Goal: Information Seeking & Learning: Learn about a topic

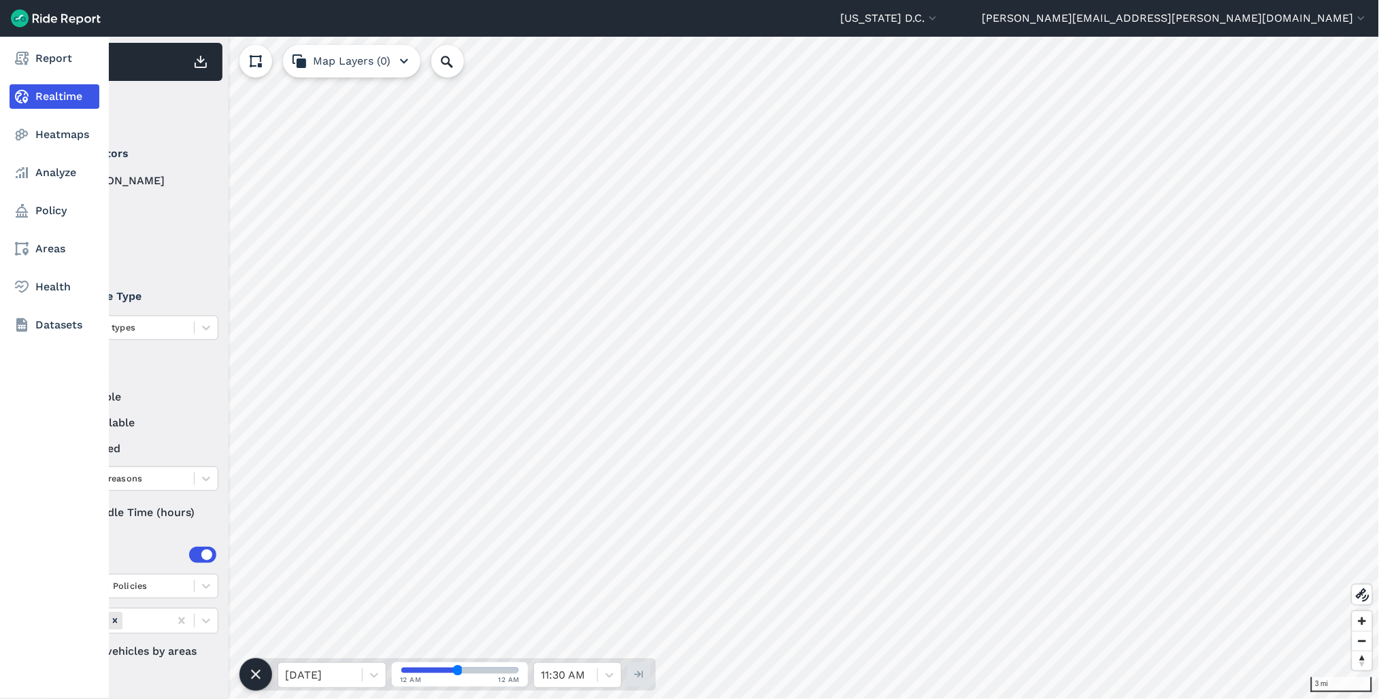
drag, startPoint x: 42, startPoint y: 213, endPoint x: 1, endPoint y: 349, distance: 141.9
click at [42, 213] on link "Policy" at bounding box center [55, 211] width 90 height 24
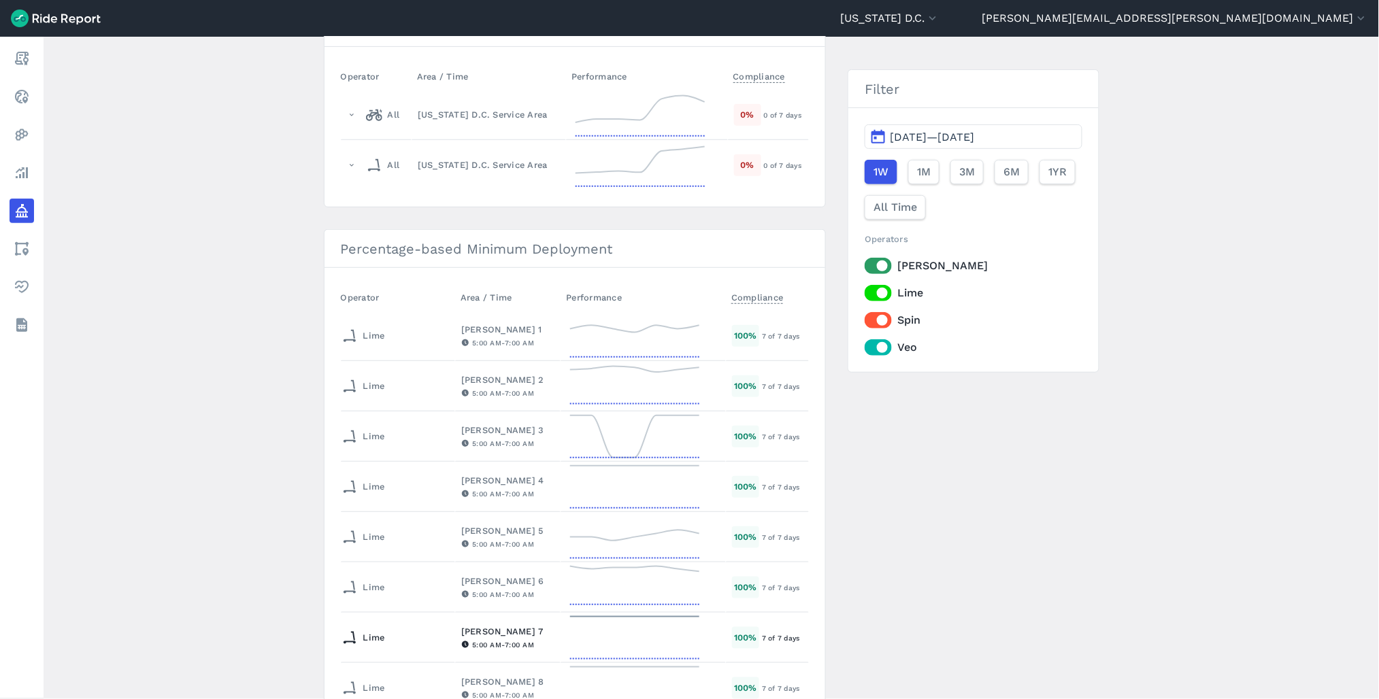
scroll to position [76, 0]
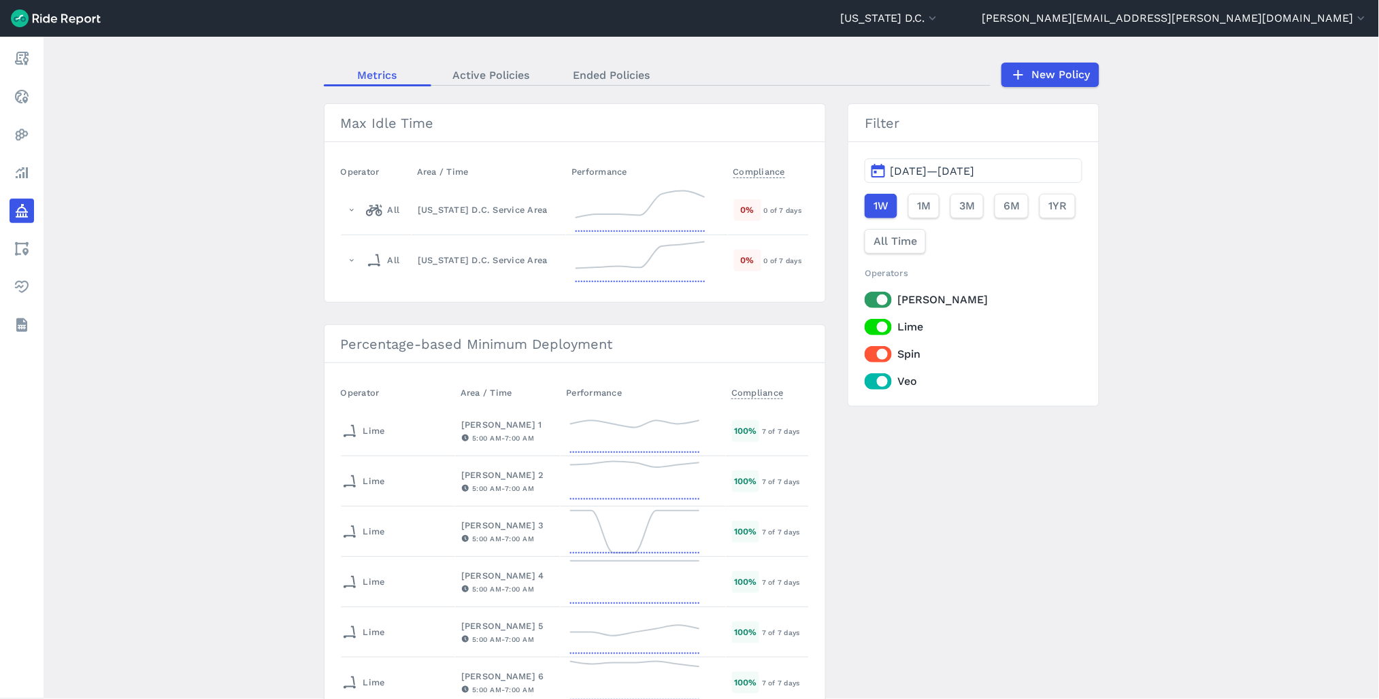
drag, startPoint x: 880, startPoint y: 297, endPoint x: 880, endPoint y: 318, distance: 21.1
click at [880, 297] on label "[PERSON_NAME]" at bounding box center [973, 300] width 217 height 16
click at [865, 297] on input "[PERSON_NAME]" at bounding box center [865, 296] width 0 height 9
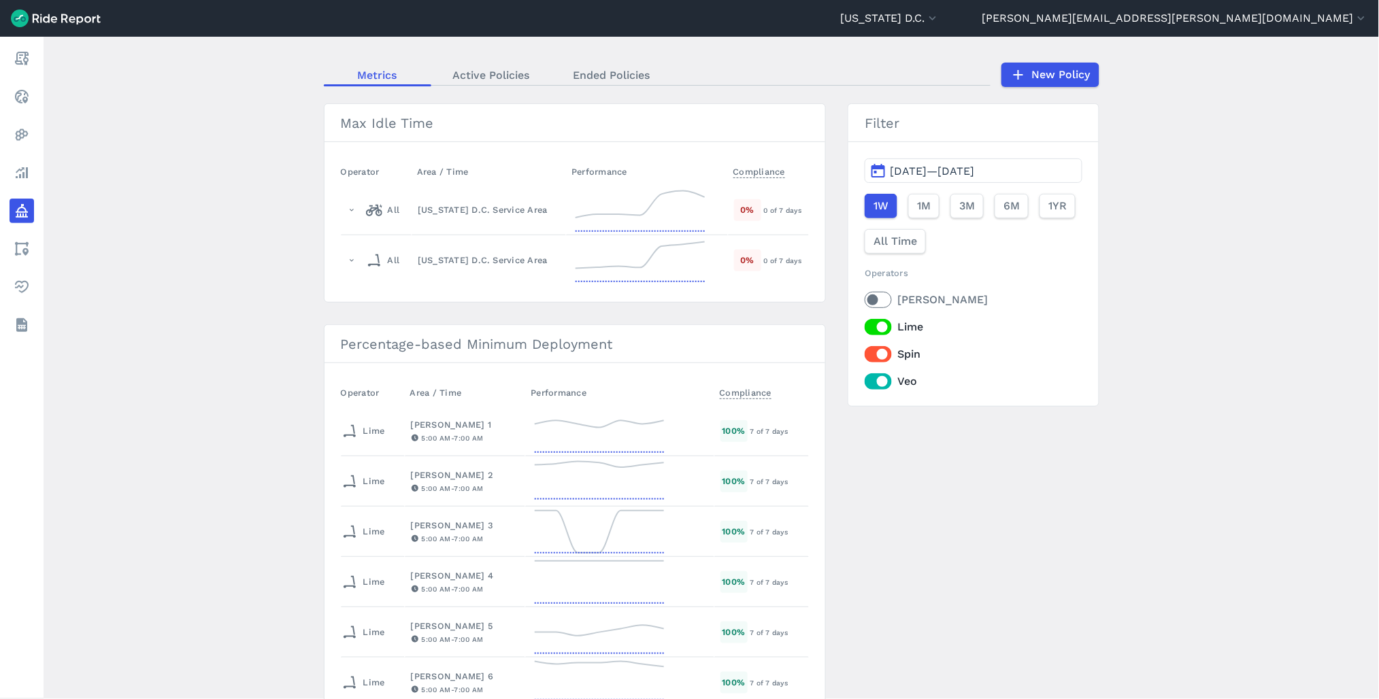
click at [880, 325] on label "Lime" at bounding box center [973, 327] width 217 height 16
click at [865, 325] on input "Lime" at bounding box center [865, 323] width 0 height 9
click at [882, 365] on div "[PERSON_NAME] Lime Spin Veo" at bounding box center [973, 341] width 217 height 98
click at [880, 355] on label "Spin" at bounding box center [973, 354] width 217 height 16
click at [865, 355] on input "Spin" at bounding box center [865, 350] width 0 height 9
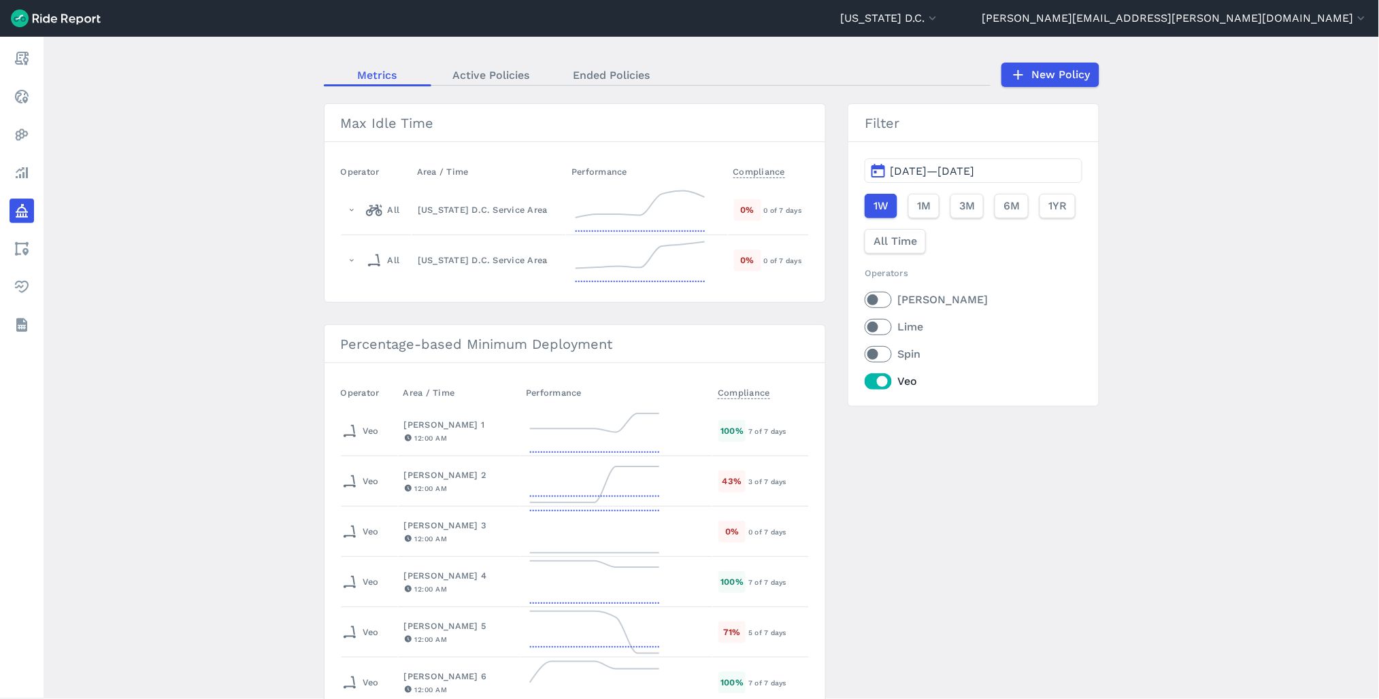
click at [955, 175] on span "[DATE]—[DATE]" at bounding box center [932, 171] width 84 height 13
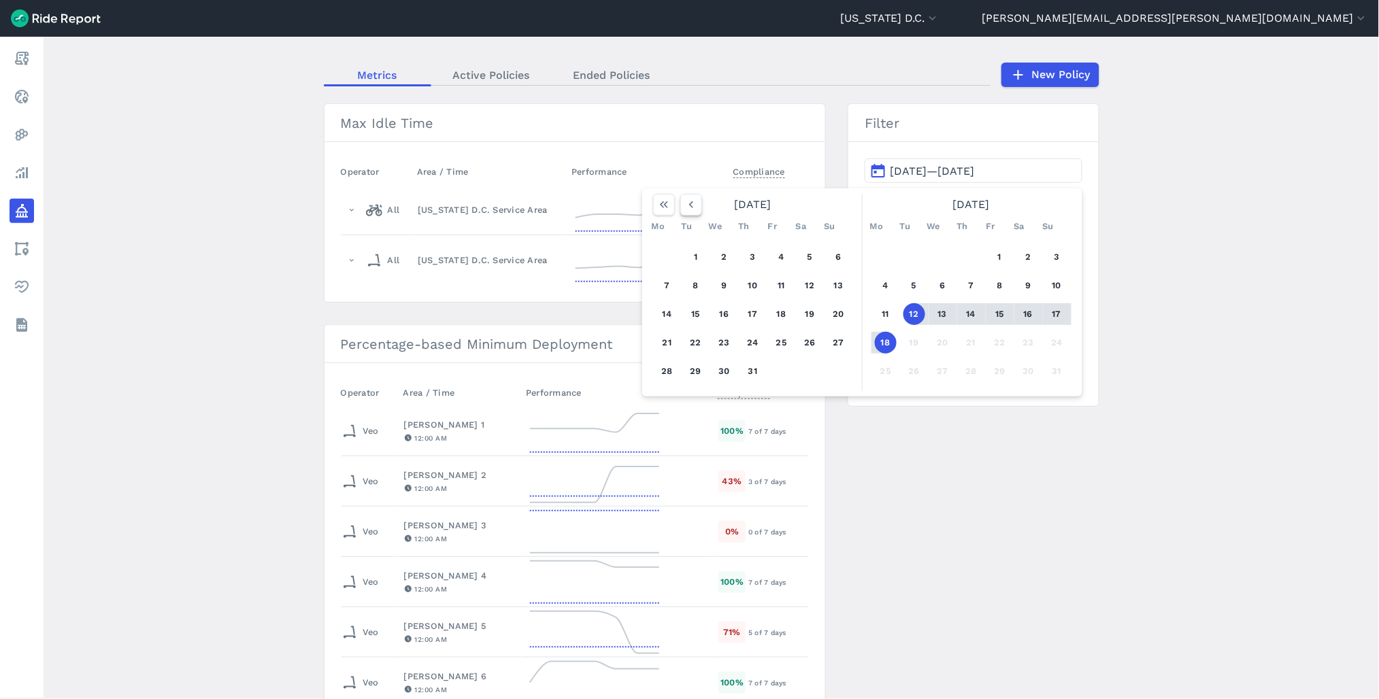
click at [693, 206] on icon "button" at bounding box center [691, 205] width 14 height 14
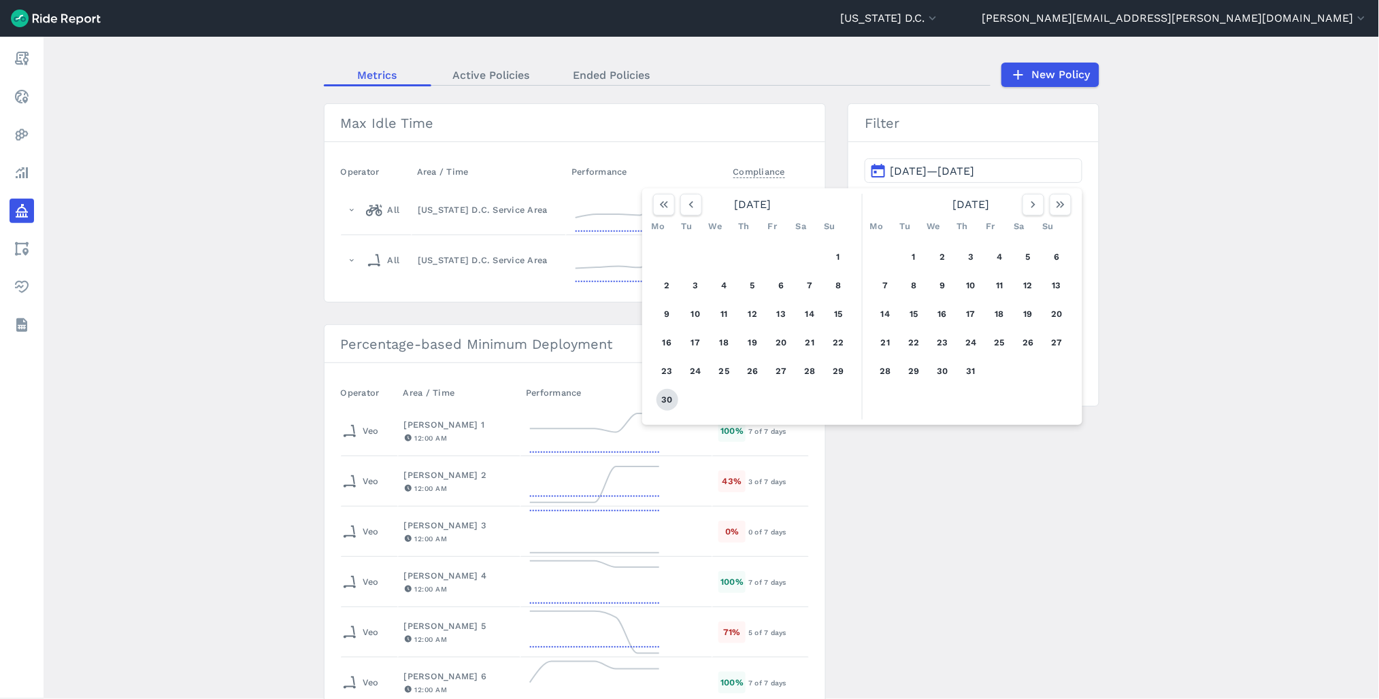
click at [657, 398] on button "30" at bounding box center [668, 400] width 22 height 22
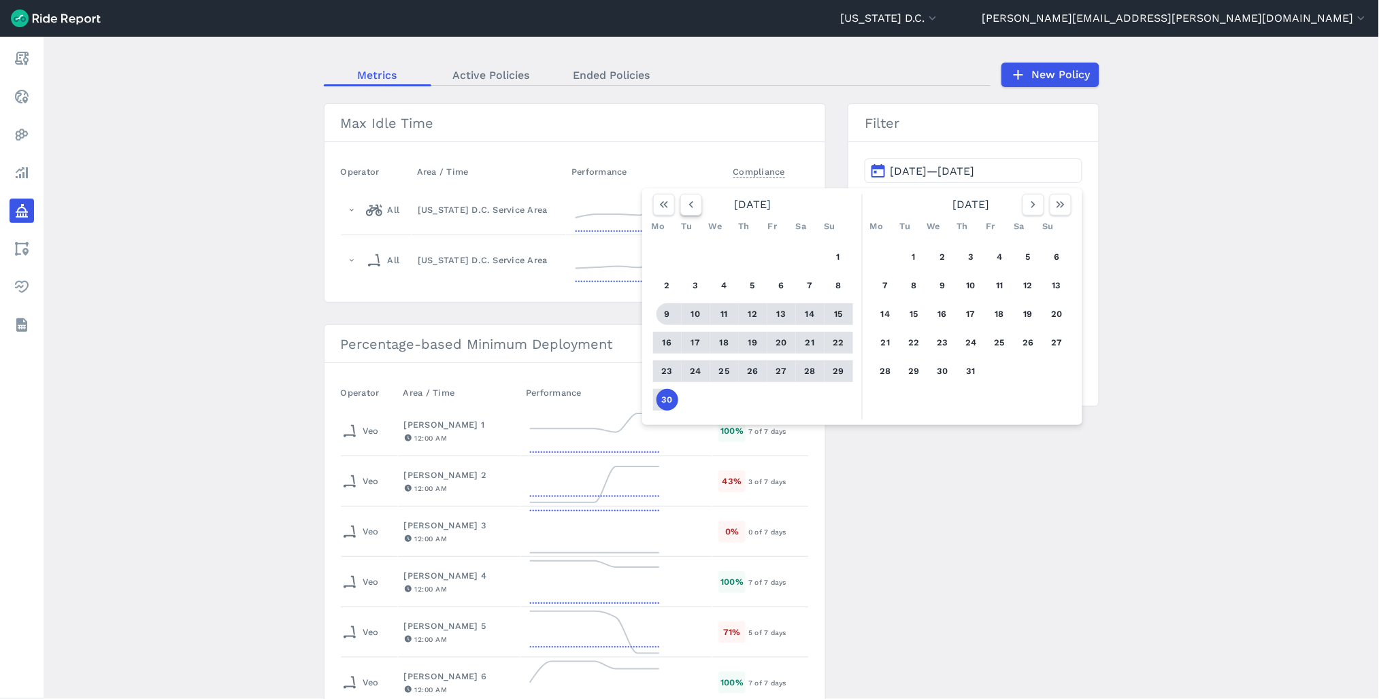
click at [692, 210] on icon "button" at bounding box center [691, 205] width 14 height 14
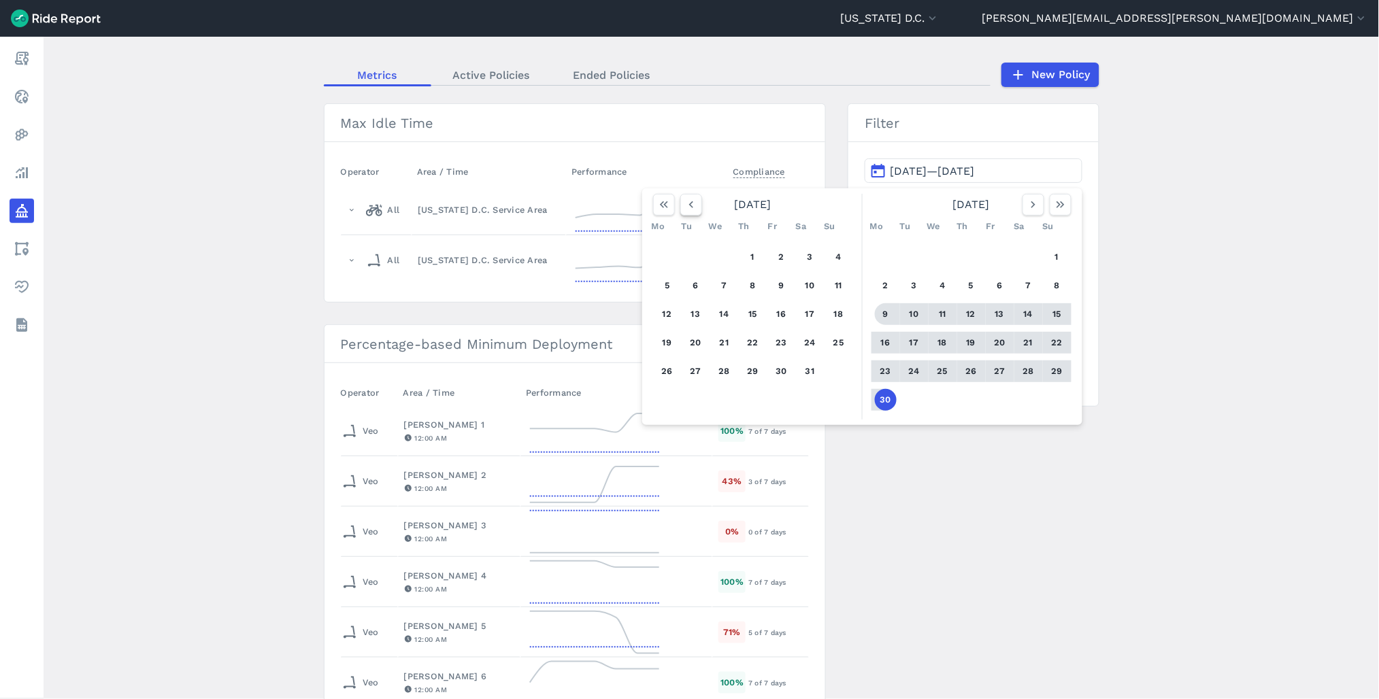
click at [692, 210] on icon "button" at bounding box center [691, 205] width 14 height 14
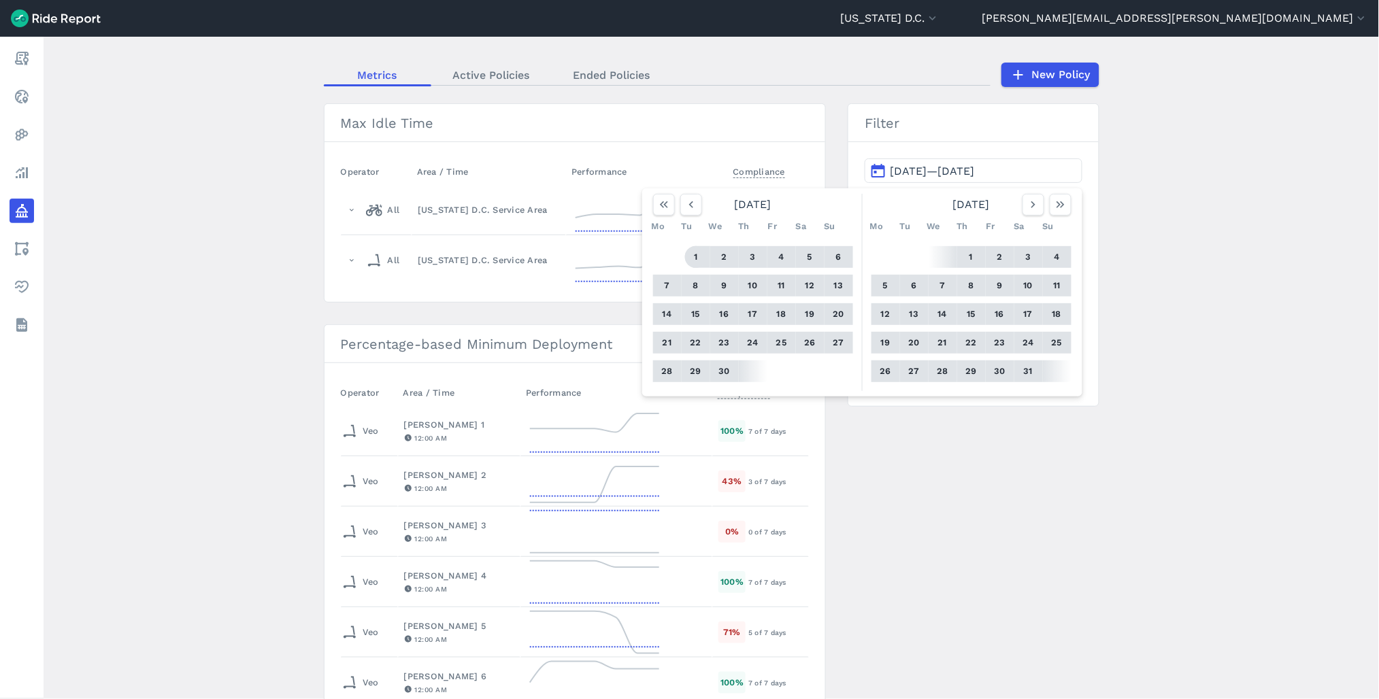
click at [695, 254] on button "1" at bounding box center [696, 257] width 22 height 22
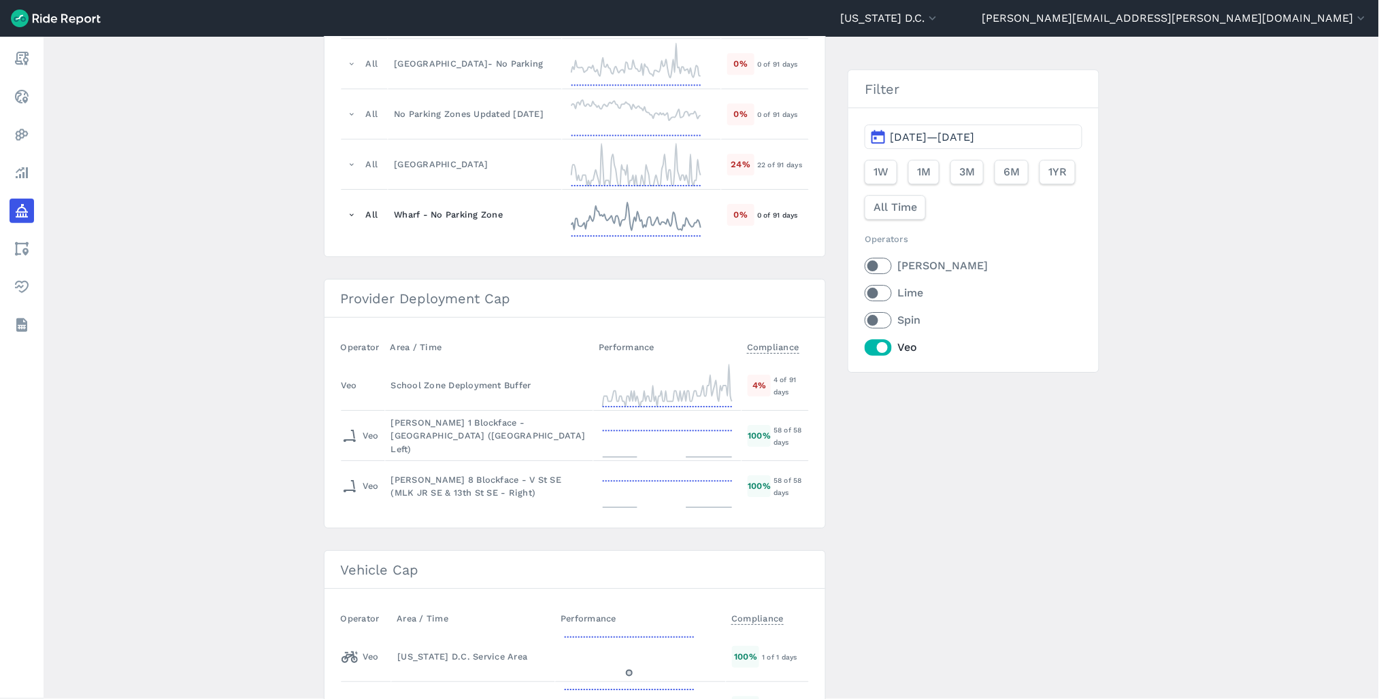
scroll to position [1436, 0]
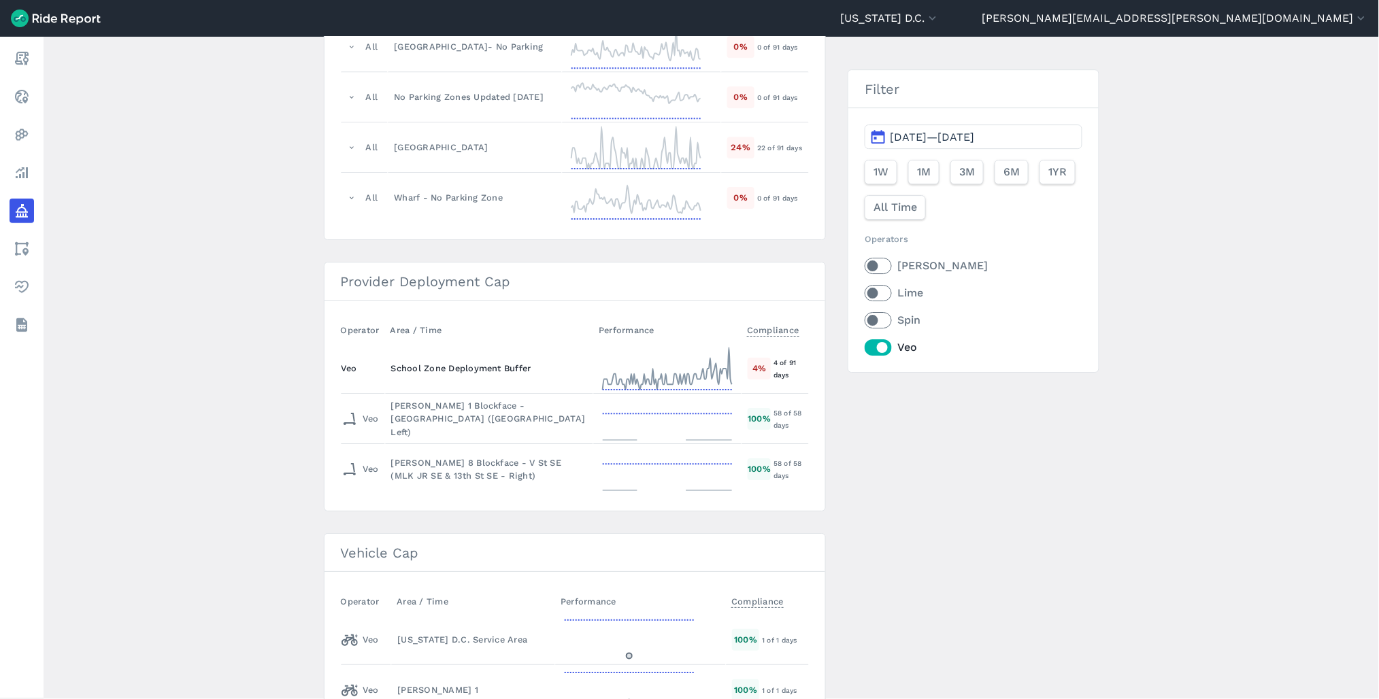
click at [402, 375] on div "School Zone Deployment Buffer" at bounding box center [489, 368] width 197 height 13
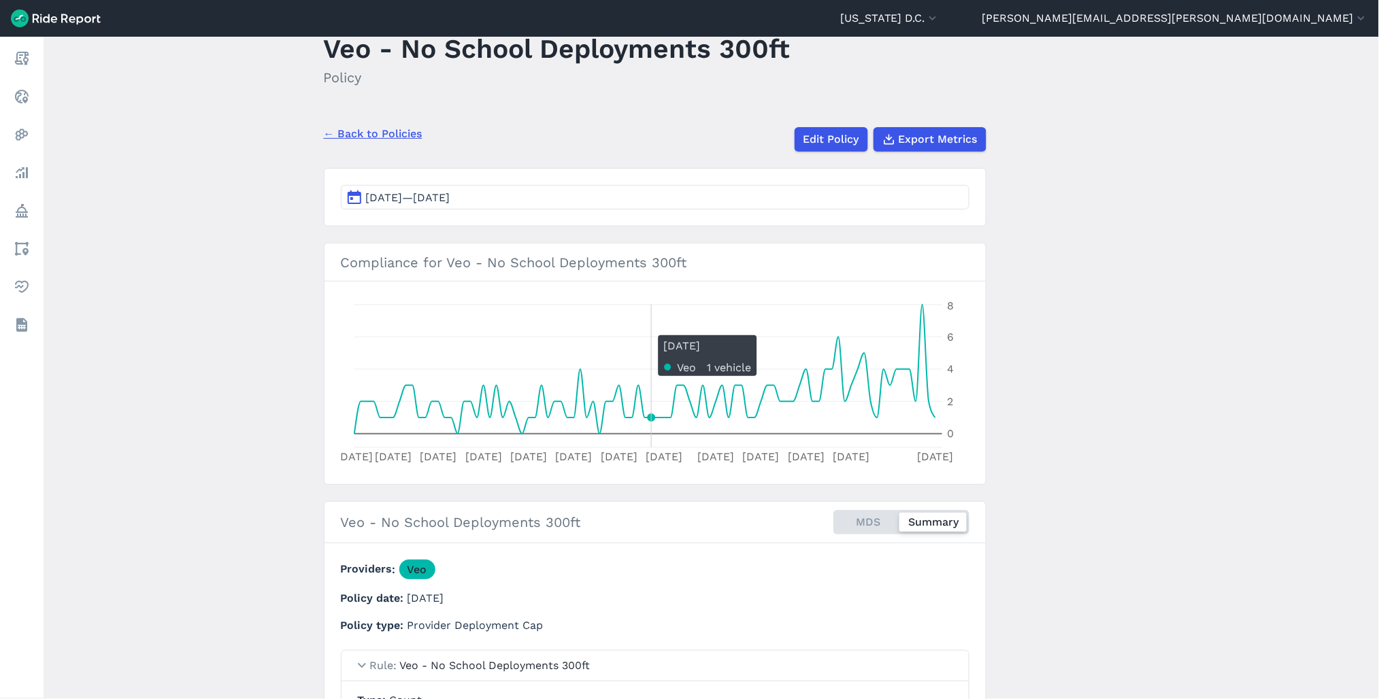
scroll to position [76, 0]
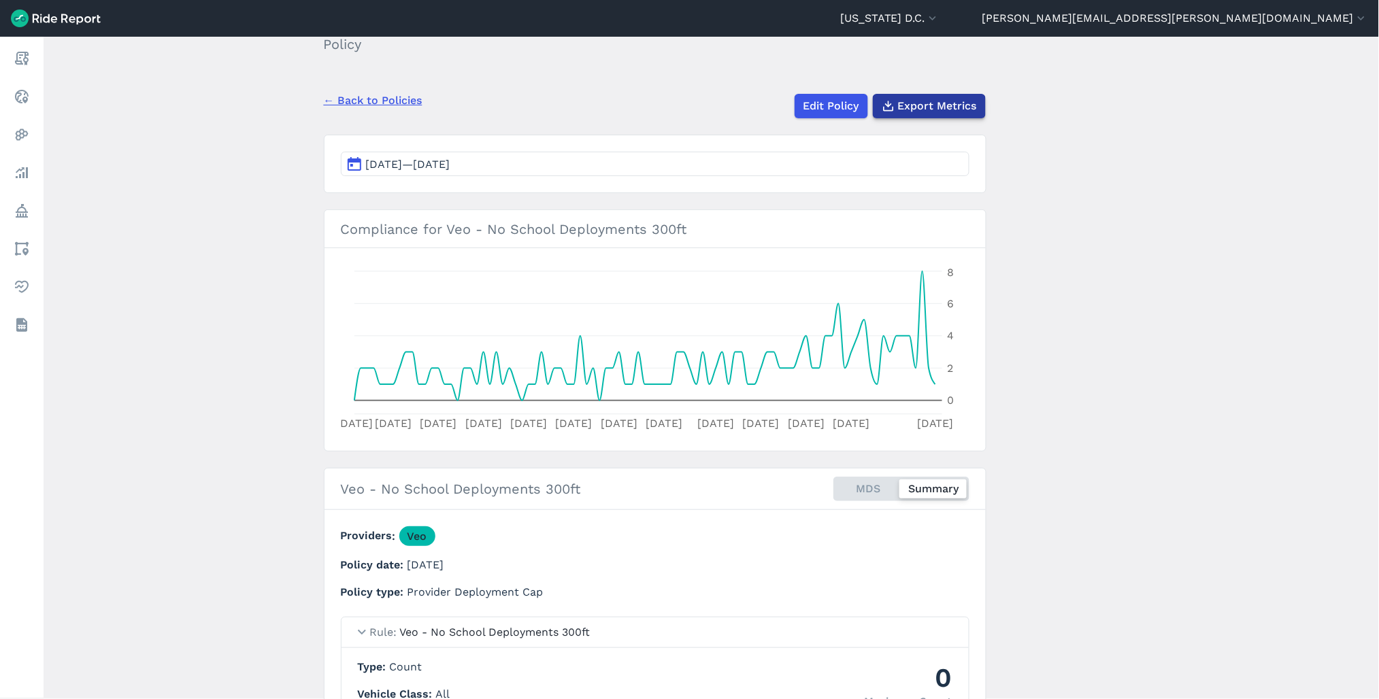
click at [909, 98] on span "Export Metrics" at bounding box center [937, 106] width 79 height 16
click at [386, 98] on link "← Back to Policies" at bounding box center [373, 101] width 99 height 16
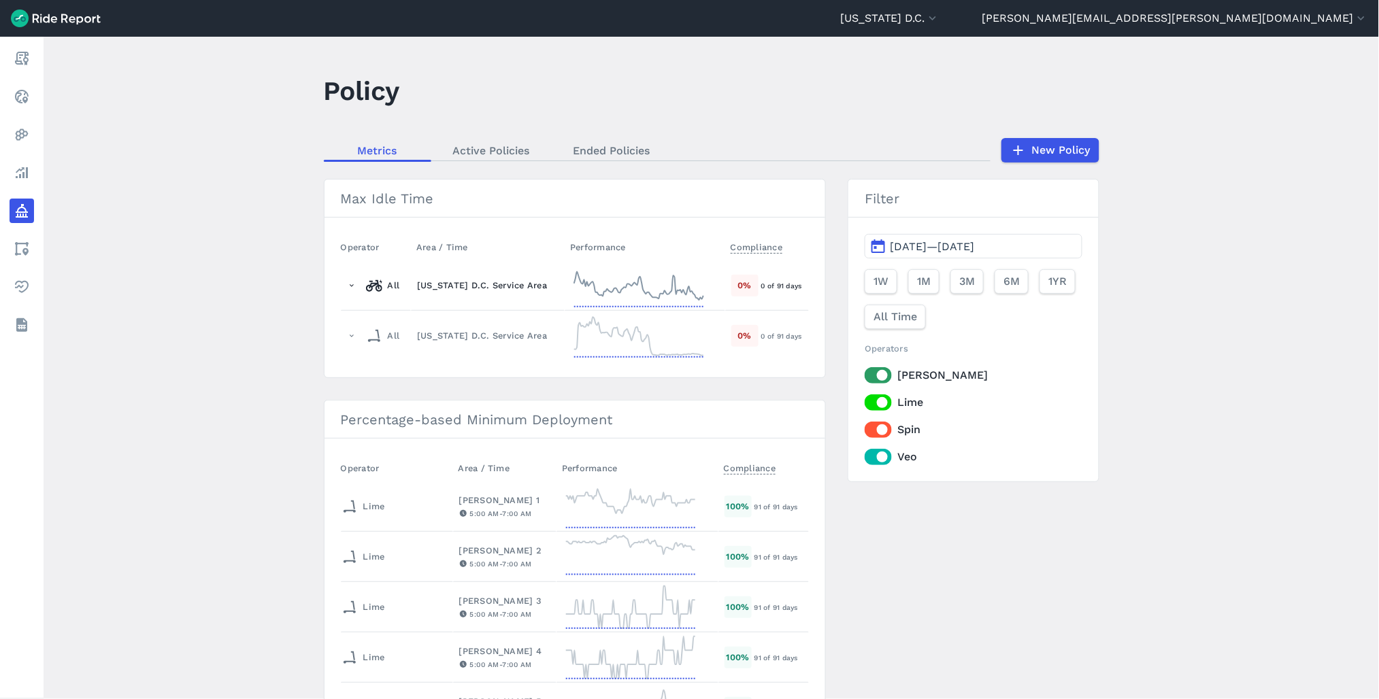
click at [480, 293] on td "[US_STATE] D.C. Service Area" at bounding box center [488, 286] width 154 height 50
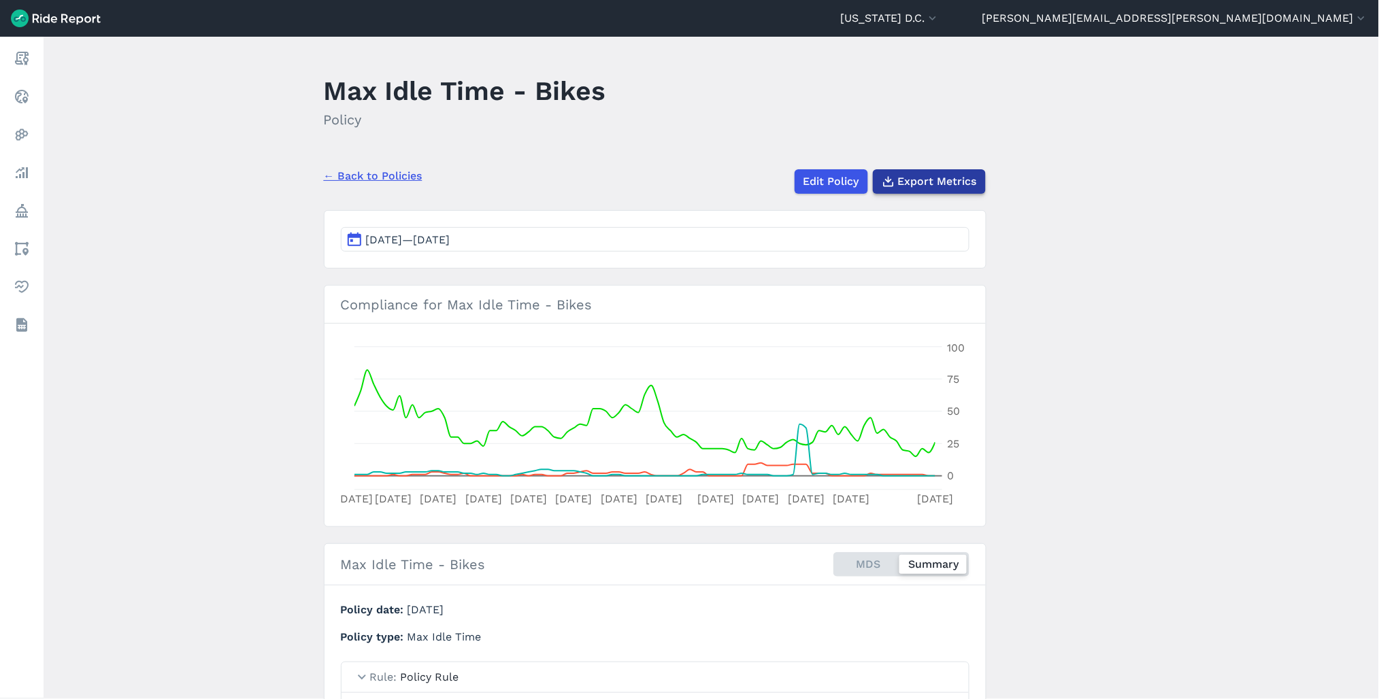
click at [954, 184] on span "Export Metrics" at bounding box center [937, 181] width 79 height 16
click at [825, 93] on header "Max Idle Time - Bikes Policy" at bounding box center [663, 105] width 679 height 73
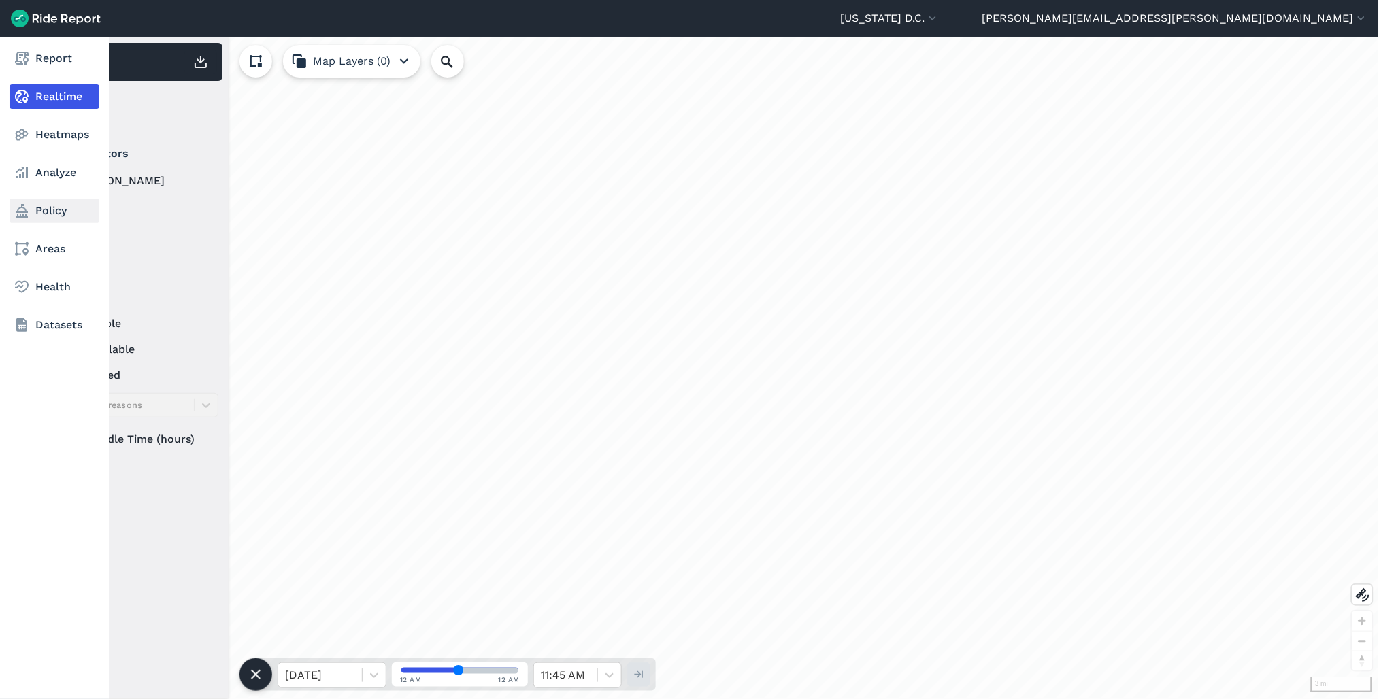
click at [46, 222] on link "Policy" at bounding box center [55, 211] width 90 height 24
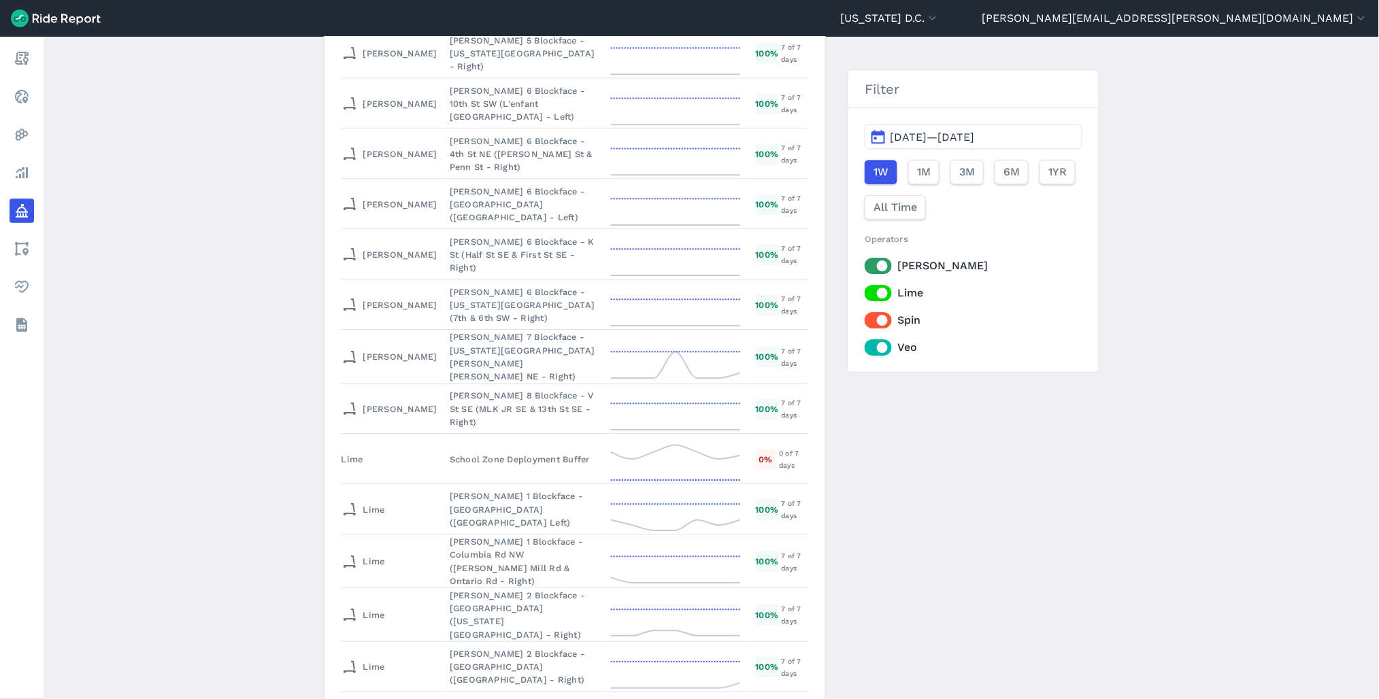
scroll to position [3250, 0]
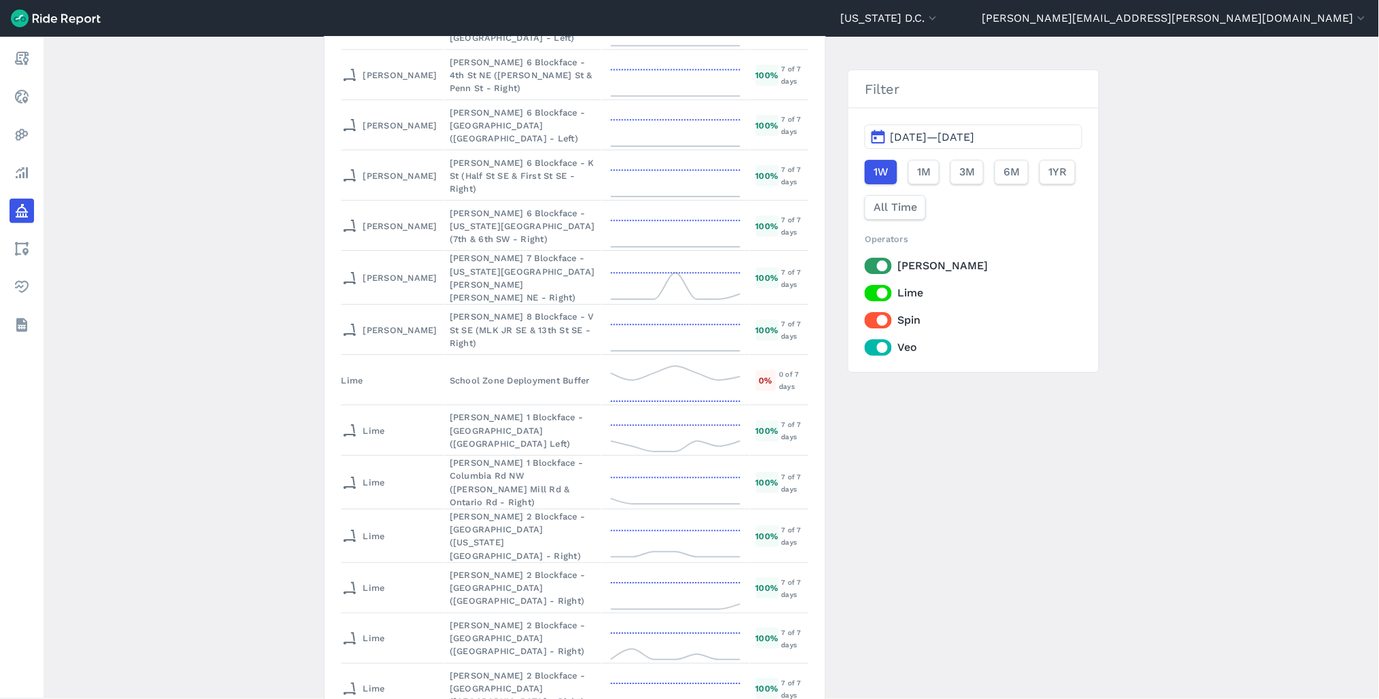
click at [974, 143] on span "[DATE]—[DATE]" at bounding box center [932, 137] width 84 height 13
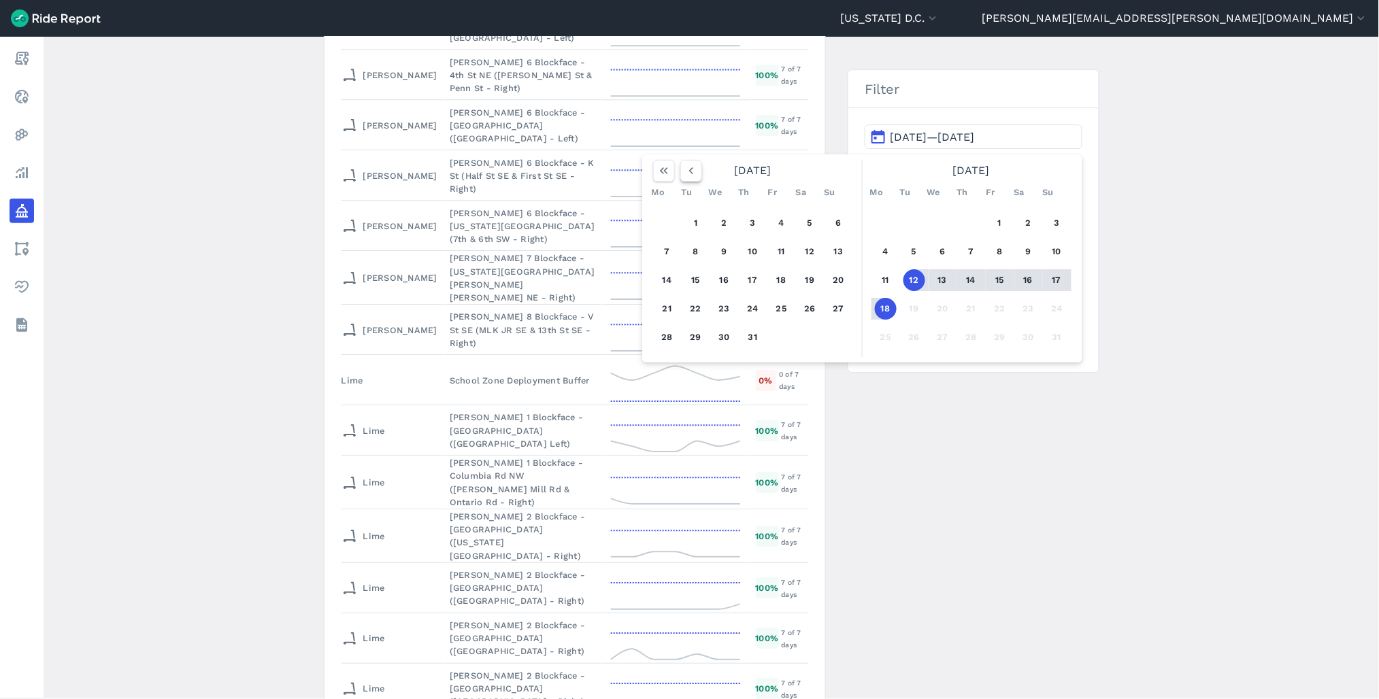
click at [694, 178] on icon "button" at bounding box center [691, 171] width 14 height 14
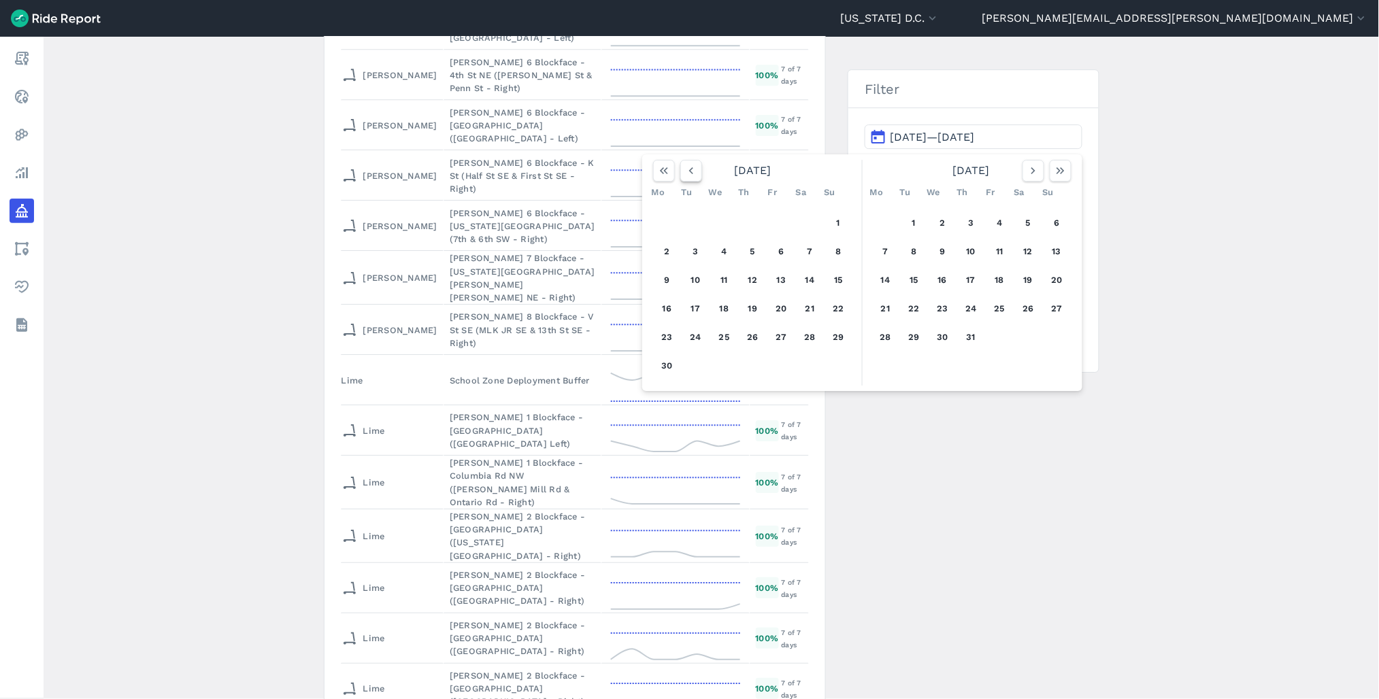
click at [694, 173] on icon "button" at bounding box center [691, 171] width 14 height 14
click at [754, 221] on button "1" at bounding box center [753, 223] width 22 height 22
click at [1031, 173] on use "button" at bounding box center [1033, 170] width 4 height 7
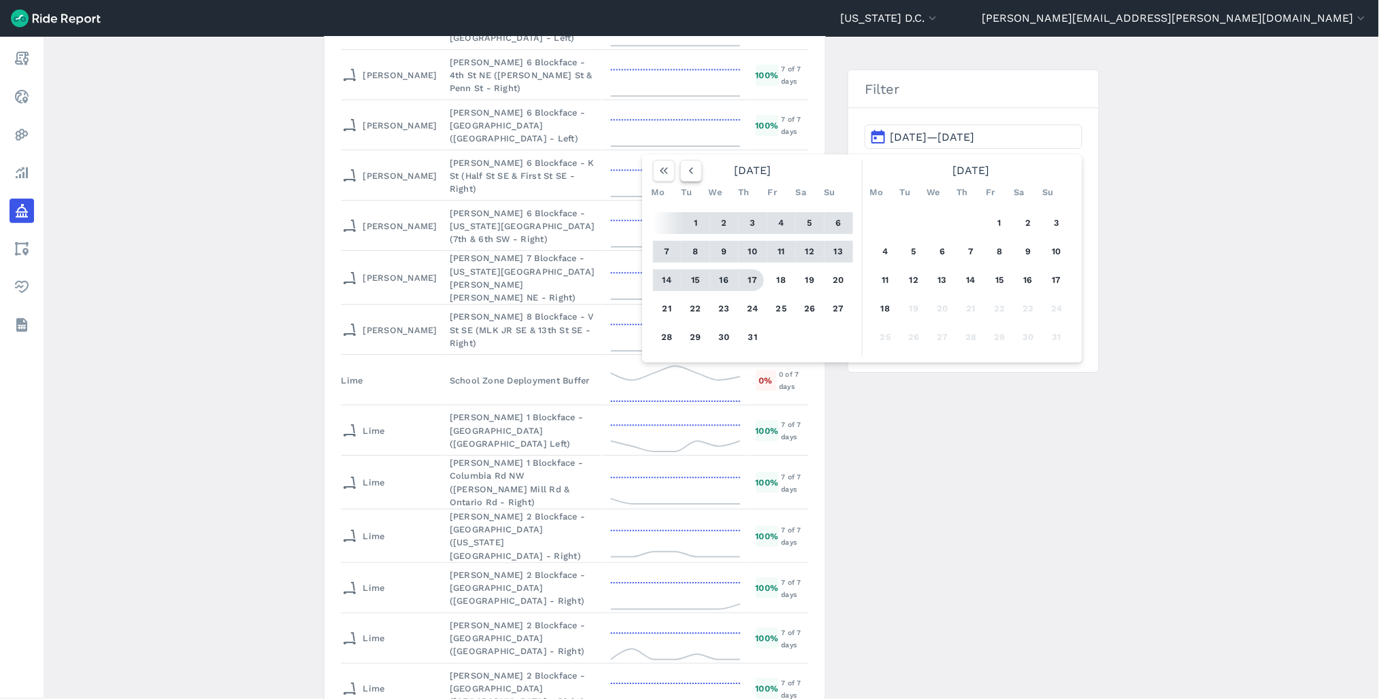
click at [689, 170] on use "button" at bounding box center [691, 170] width 4 height 7
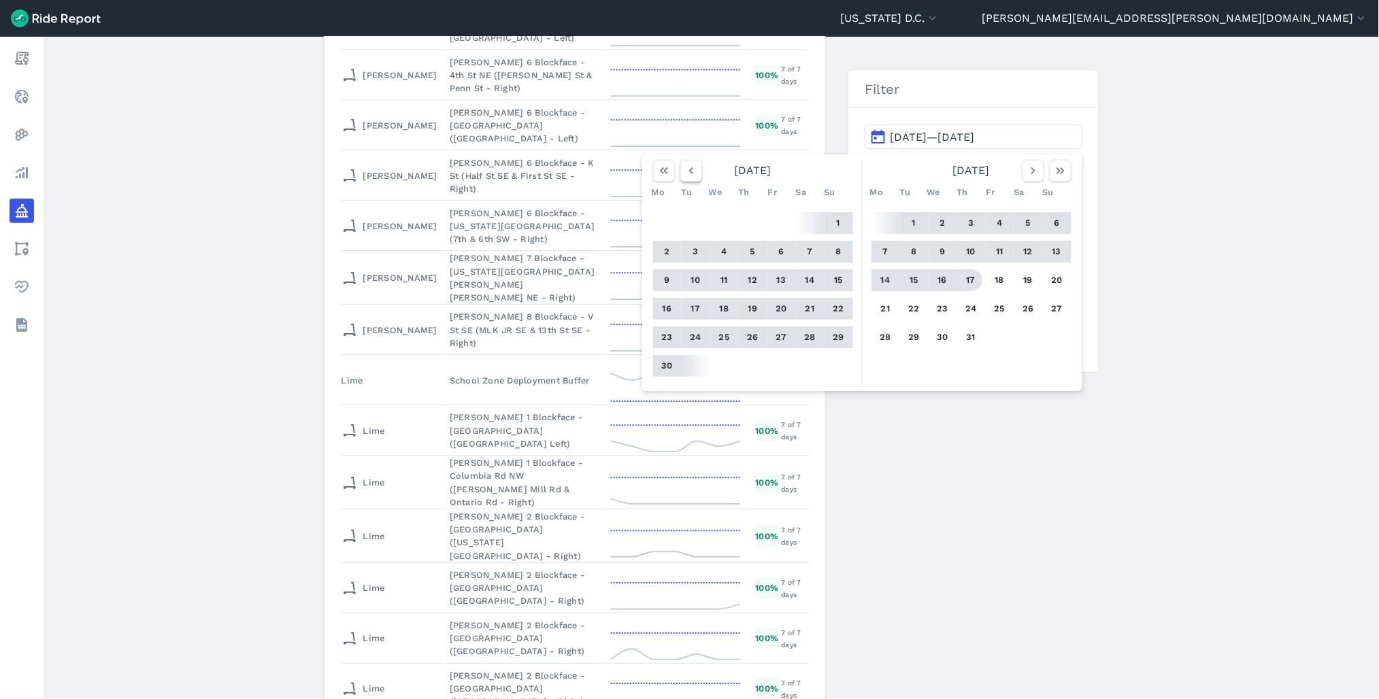
click at [689, 170] on use "button" at bounding box center [691, 170] width 4 height 7
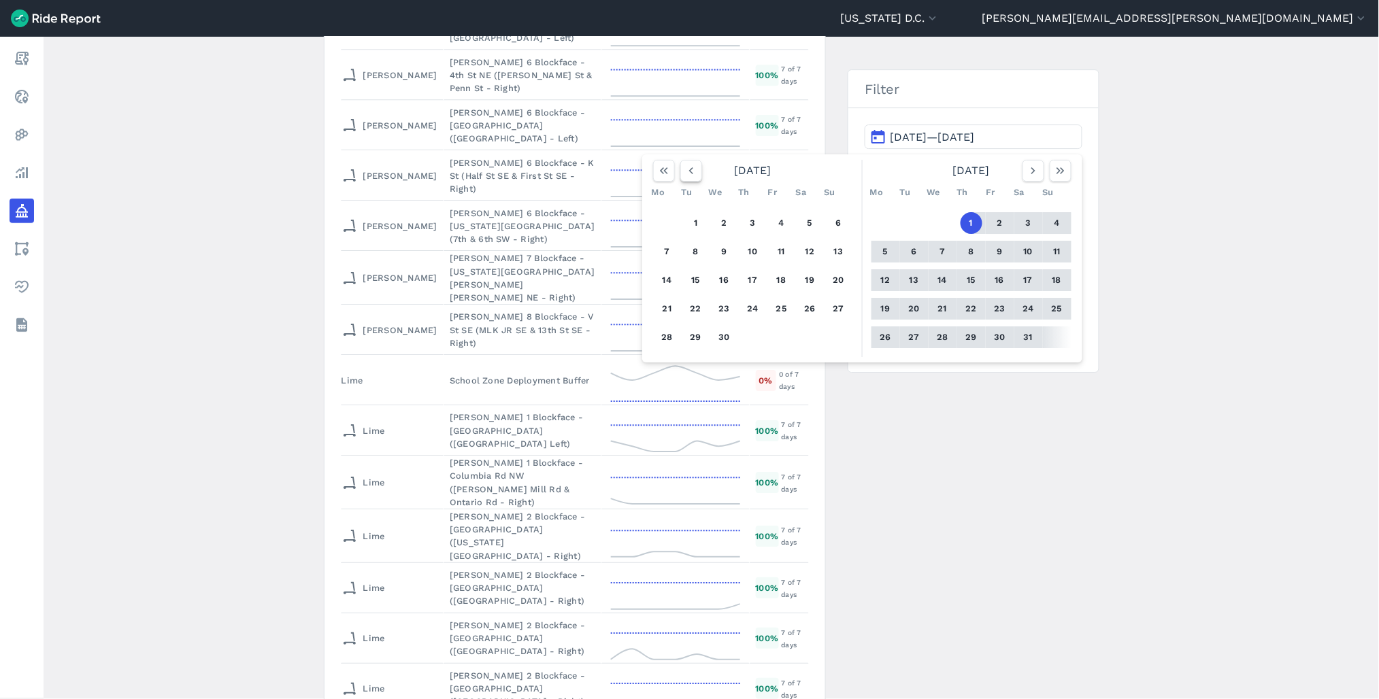
click at [689, 170] on use "button" at bounding box center [691, 170] width 4 height 7
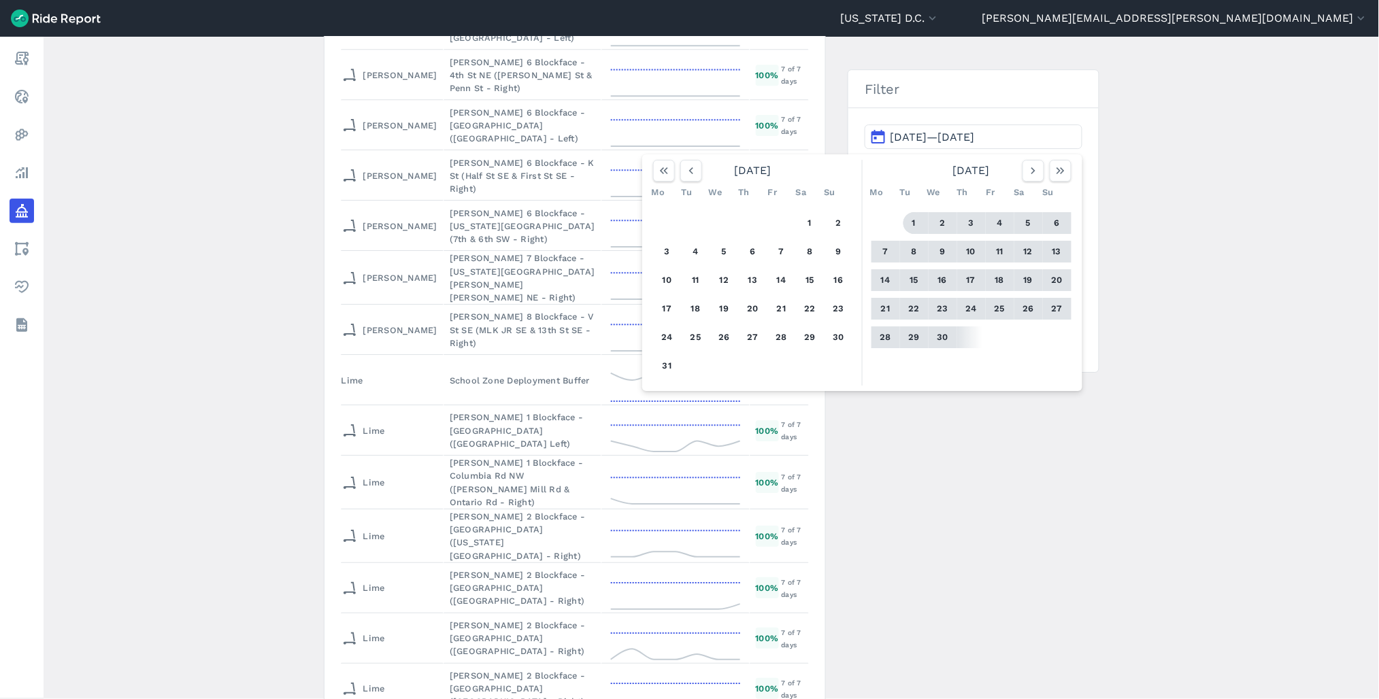
click at [912, 226] on button "1" at bounding box center [915, 223] width 22 height 22
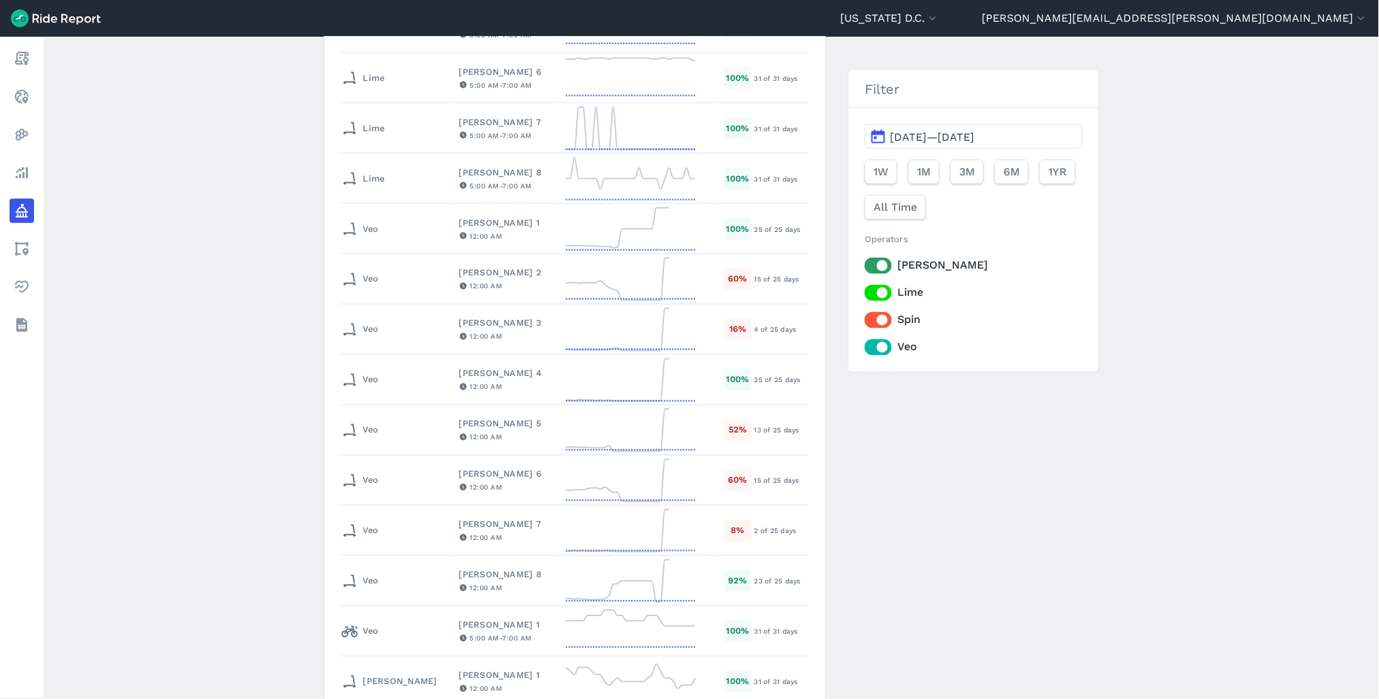
scroll to position [1058, 0]
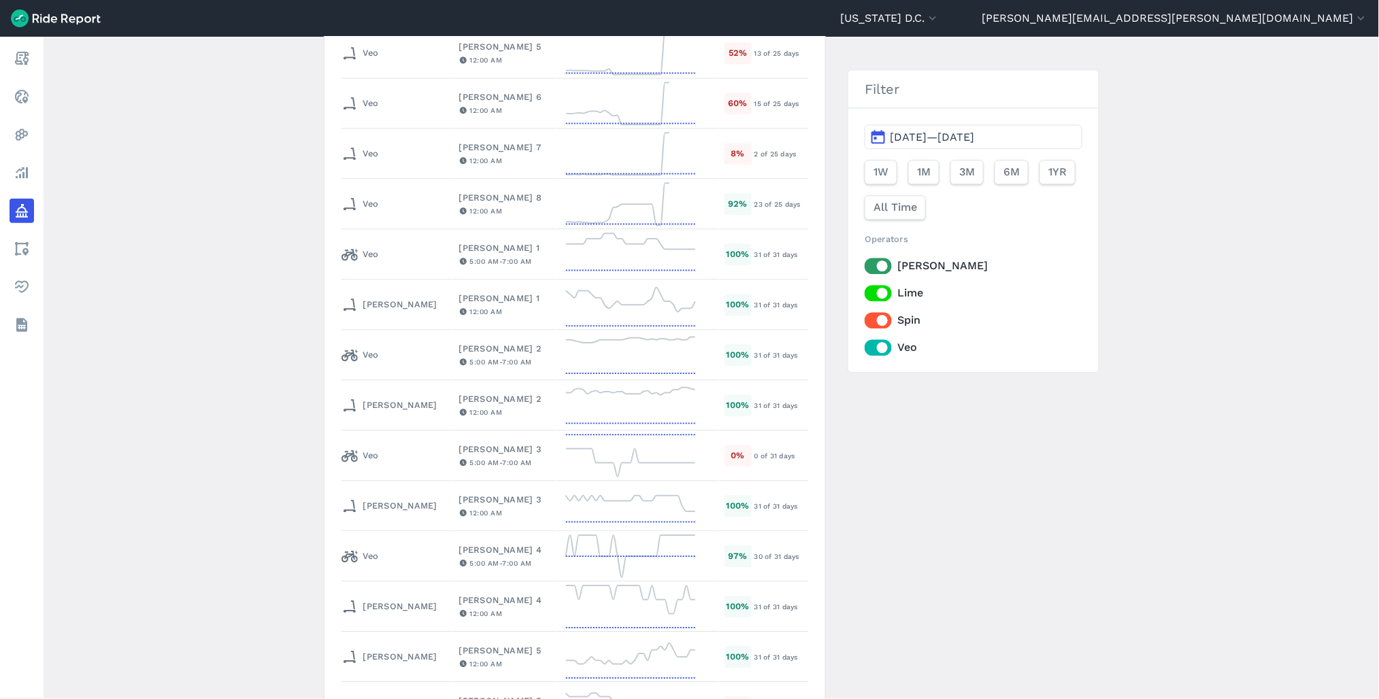
click at [1033, 140] on button "Apr 1, 2025—May 1, 2025" at bounding box center [973, 137] width 217 height 24
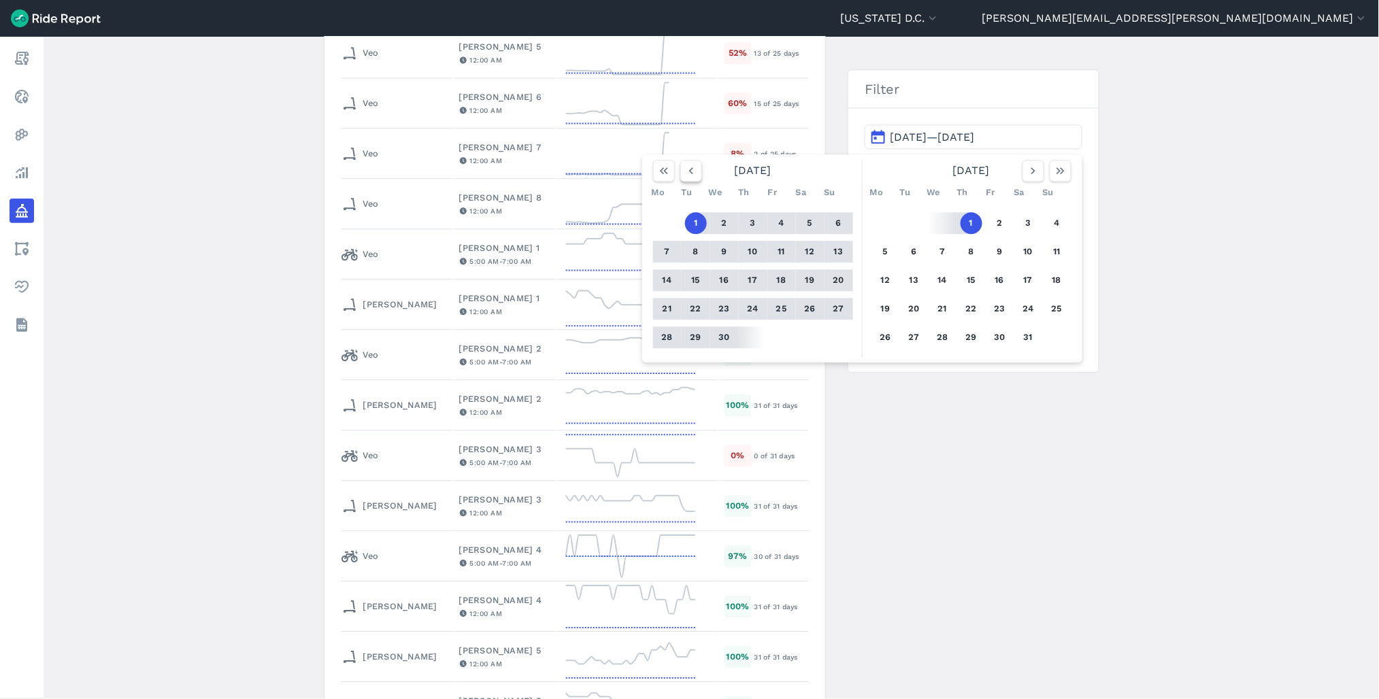
click at [684, 174] on icon "button" at bounding box center [691, 171] width 14 height 14
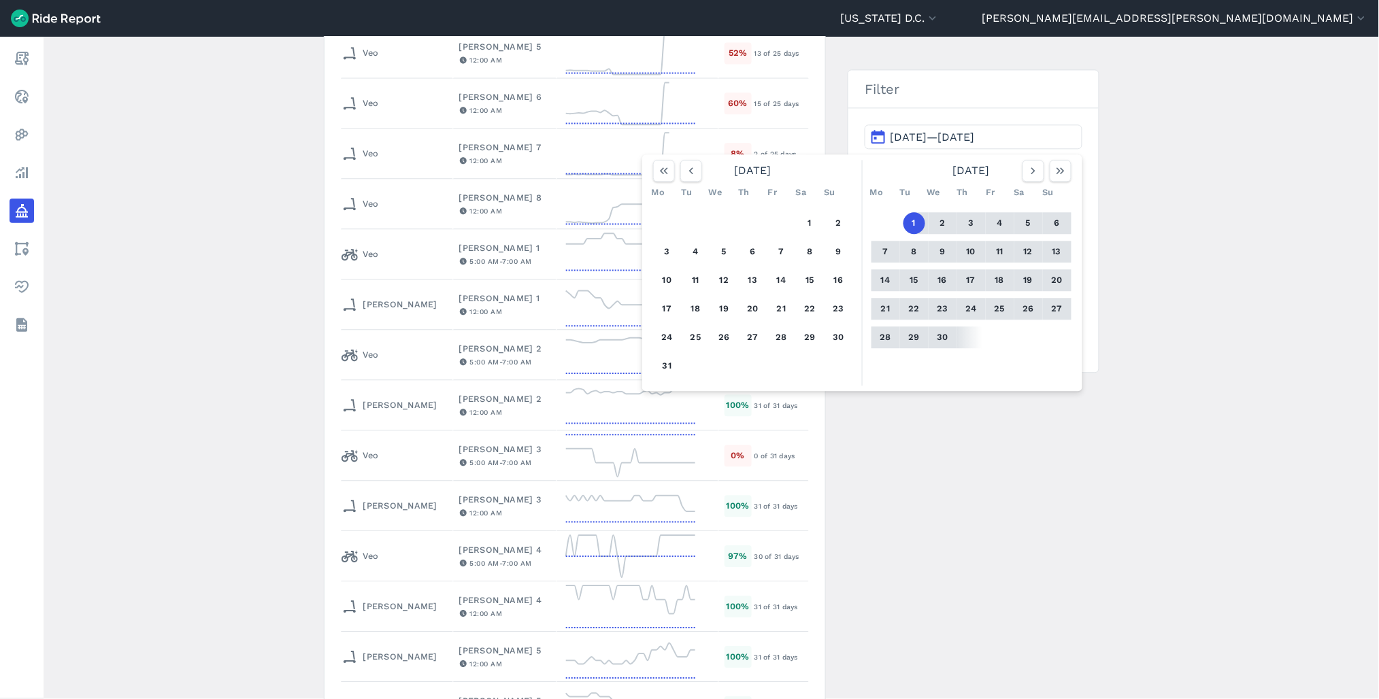
click at [913, 222] on button "1" at bounding box center [915, 223] width 22 height 22
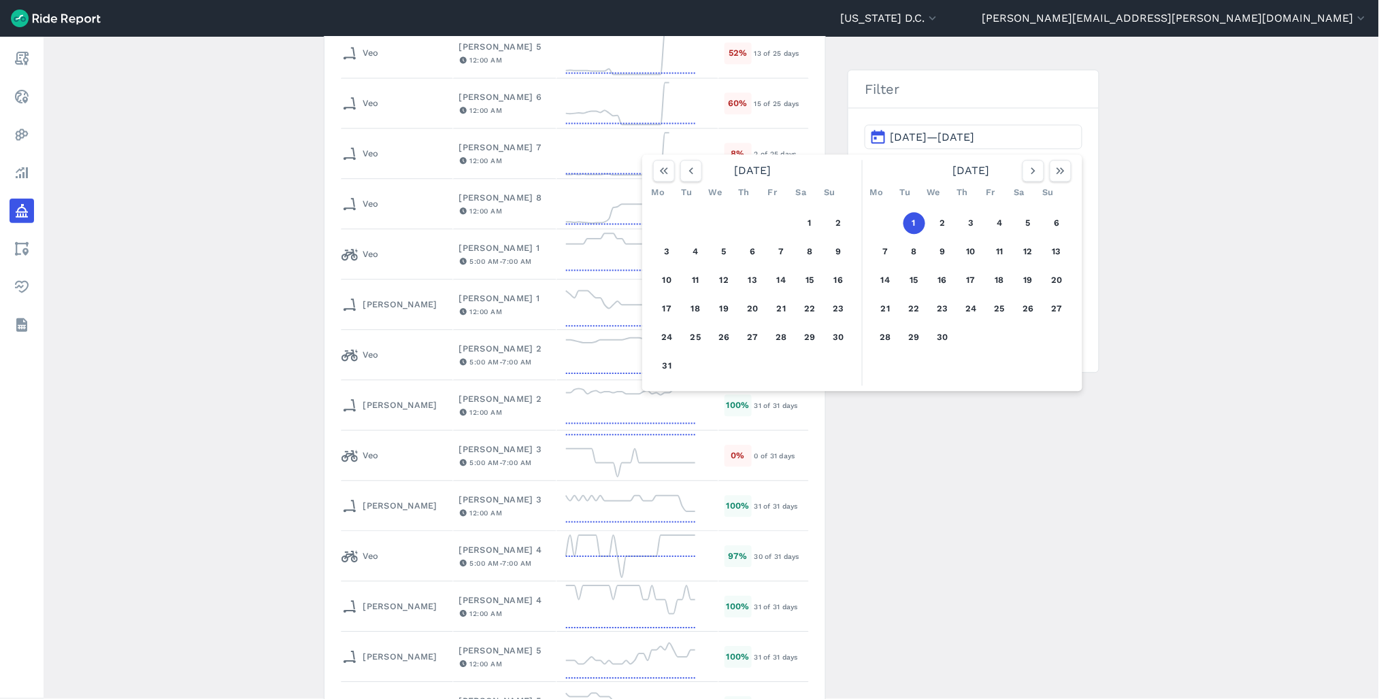
click at [1037, 184] on div "Mo Tu We Th Fr Sa Su" at bounding box center [971, 193] width 211 height 22
click at [1031, 177] on icon "button" at bounding box center [1034, 171] width 14 height 14
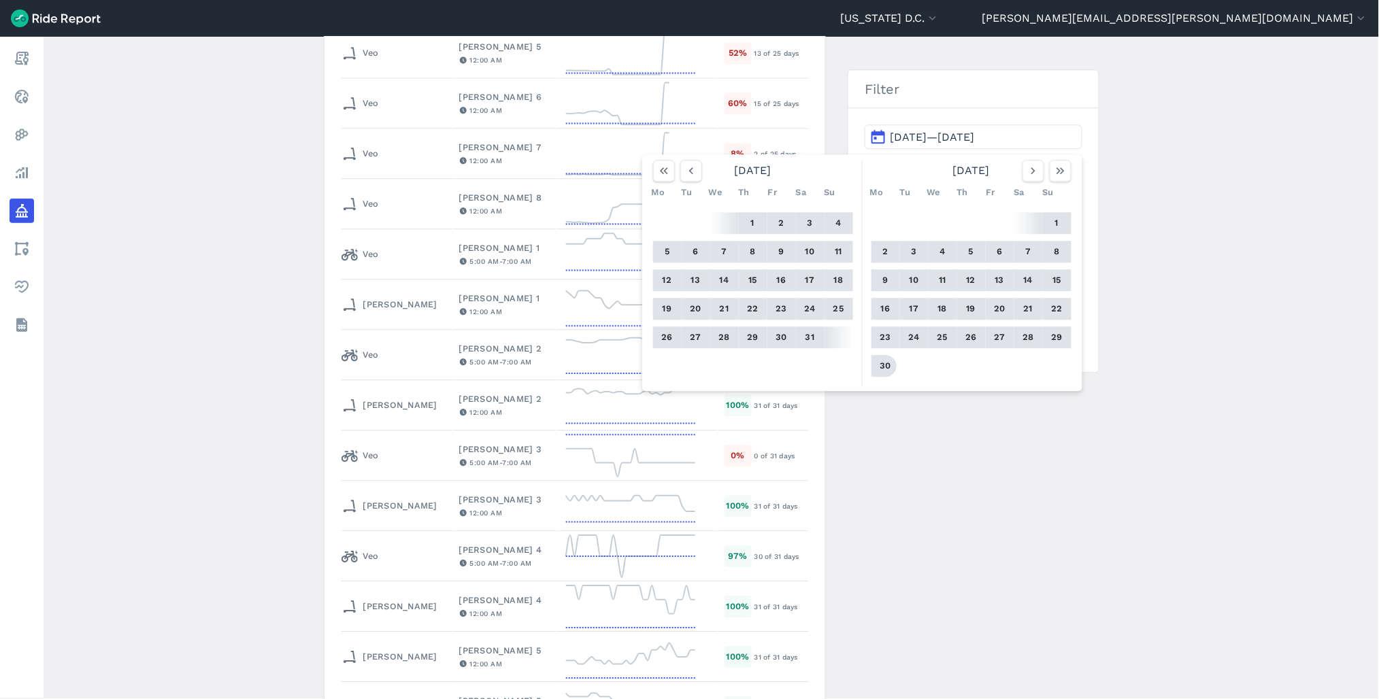
click at [887, 371] on button "30" at bounding box center [886, 366] width 22 height 22
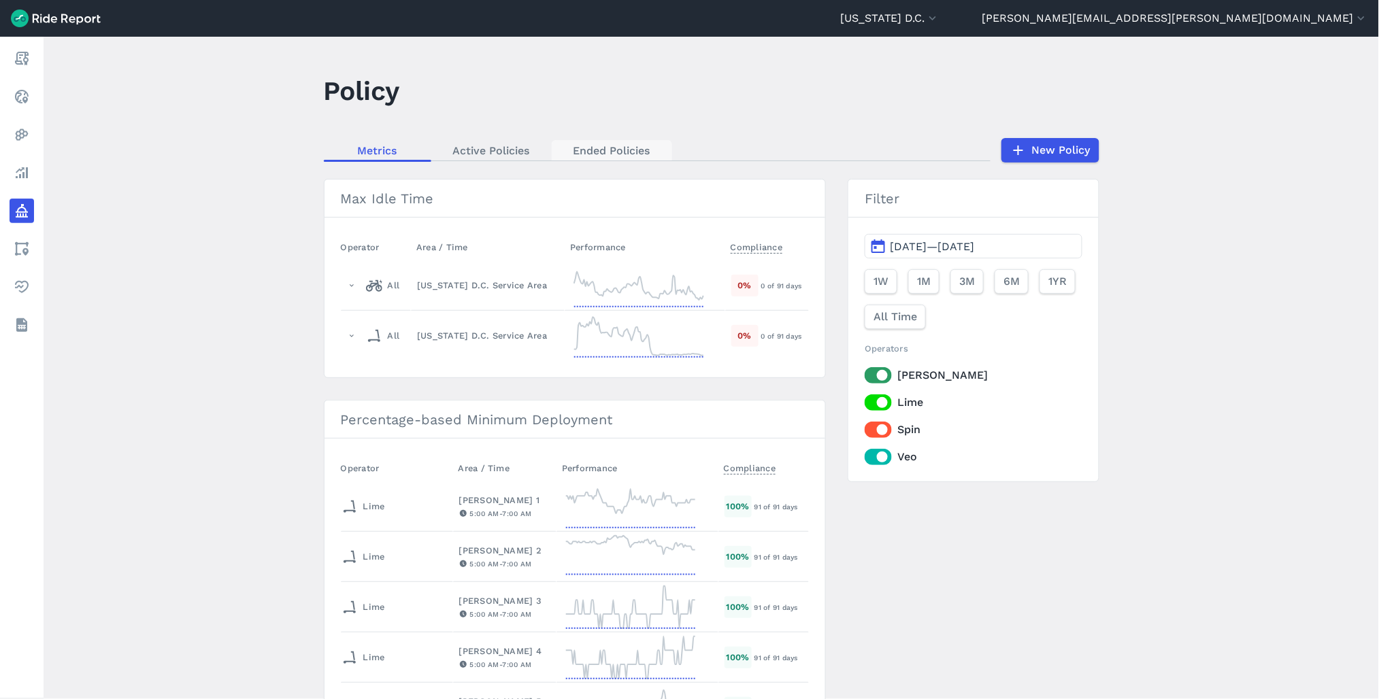
click at [623, 143] on link "Ended Policies" at bounding box center [612, 150] width 120 height 20
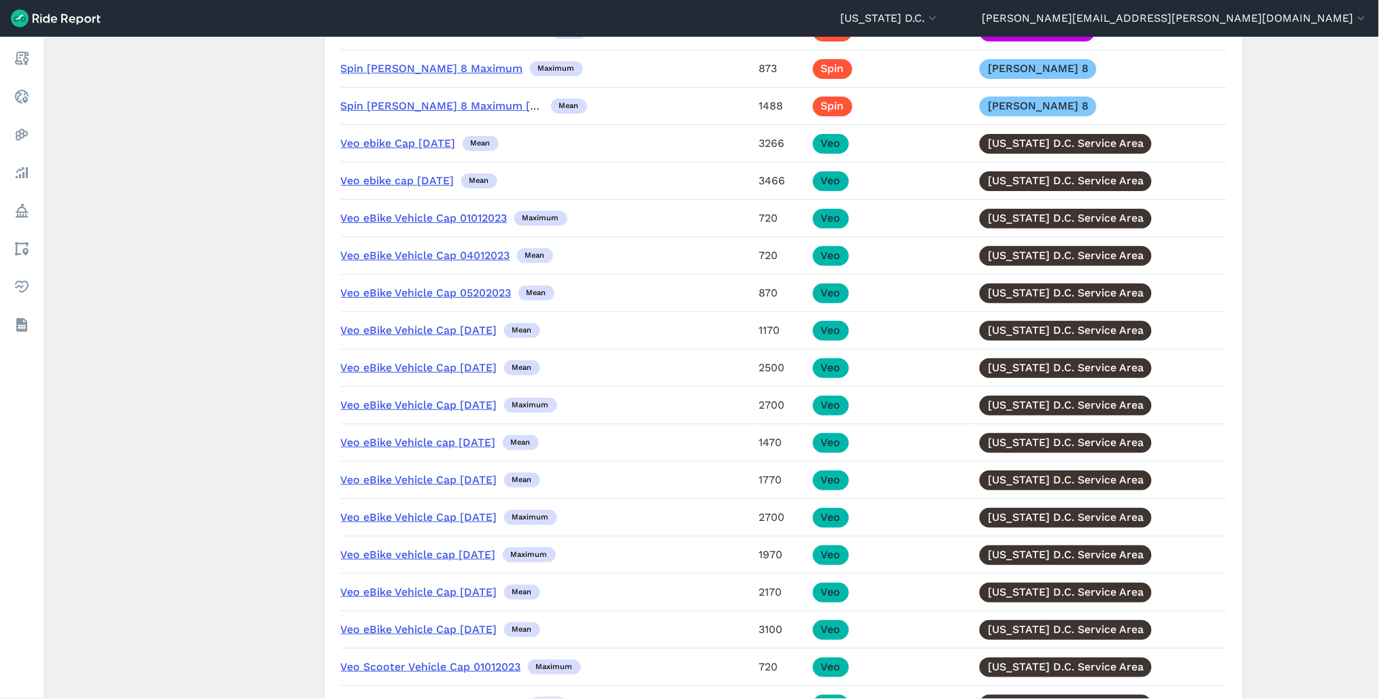
scroll to position [10659, 0]
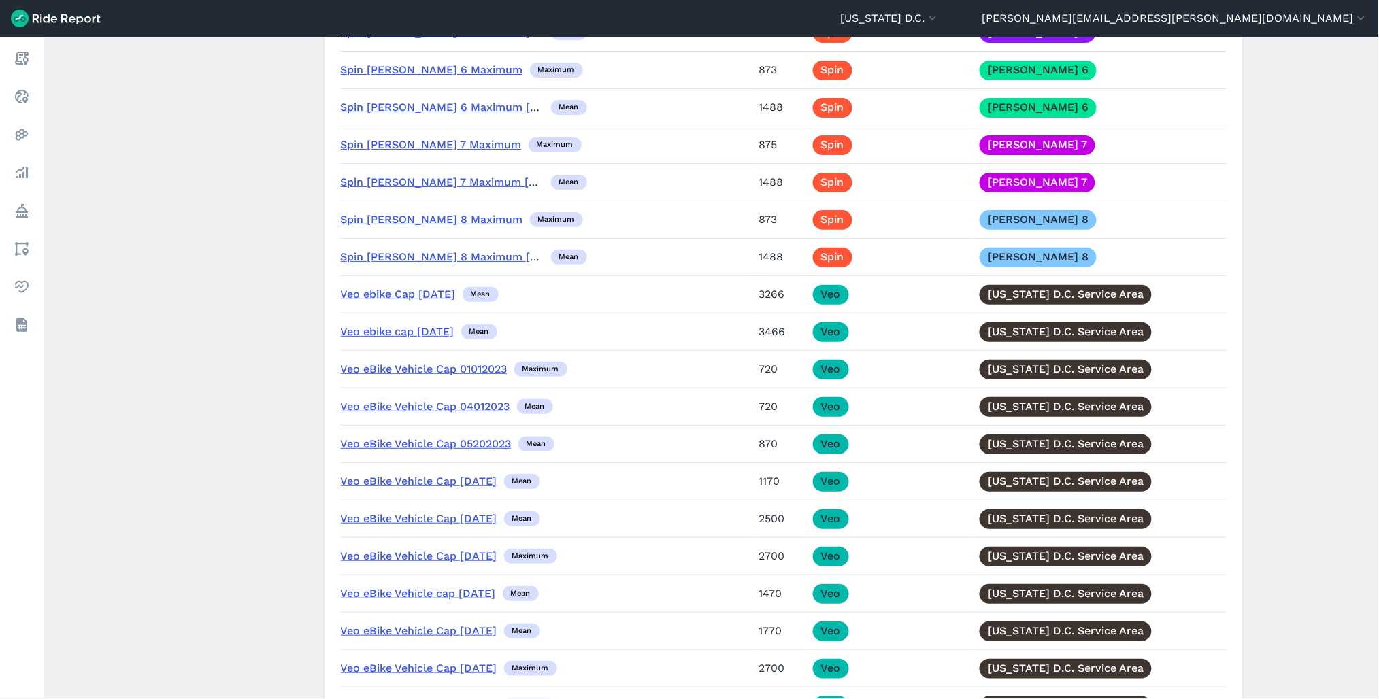
click at [382, 301] on link "Veo ebike Cap 06.19.25" at bounding box center [398, 294] width 115 height 13
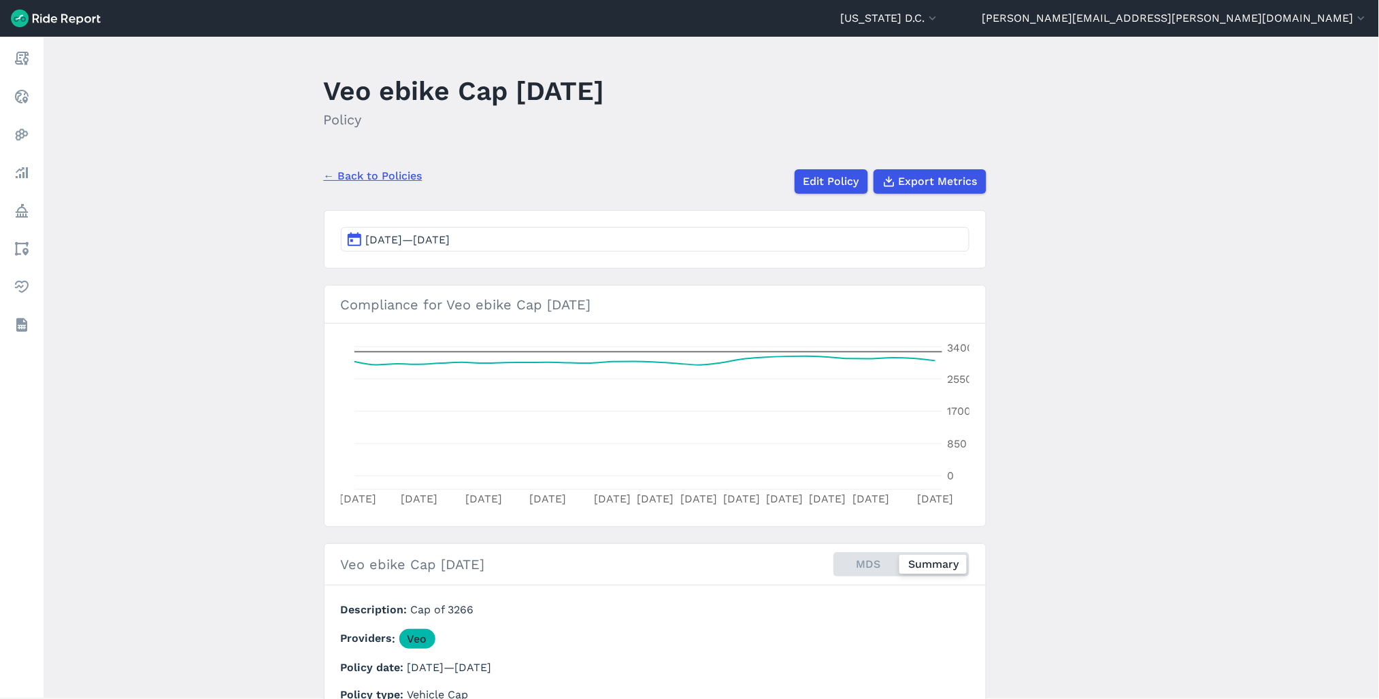
click at [427, 239] on span "Jun 19, 2025—Jul 17, 2025" at bounding box center [408, 239] width 84 height 13
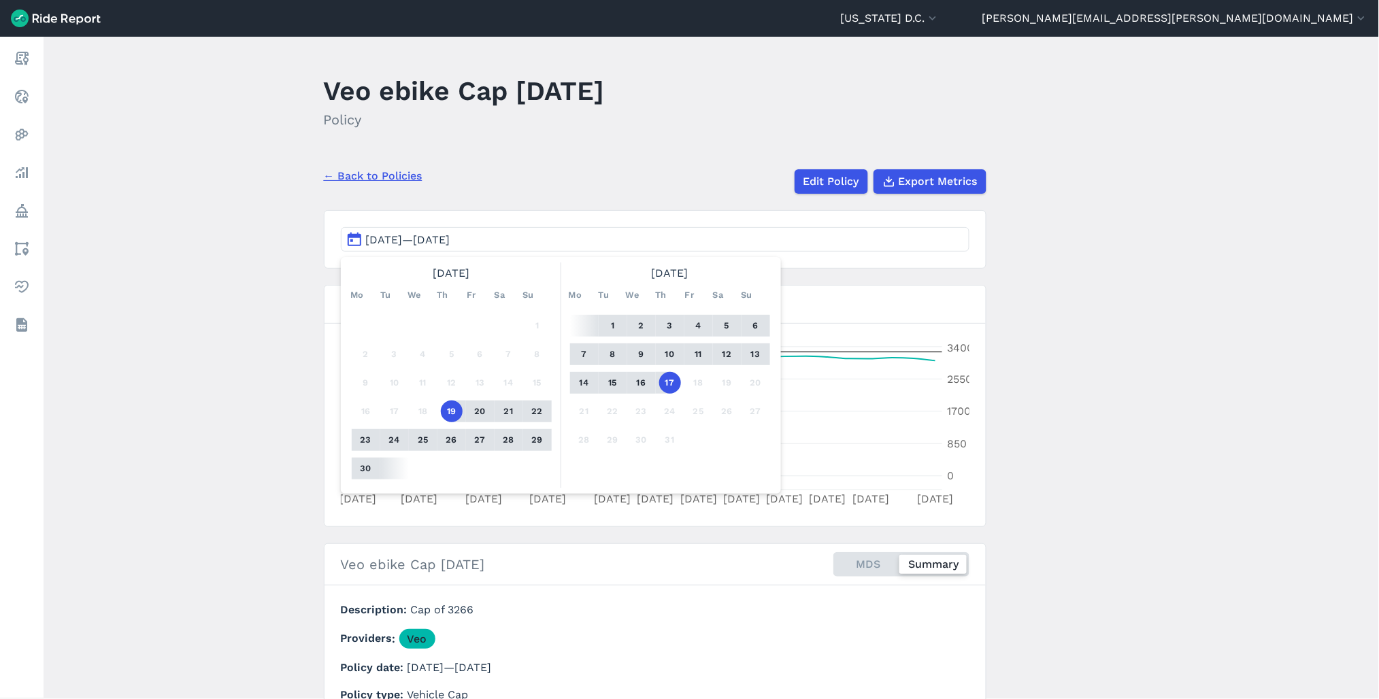
click at [1158, 420] on main "Veo ebike Cap 06.19.25 Policy ← Back to Policies Edit Policy Export Metrics Jun…" at bounding box center [712, 368] width 1336 height 663
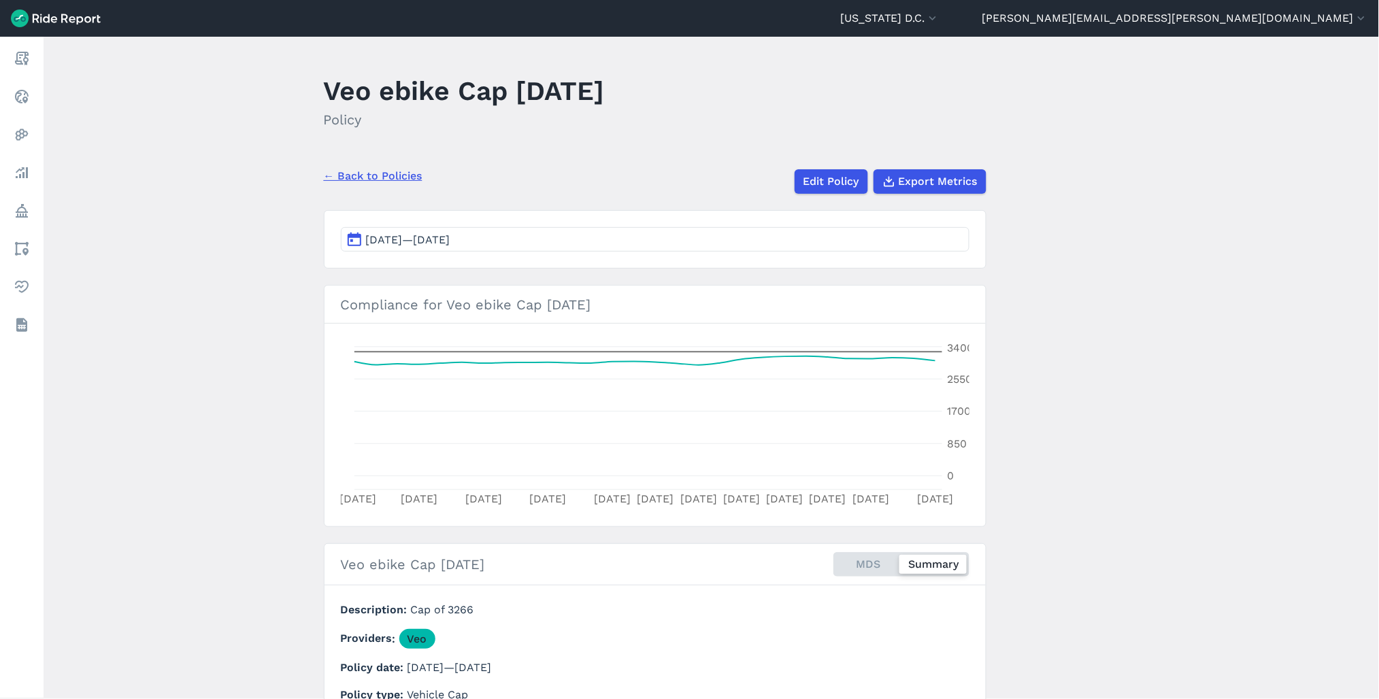
click at [378, 172] on link "← Back to Policies" at bounding box center [373, 176] width 99 height 16
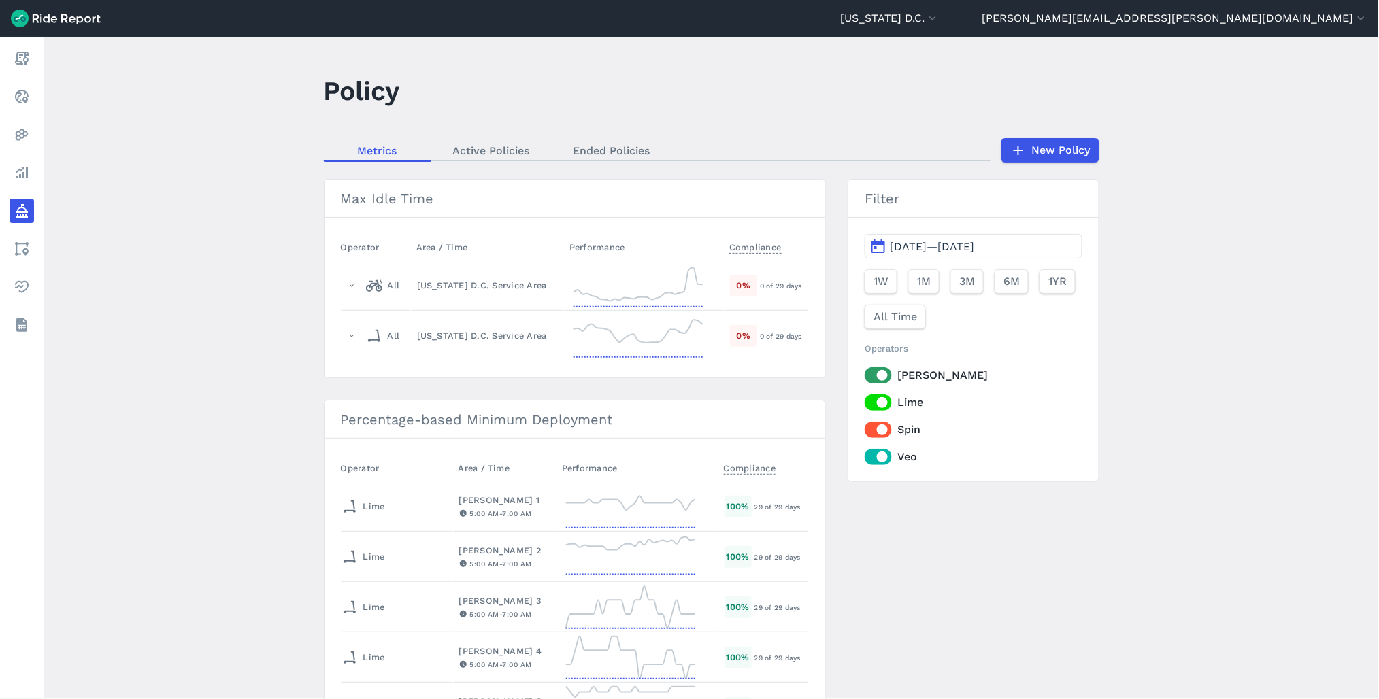
click at [583, 160] on nav "Metrics Active Policies Ended Policies" at bounding box center [657, 150] width 667 height 21
click at [586, 152] on link "Ended Policies" at bounding box center [612, 150] width 120 height 20
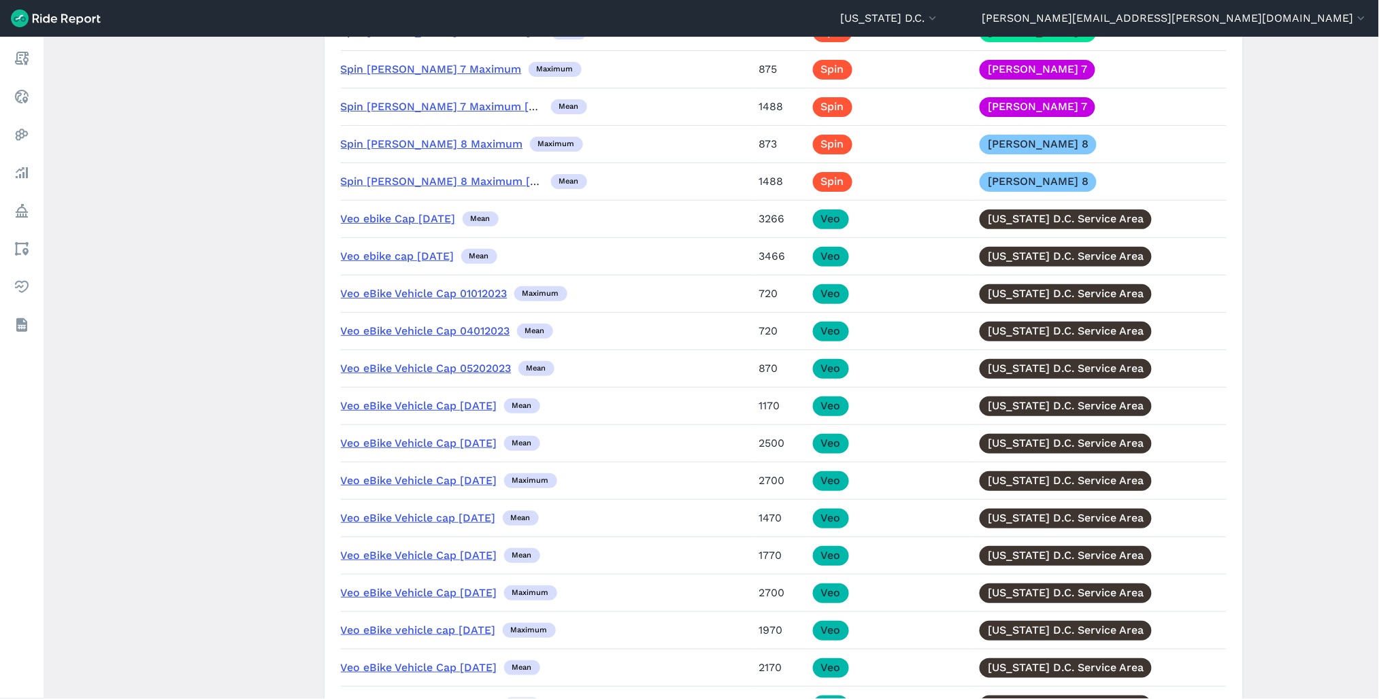
scroll to position [10886, 0]
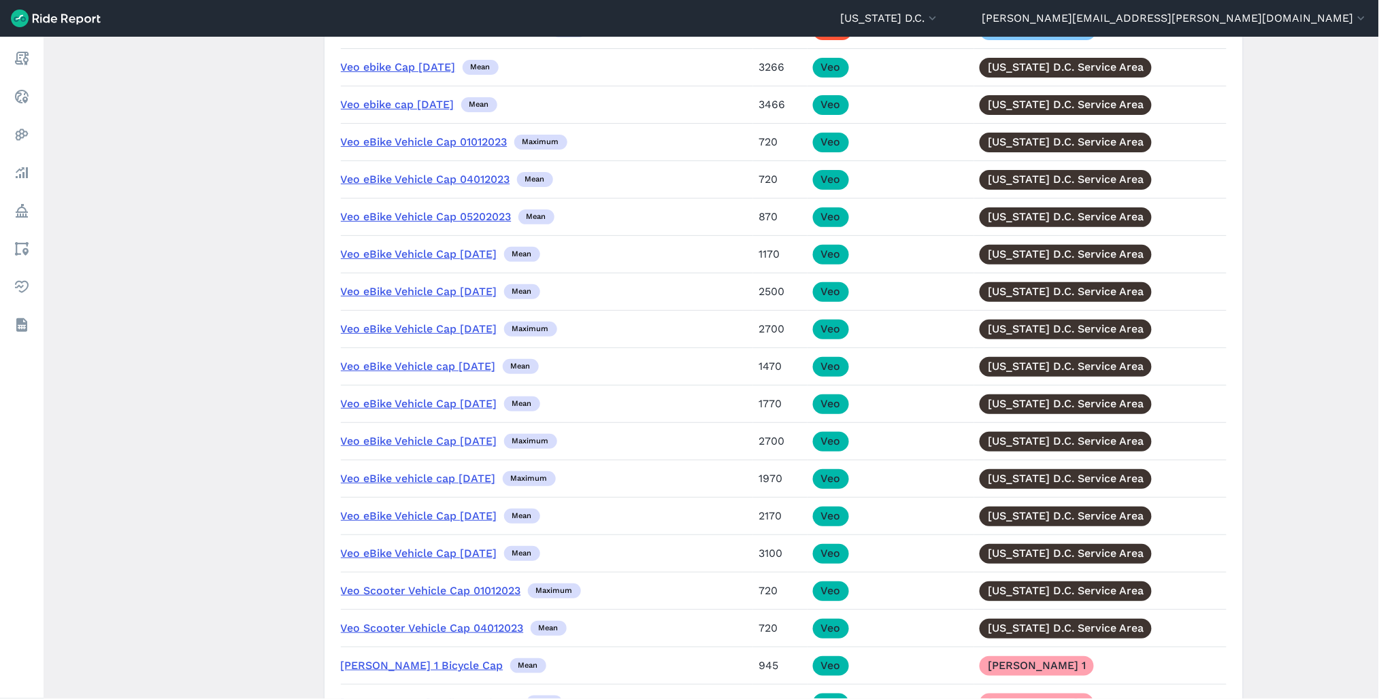
click at [389, 111] on link "Veo ebike cap 7.18.25" at bounding box center [398, 104] width 114 height 13
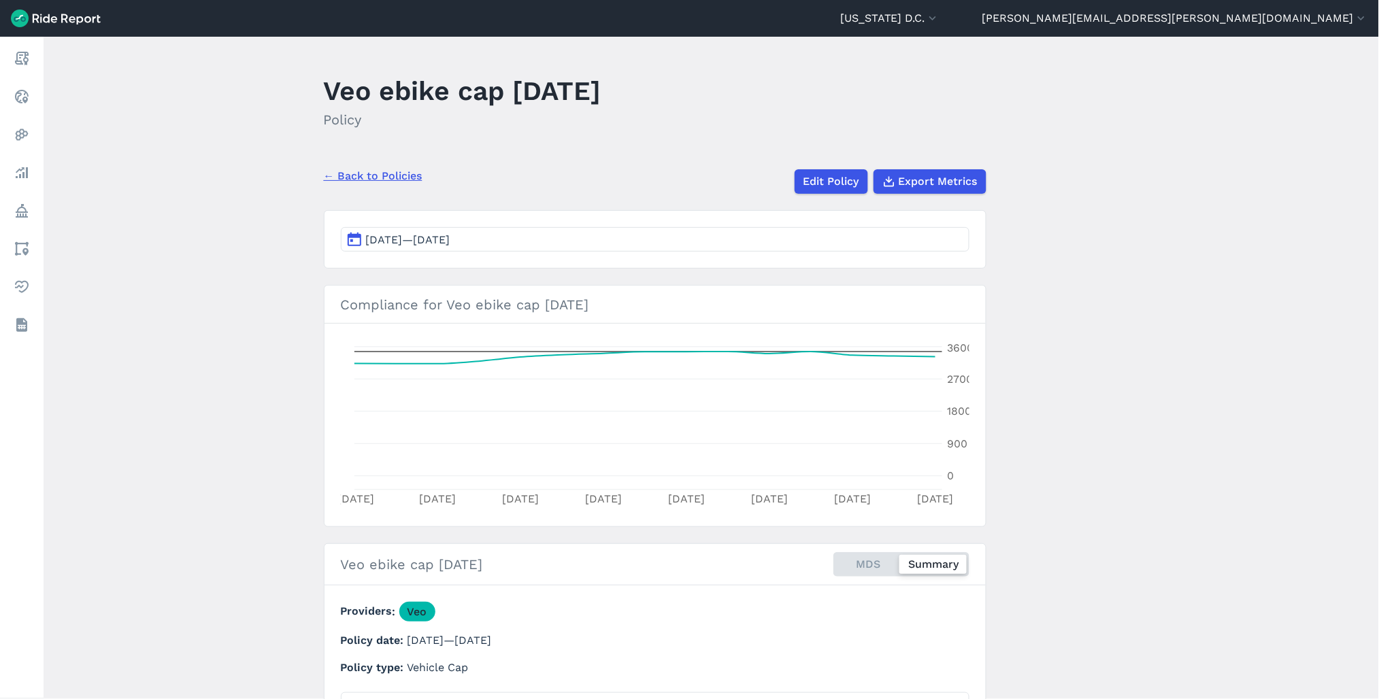
click at [383, 172] on link "← Back to Policies" at bounding box center [373, 176] width 99 height 16
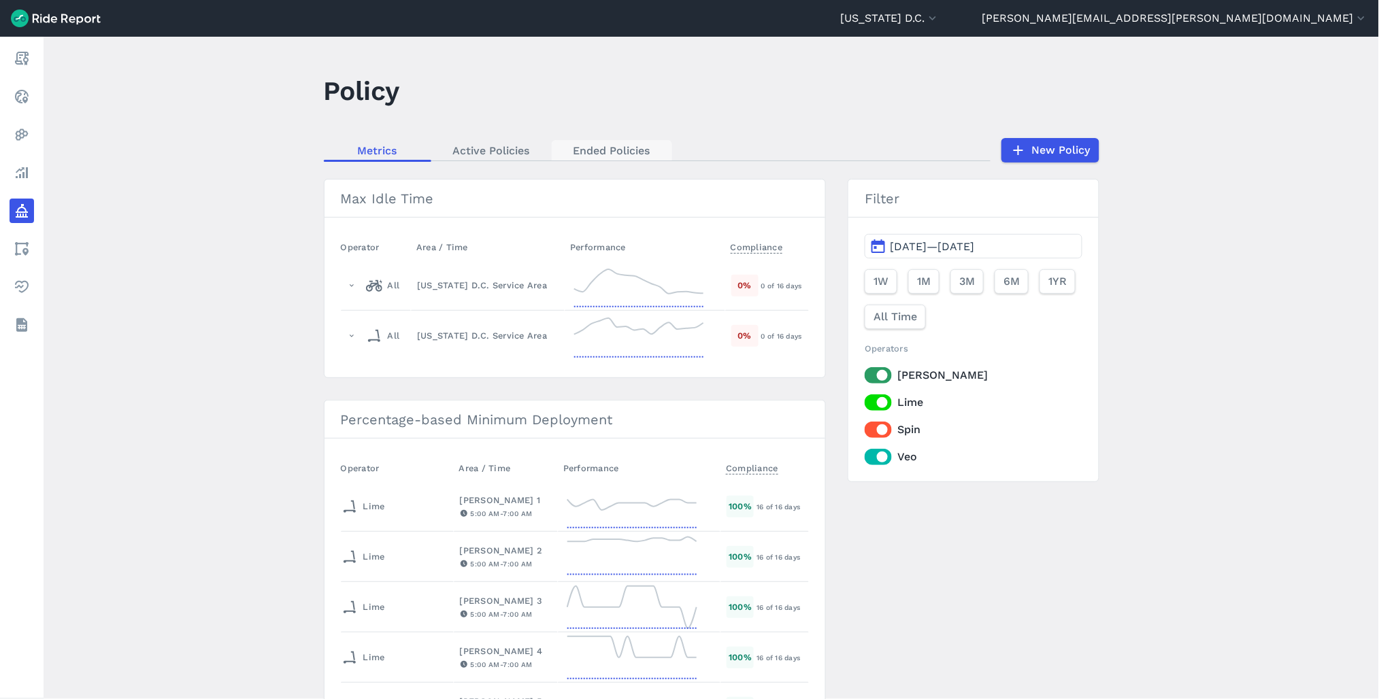
click at [618, 152] on link "Ended Policies" at bounding box center [612, 150] width 120 height 20
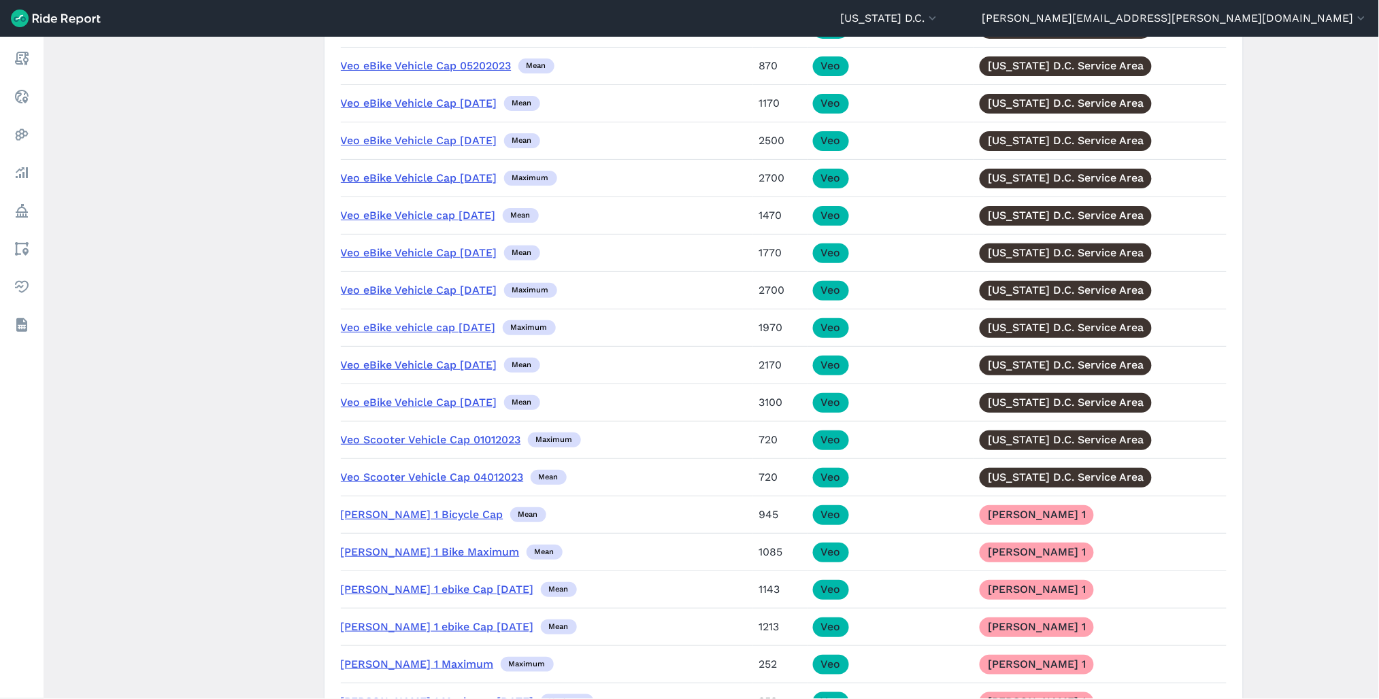
scroll to position [10886, 0]
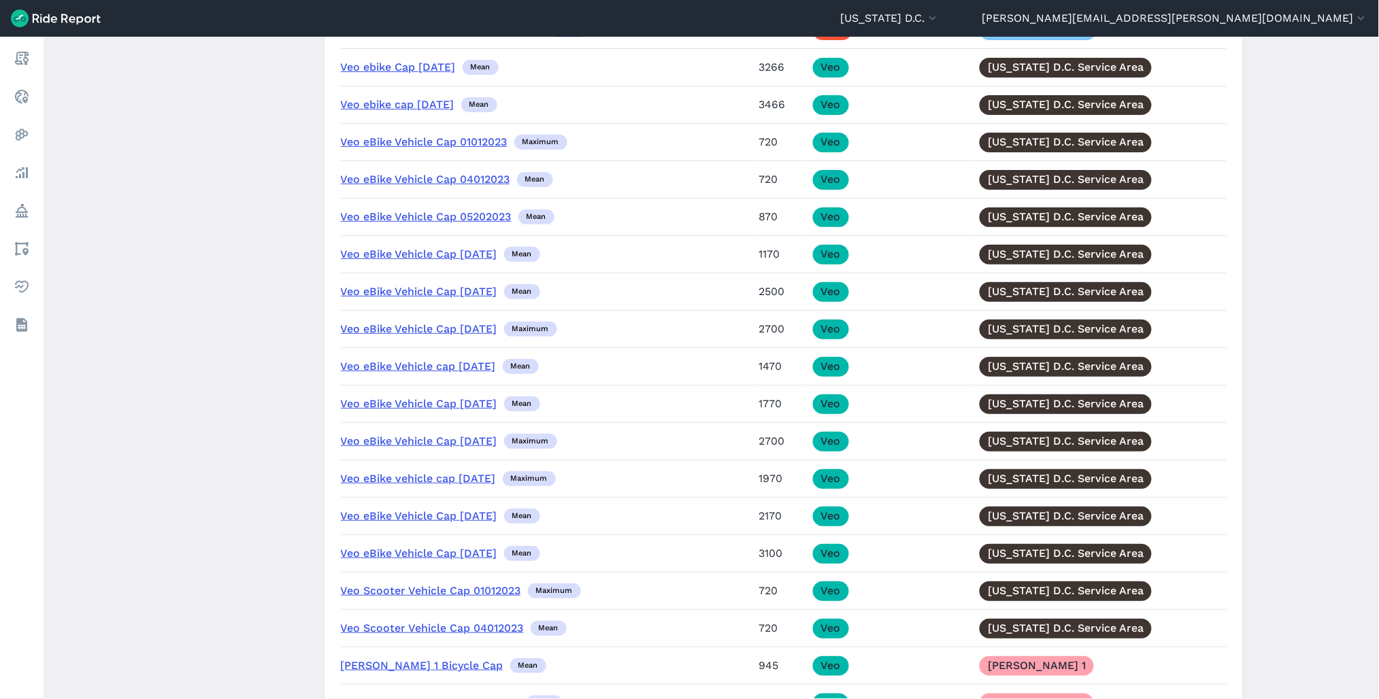
click at [446, 335] on link "Veo eBike Vehicle Cap 06.08.24" at bounding box center [419, 328] width 156 height 13
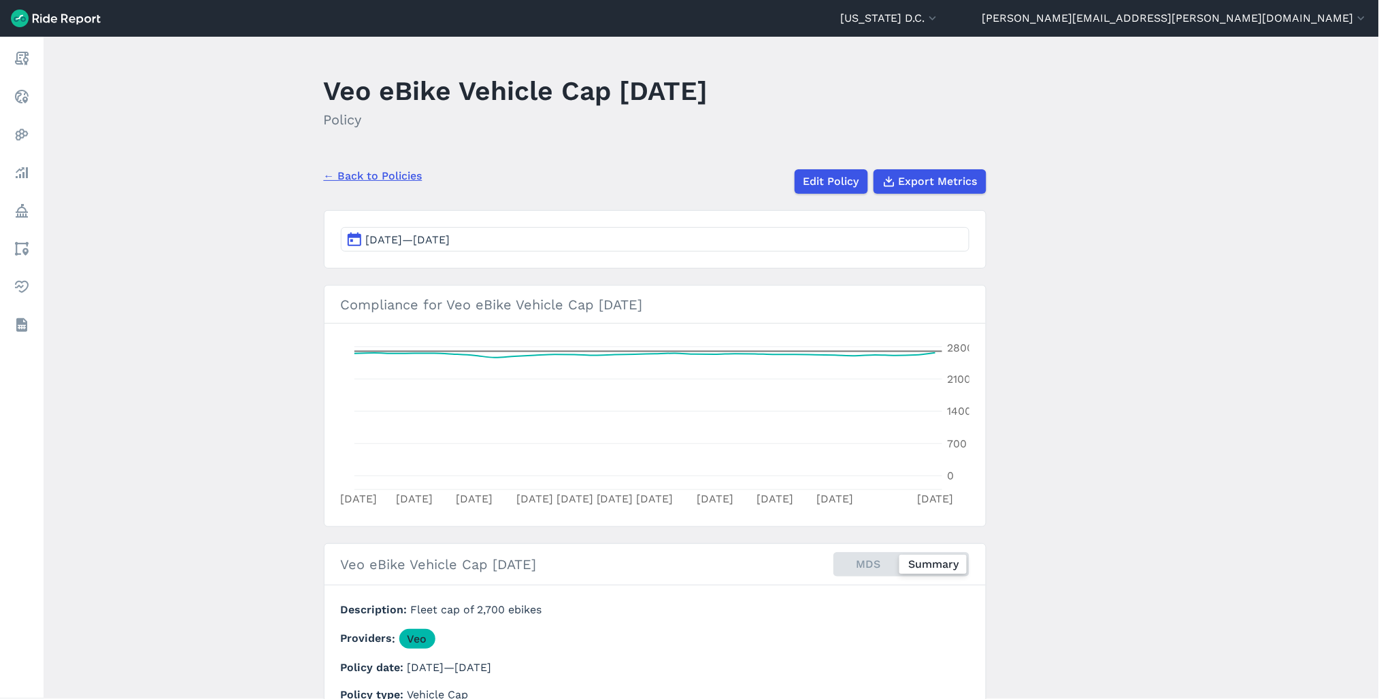
click at [450, 235] on span "Mar 24, 2025—Apr 23, 2025" at bounding box center [408, 239] width 84 height 13
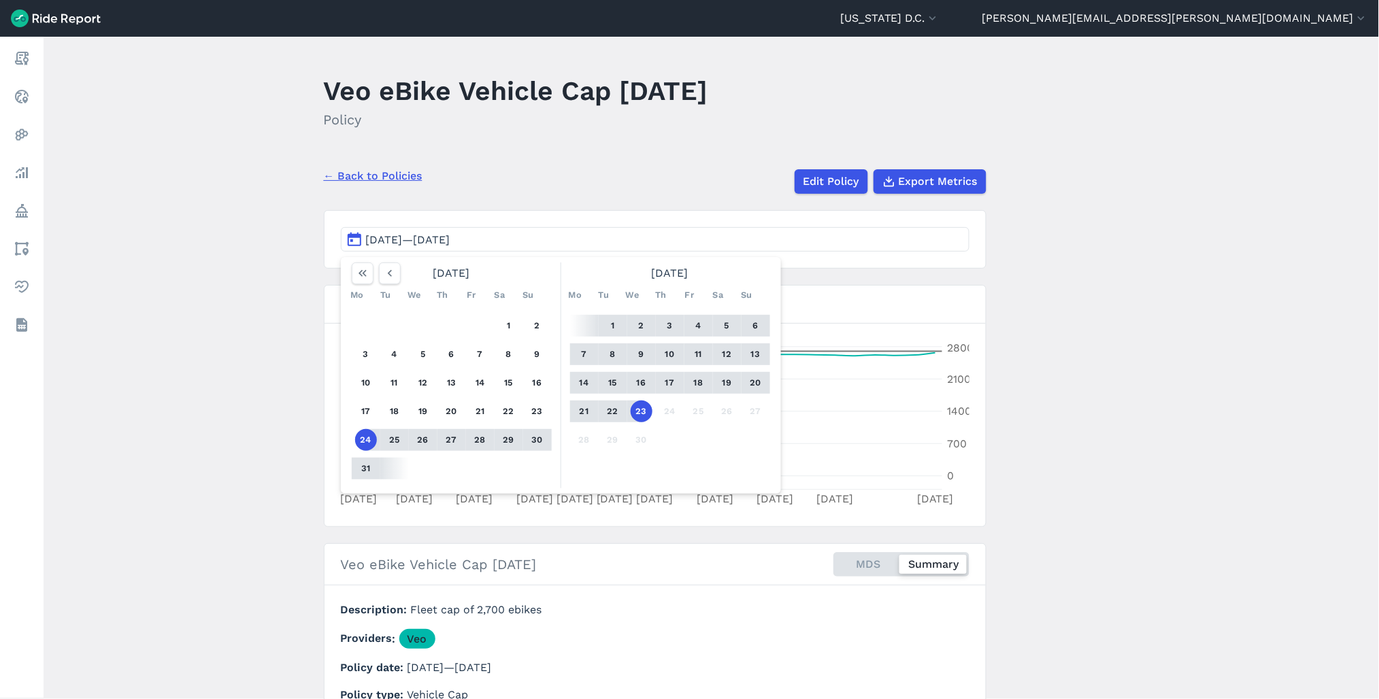
click at [641, 150] on main "Veo eBike Vehicle Cap 06.08.24 Policy ← Back to Policies Edit Policy Export Met…" at bounding box center [712, 368] width 1336 height 663
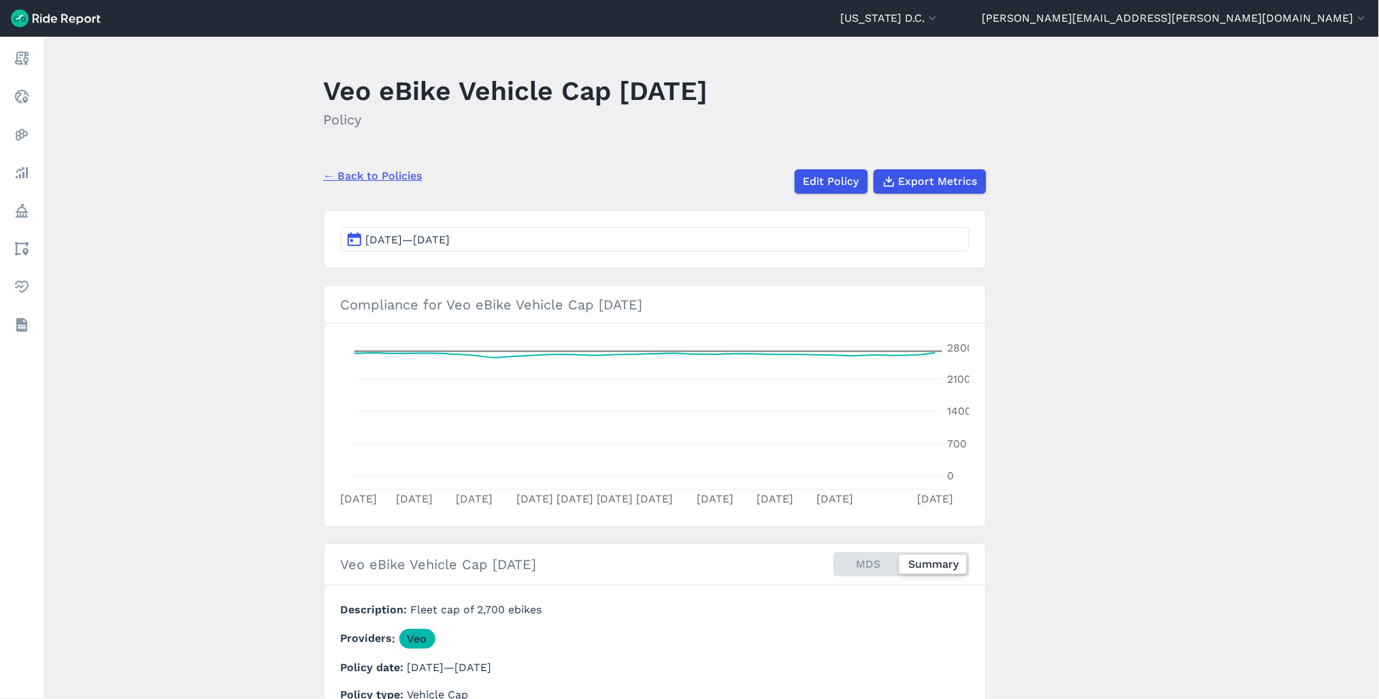
click at [373, 175] on link "← Back to Policies" at bounding box center [373, 176] width 99 height 16
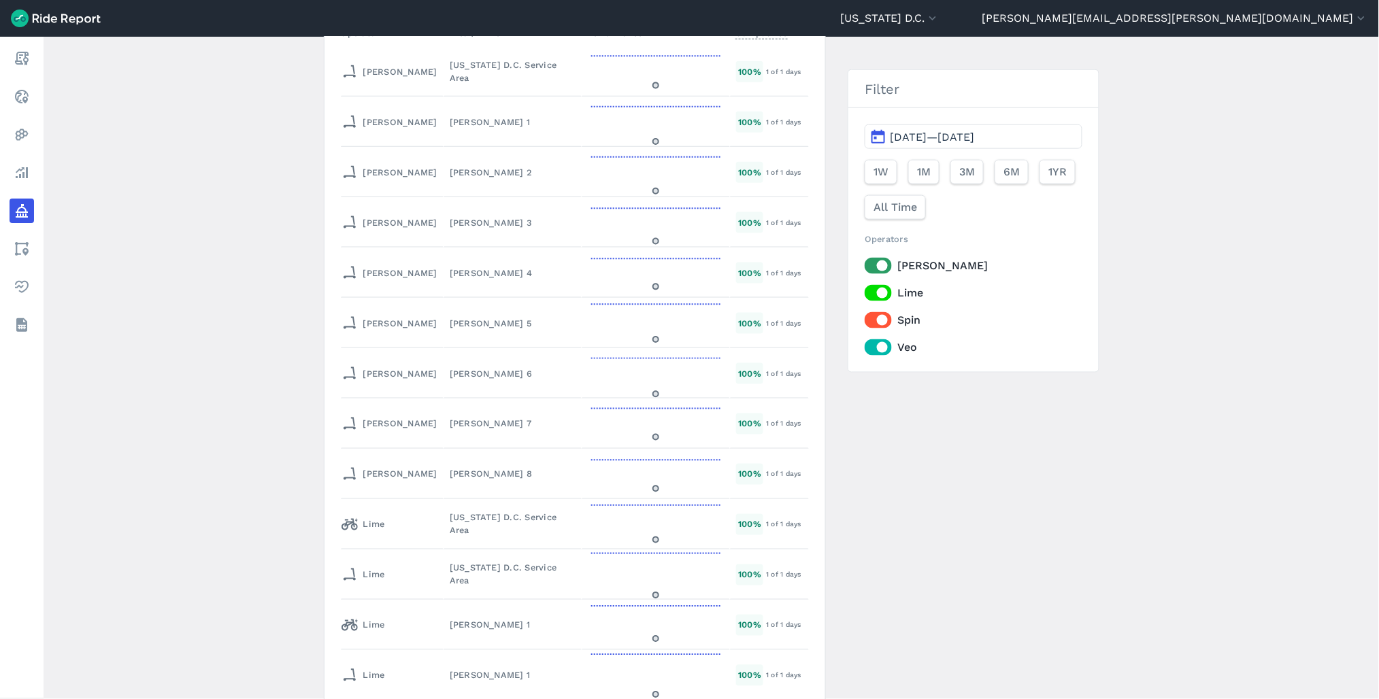
scroll to position [5666, 0]
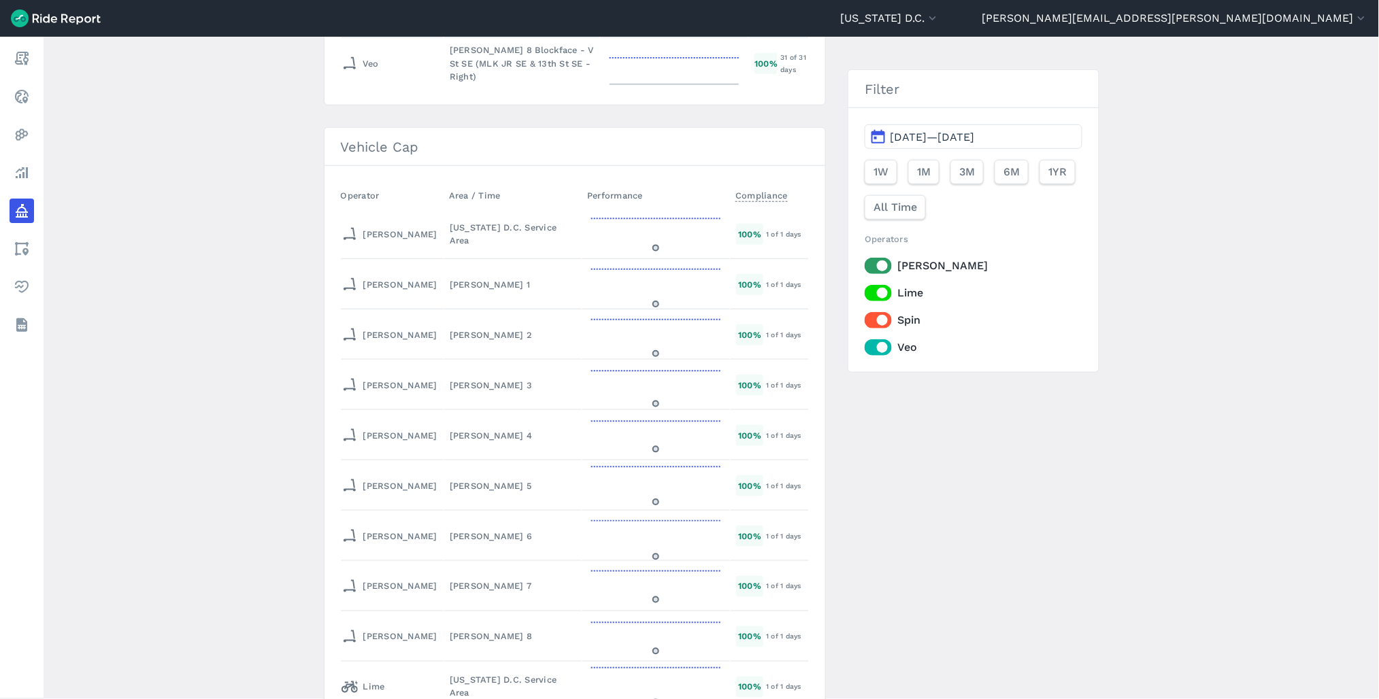
click at [1376, 535] on main "Policy Metrics Active Policies Ended Policies New Policy Max Idle Time Operator…" at bounding box center [712, 368] width 1336 height 663
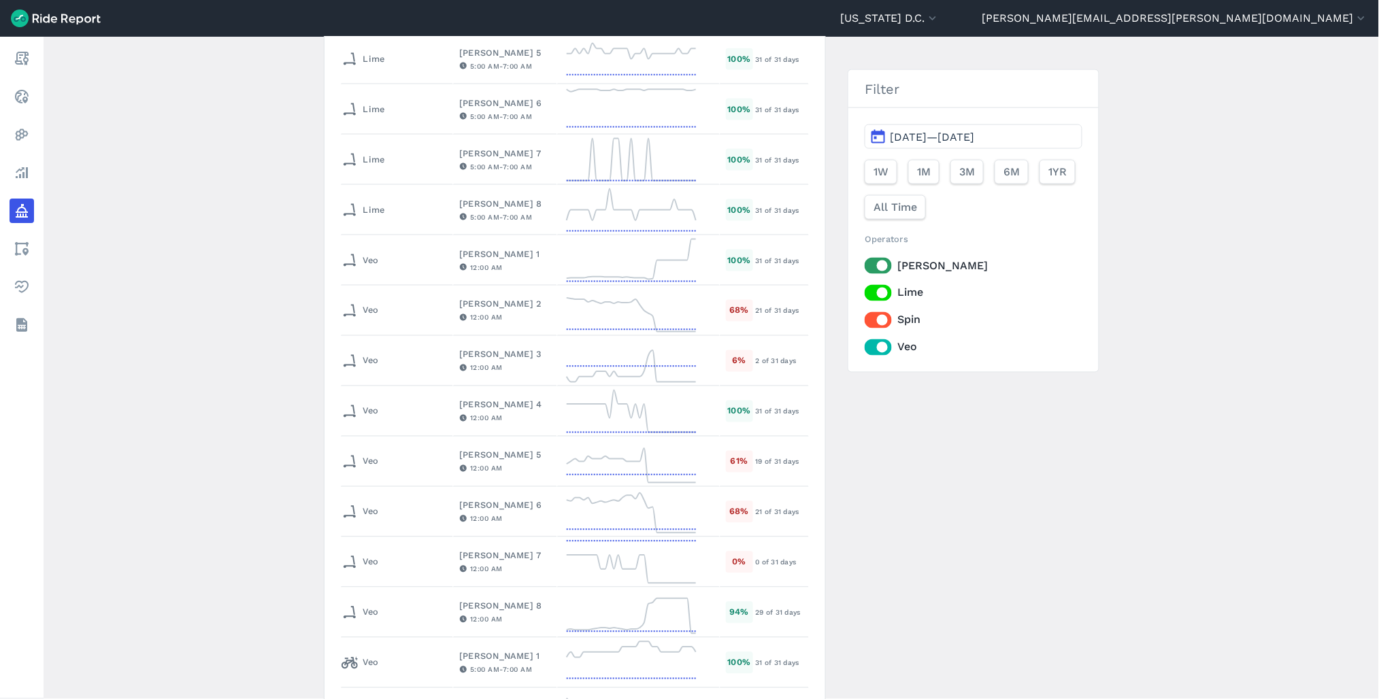
scroll to position [0, 0]
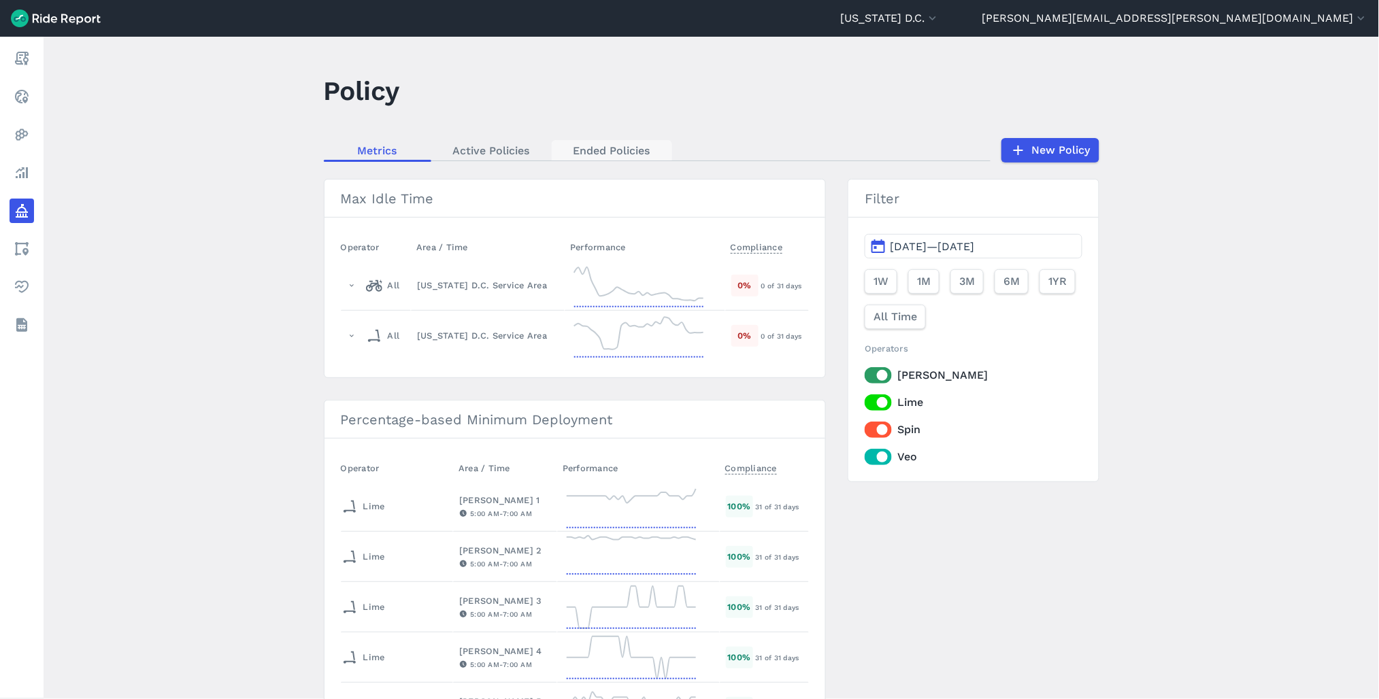
click at [615, 147] on link "Ended Policies" at bounding box center [612, 150] width 120 height 20
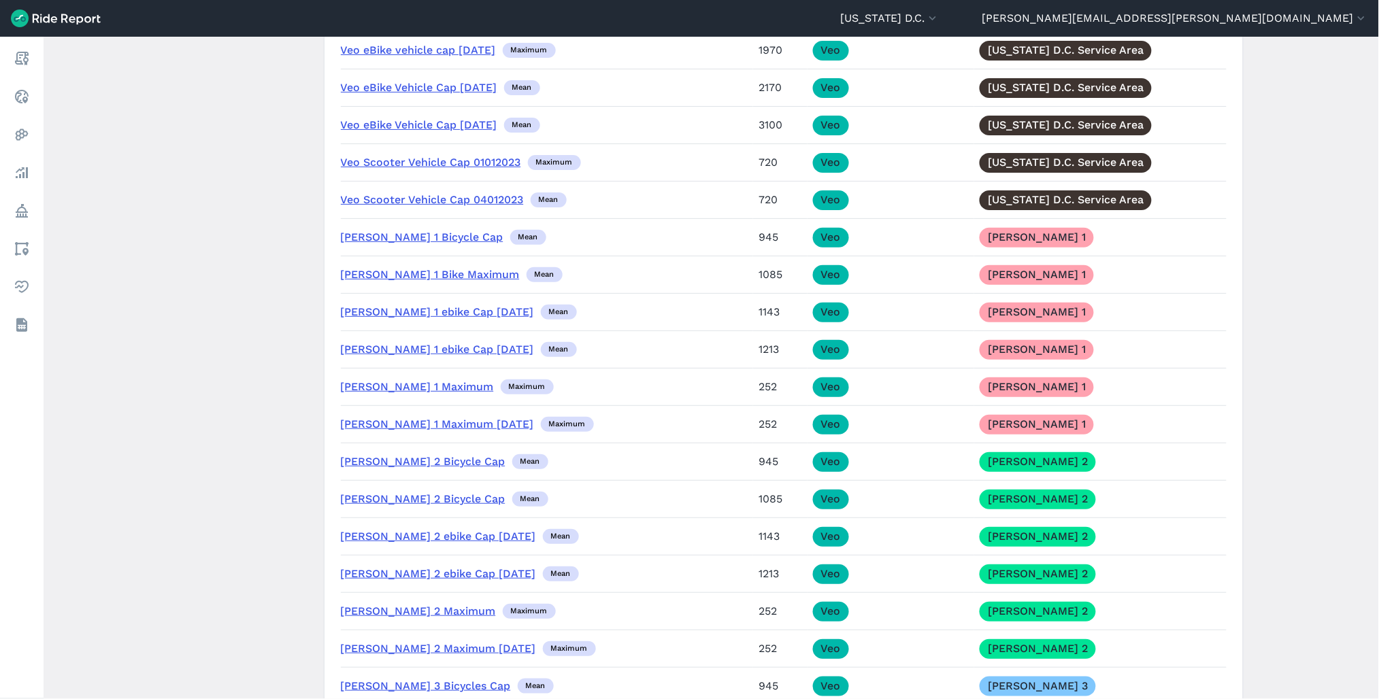
scroll to position [11339, 0]
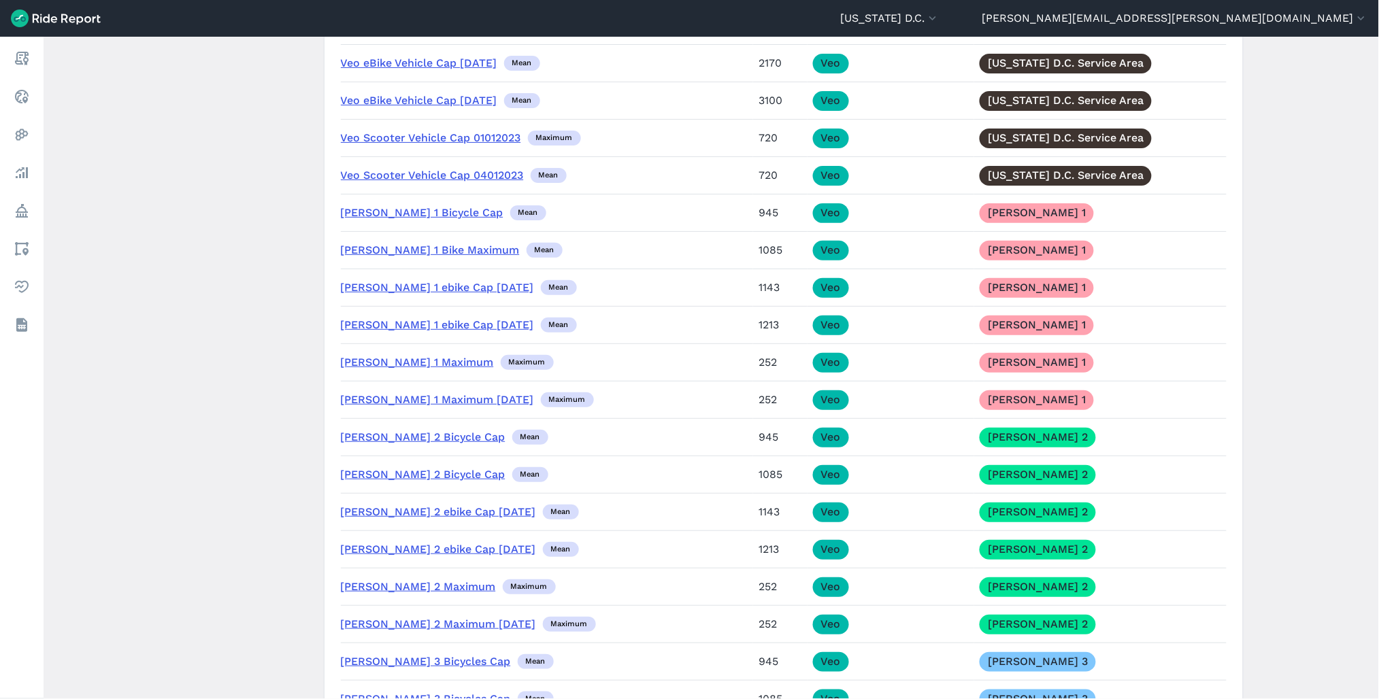
click at [406, 257] on link "Veo Ward 1 Bike Maximum" at bounding box center [430, 250] width 179 height 13
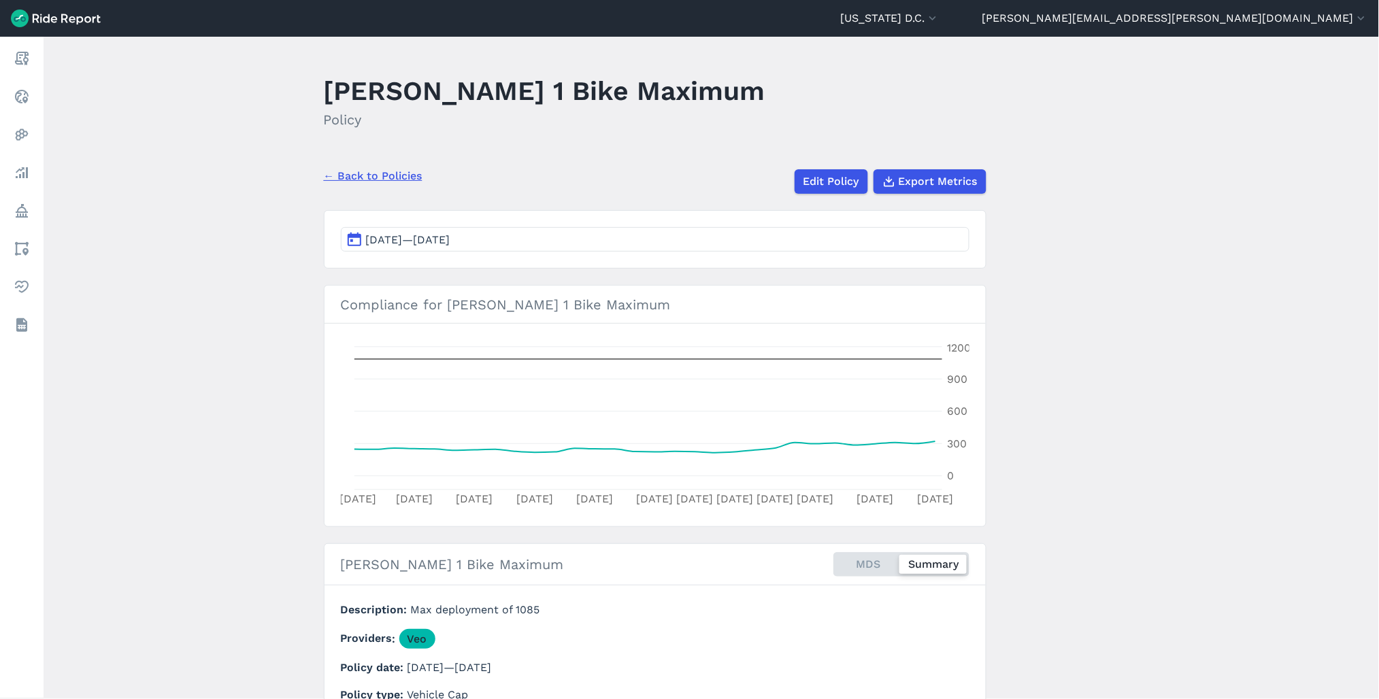
click at [446, 247] on button "May 17, 2025—Jun 16, 2025" at bounding box center [655, 239] width 629 height 24
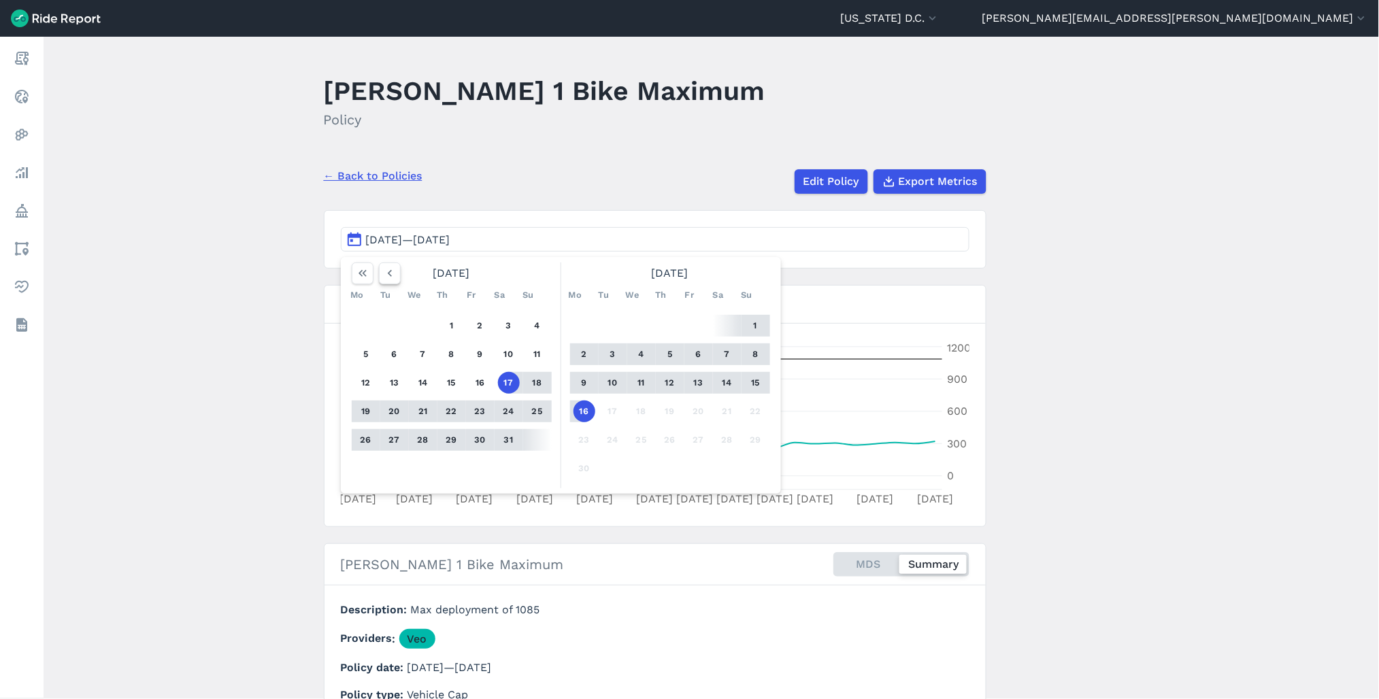
click at [384, 267] on icon "button" at bounding box center [390, 274] width 14 height 14
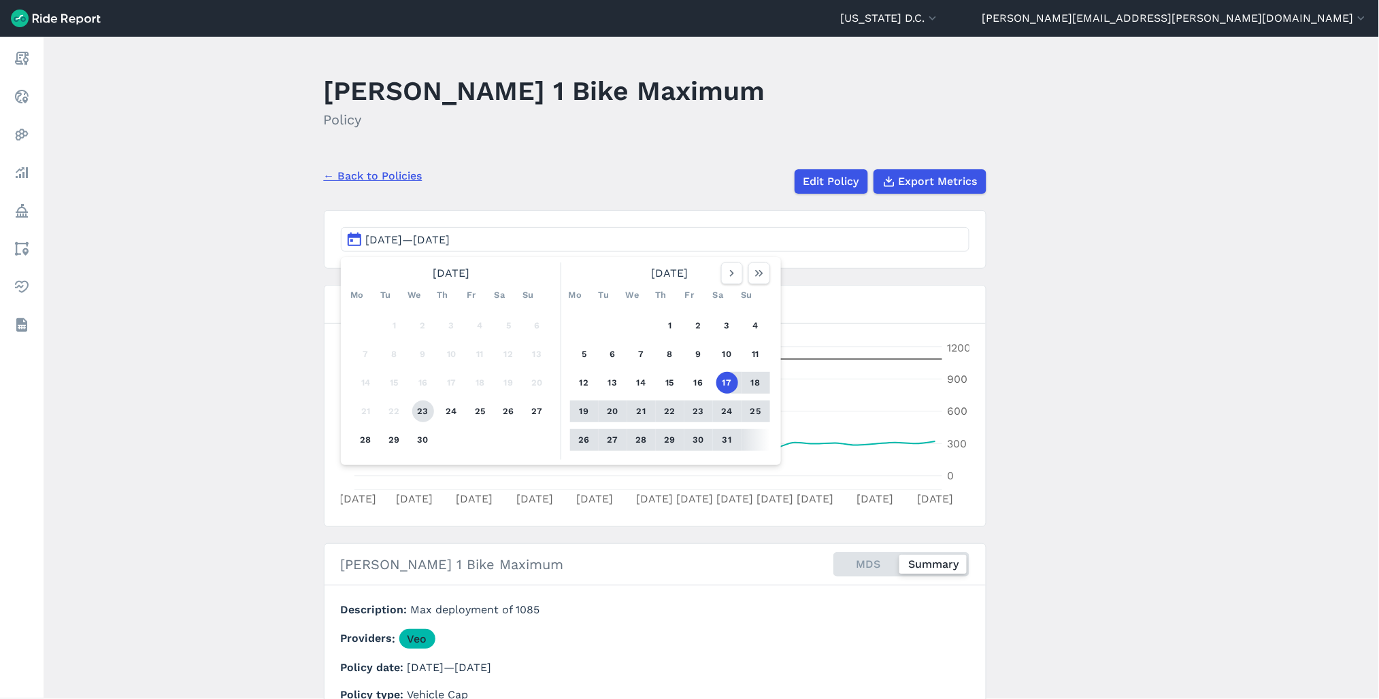
click at [423, 417] on button "23" at bounding box center [423, 412] width 22 height 22
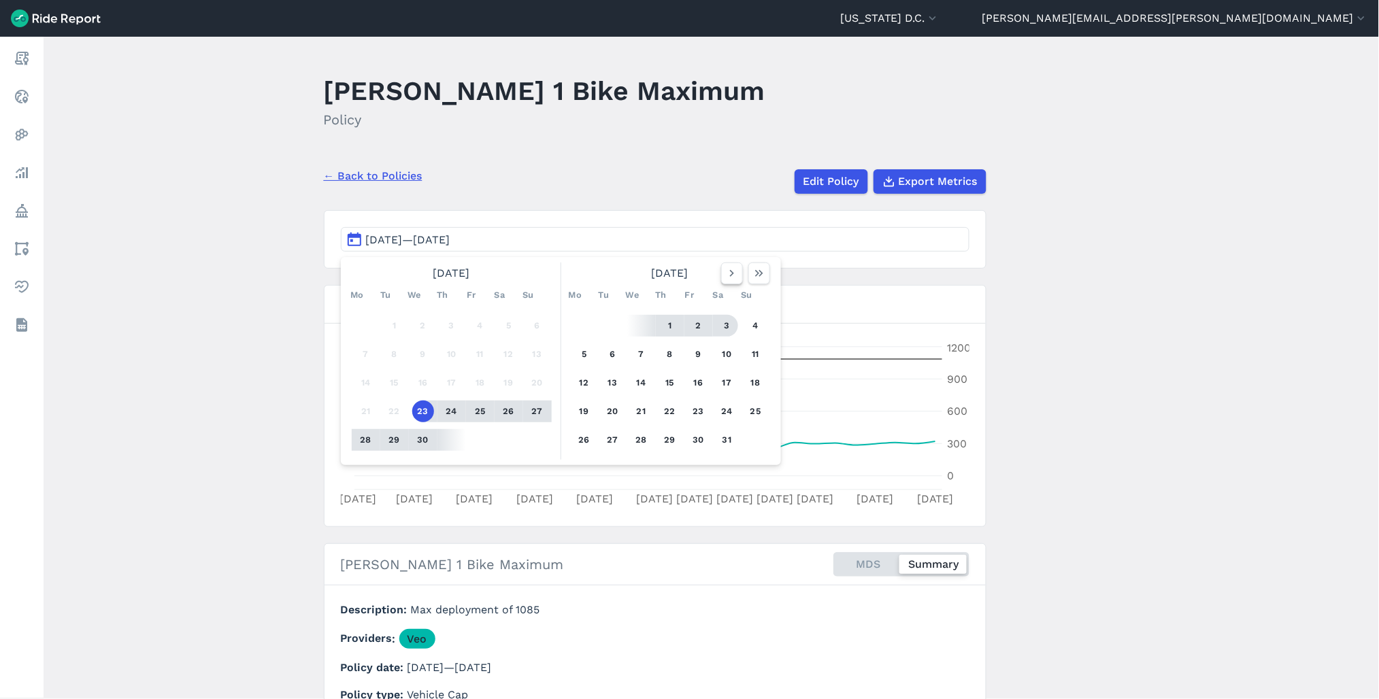
click at [728, 269] on icon "button" at bounding box center [732, 274] width 14 height 14
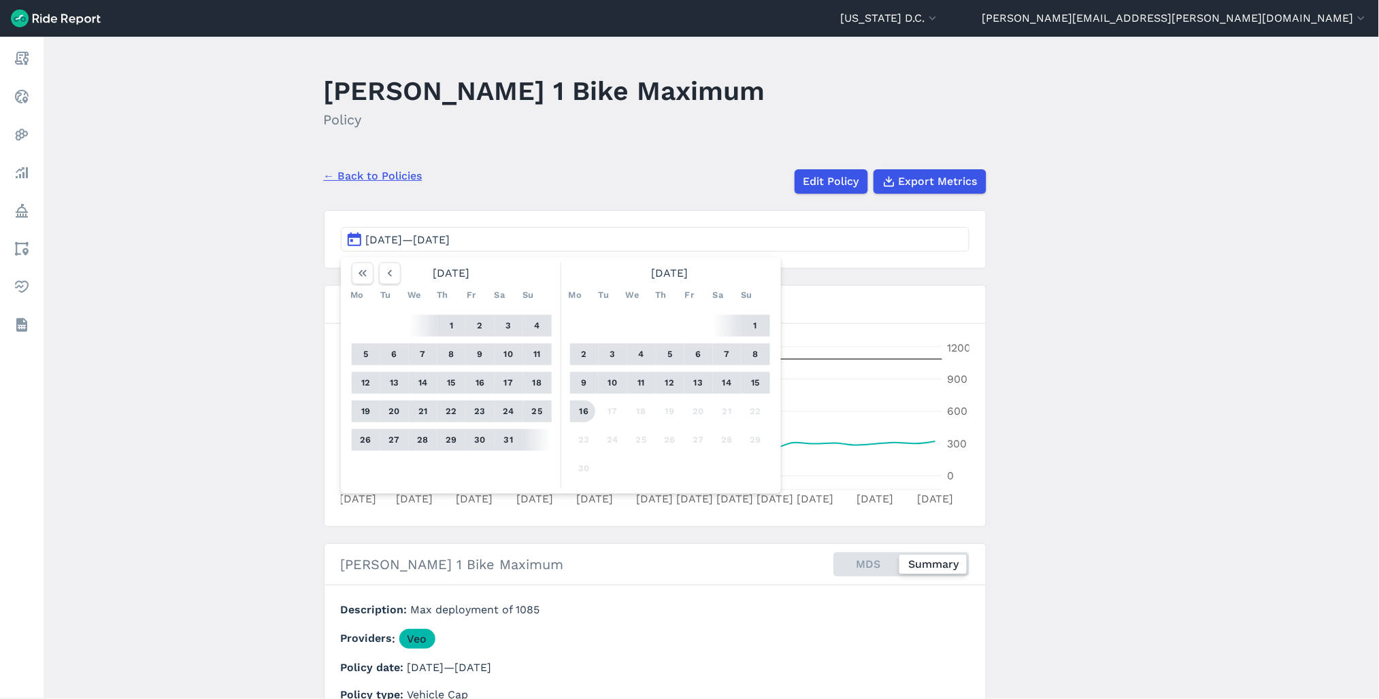
click at [584, 411] on button "16" at bounding box center [585, 412] width 22 height 22
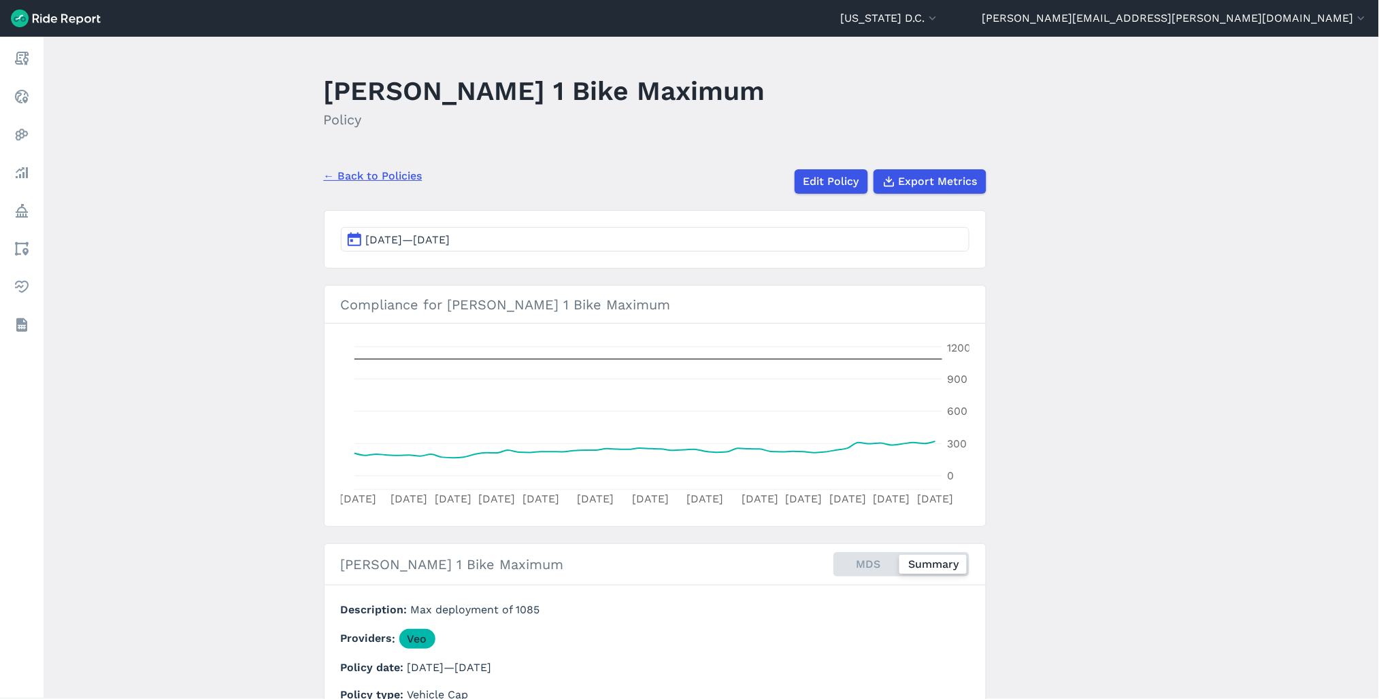
click at [379, 171] on link "← Back to Policies" at bounding box center [373, 176] width 99 height 16
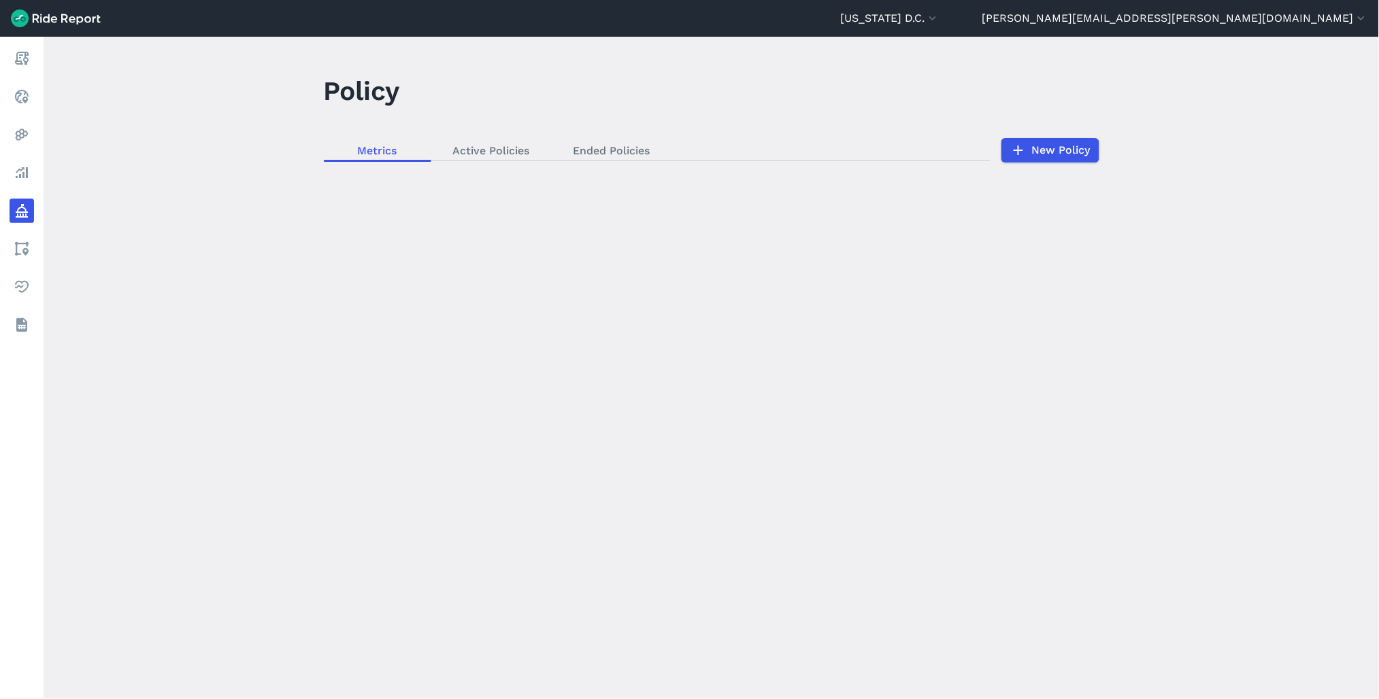
click at [621, 141] on div "loading" at bounding box center [712, 368] width 1336 height 663
click at [612, 150] on div "loading" at bounding box center [712, 368] width 1336 height 663
click at [606, 146] on div "loading" at bounding box center [712, 368] width 1336 height 663
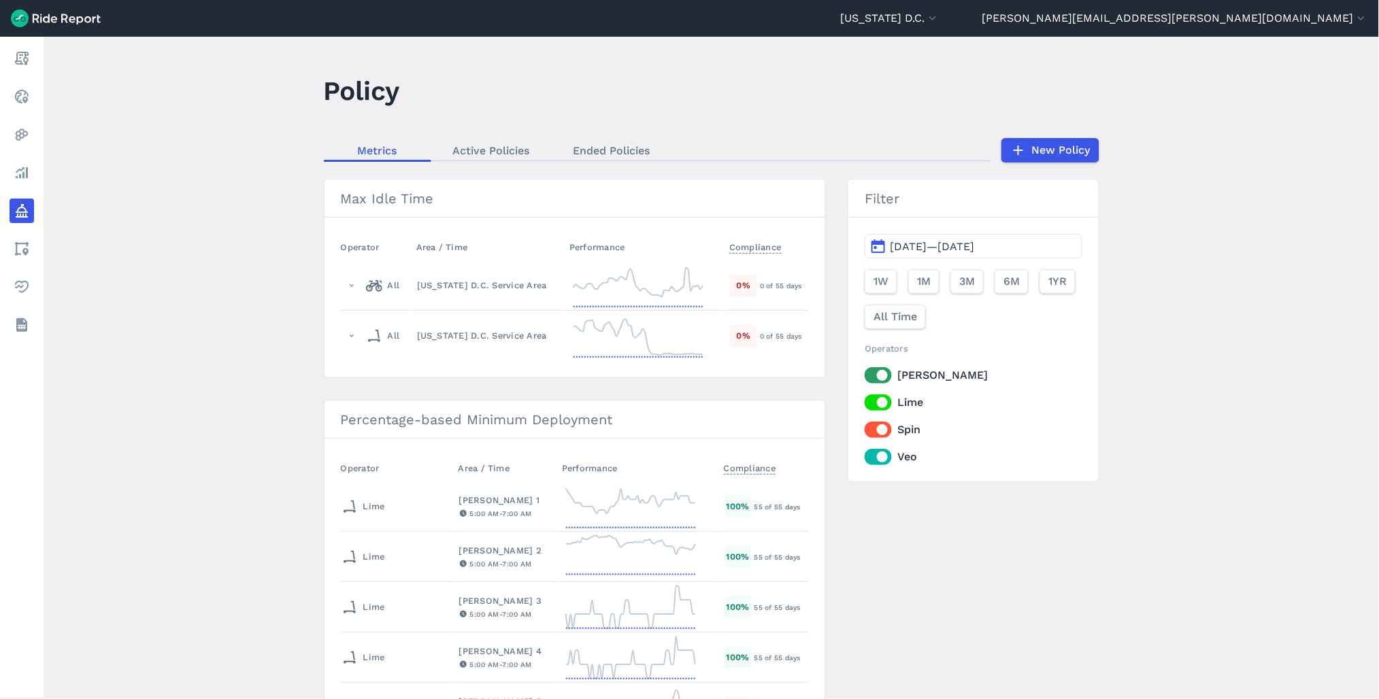
click at [608, 153] on link "Ended Policies" at bounding box center [612, 150] width 120 height 20
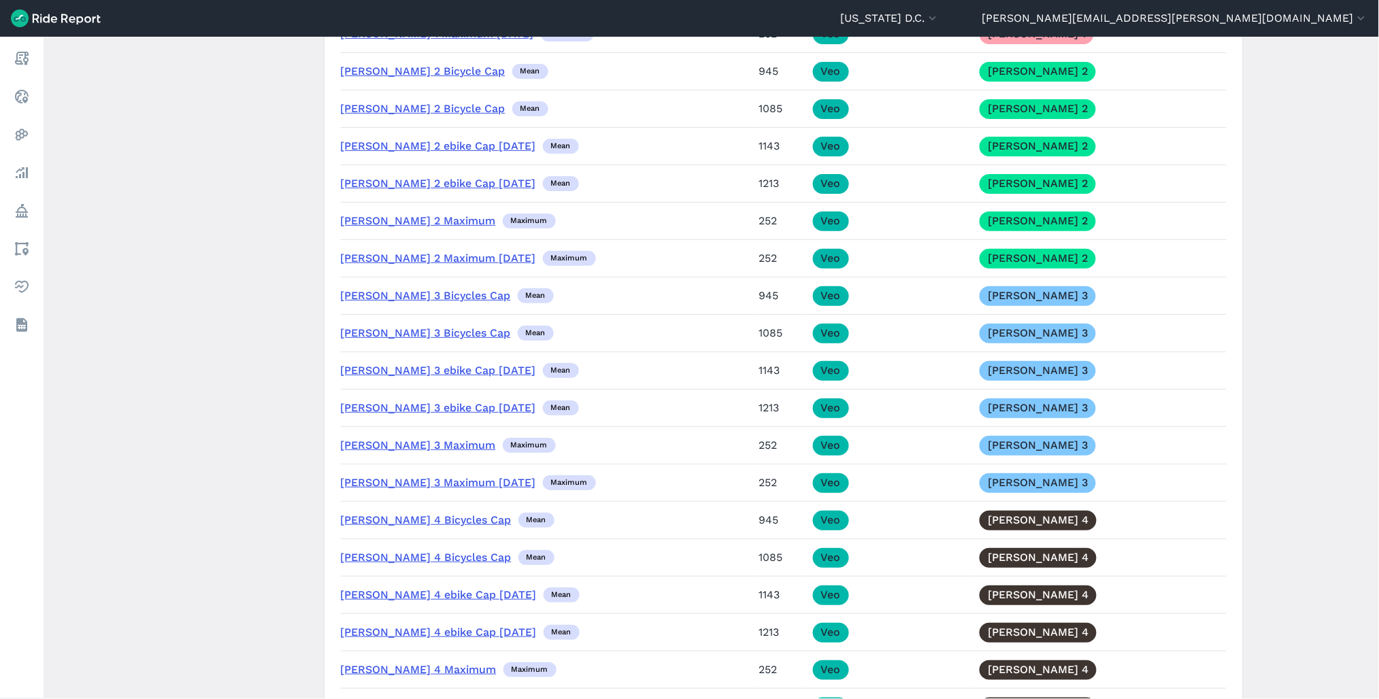
scroll to position [11686, 0]
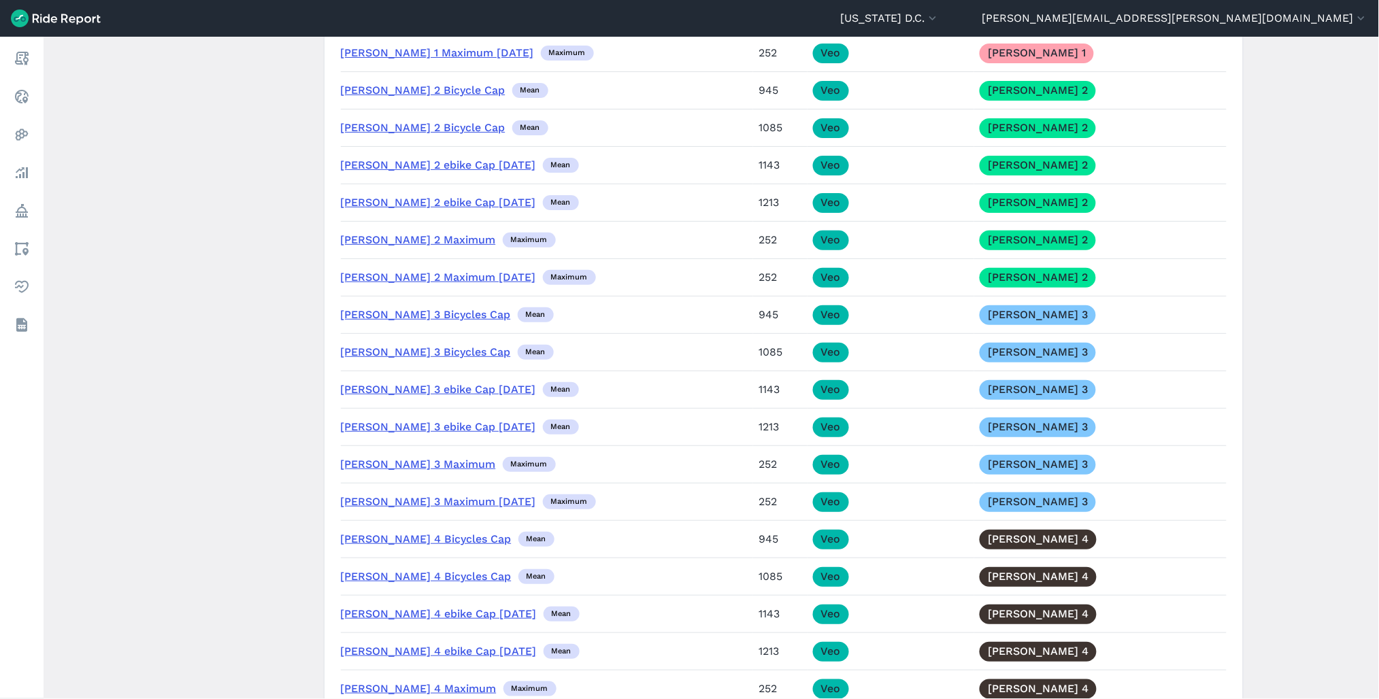
click at [415, 97] on link "Veo Ward 2 Bicycle Cap" at bounding box center [423, 90] width 165 height 13
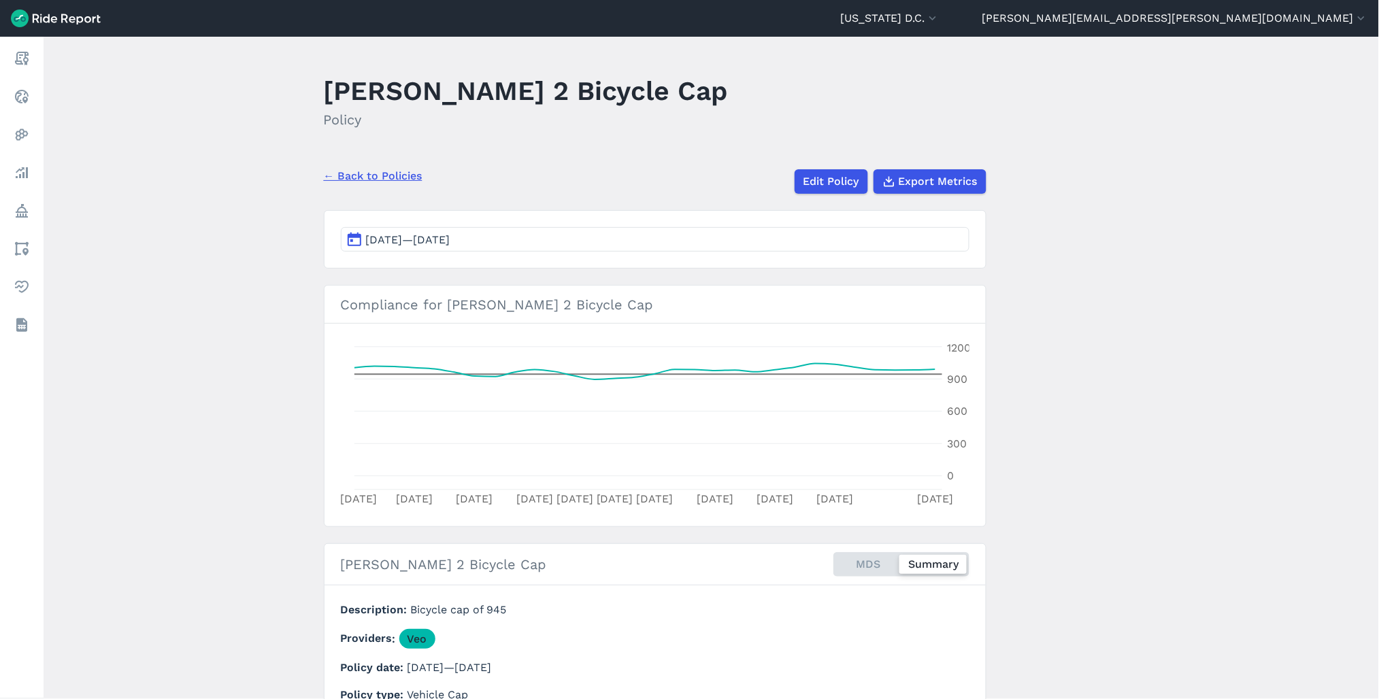
click at [450, 240] on span "Mar 24, 2025—Apr 23, 2025" at bounding box center [408, 239] width 84 height 13
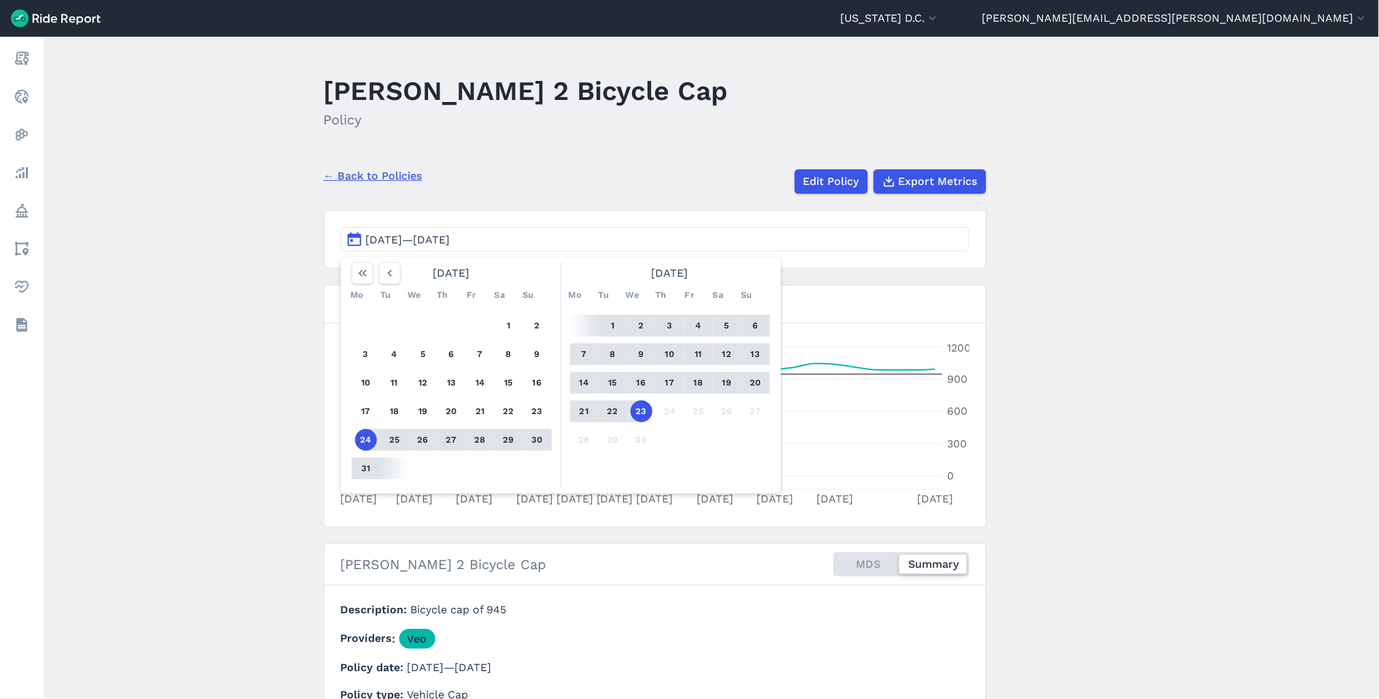
click at [608, 322] on button "1" at bounding box center [613, 326] width 22 height 22
click at [640, 412] on button "23" at bounding box center [642, 412] width 22 height 22
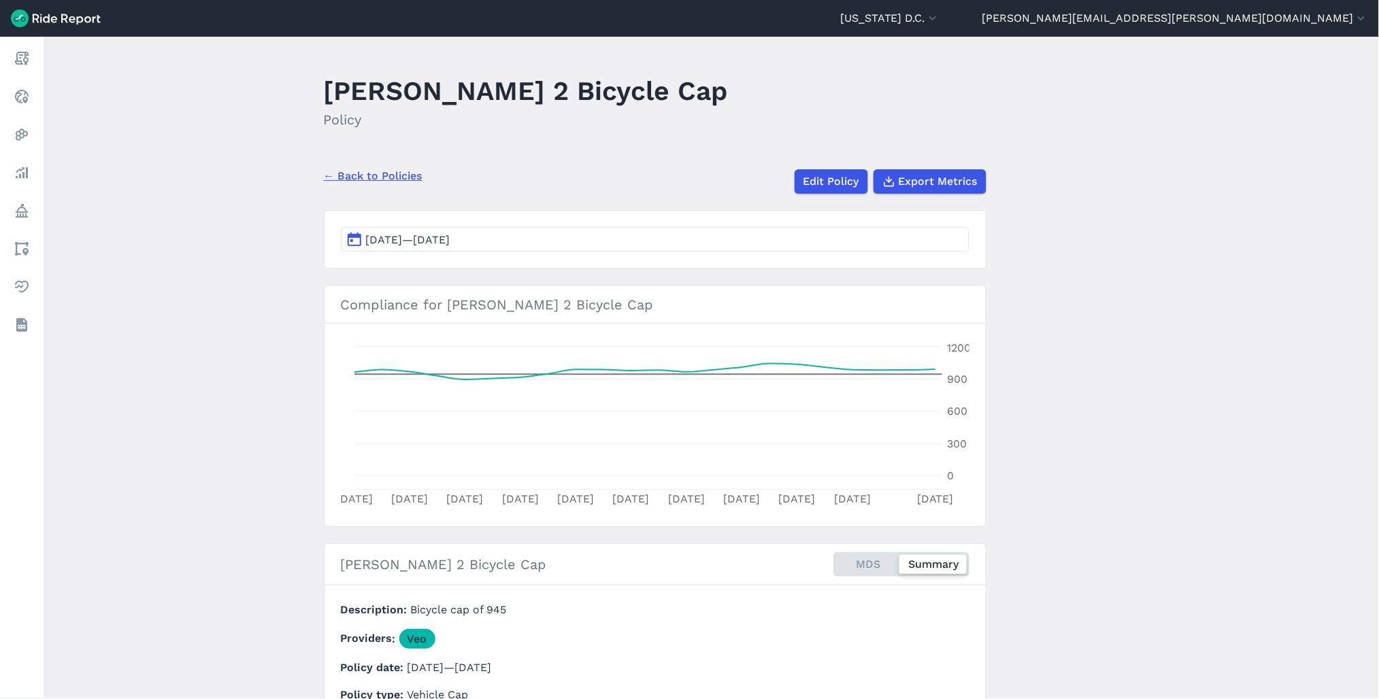
click at [606, 250] on button "Apr 1, 2025—Apr 23, 2025" at bounding box center [655, 239] width 629 height 24
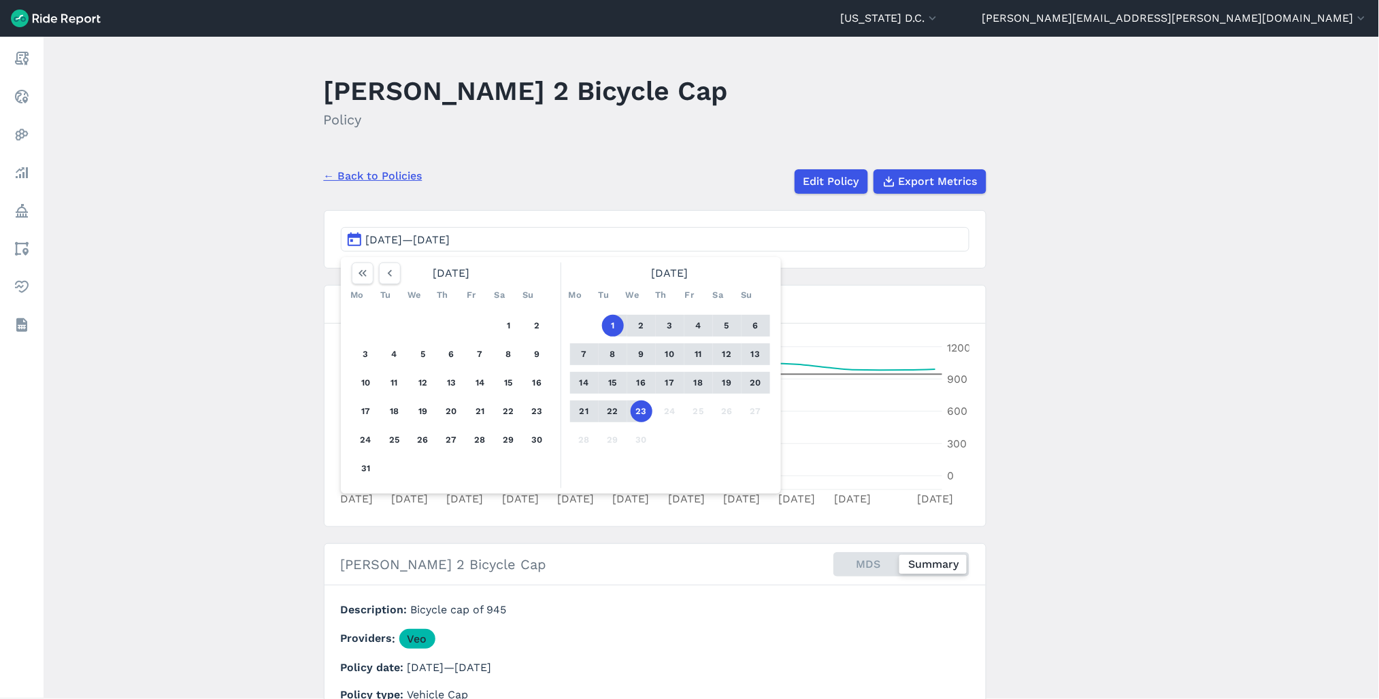
click at [1105, 416] on main "Veo Ward 2 Bicycle Cap Policy ← Back to Policies Edit Policy Export Metrics Apr…" at bounding box center [712, 368] width 1336 height 663
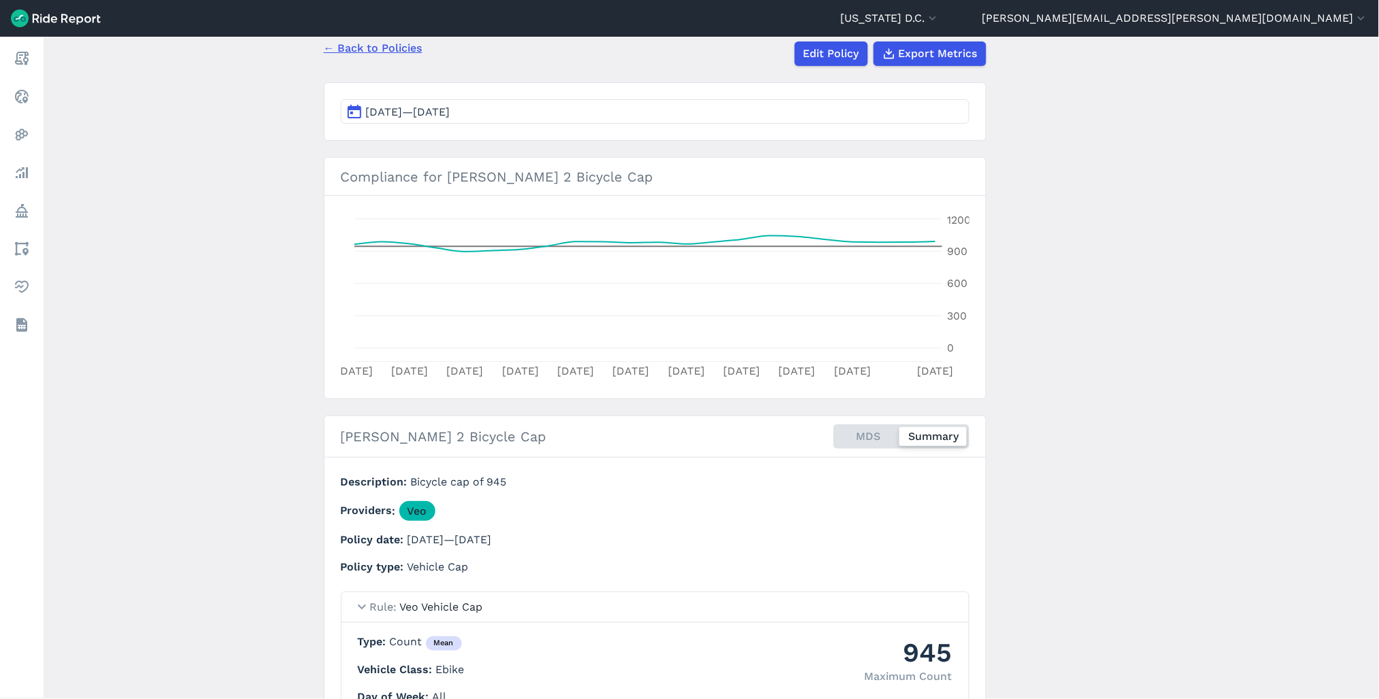
scroll to position [96, 0]
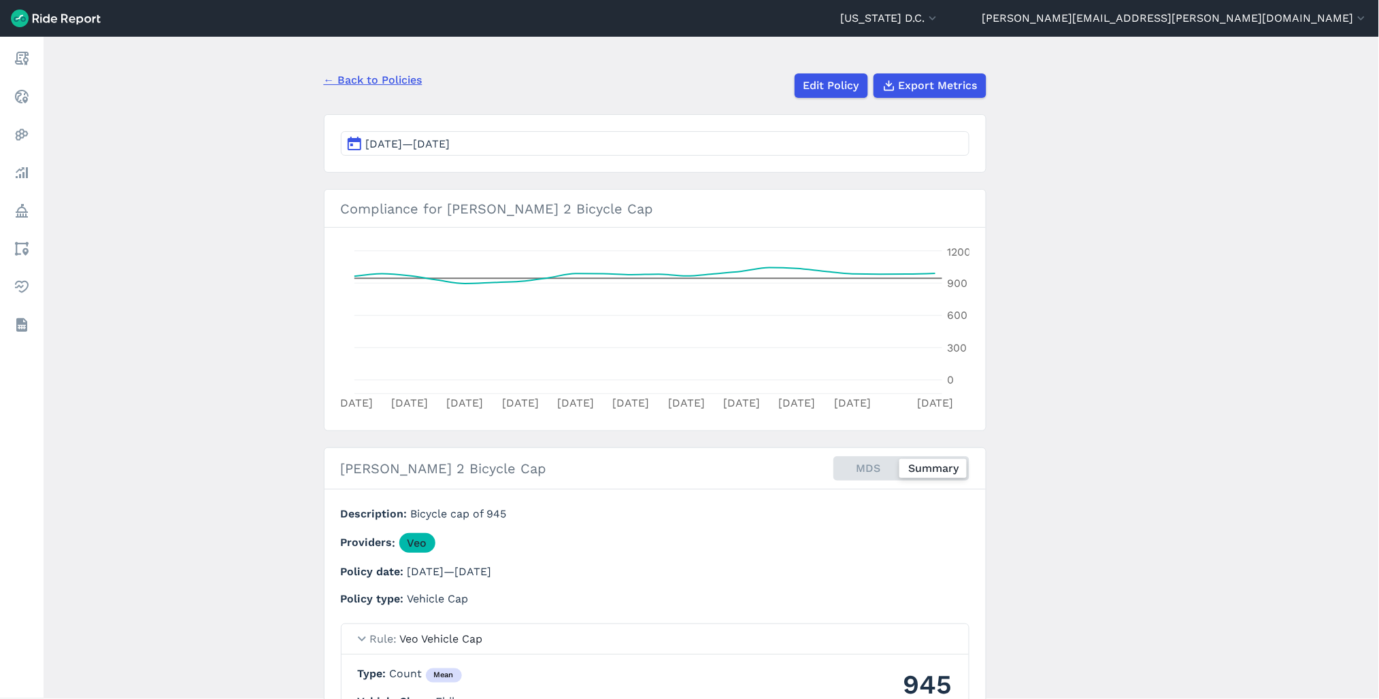
click at [417, 148] on span "Apr 1, 2025—Apr 23, 2025" at bounding box center [408, 143] width 84 height 13
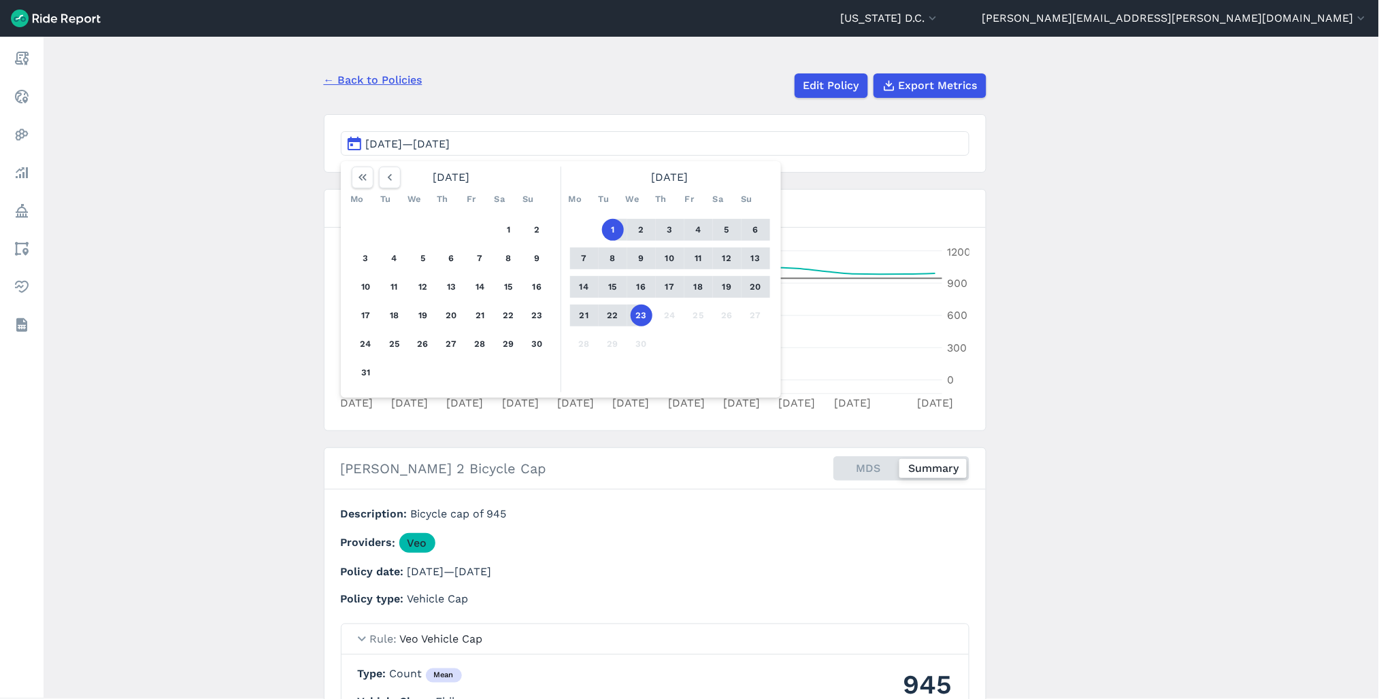
click at [1165, 338] on main "Veo Ward 2 Bicycle Cap Policy ← Back to Policies Edit Policy Export Metrics Apr…" at bounding box center [712, 368] width 1336 height 663
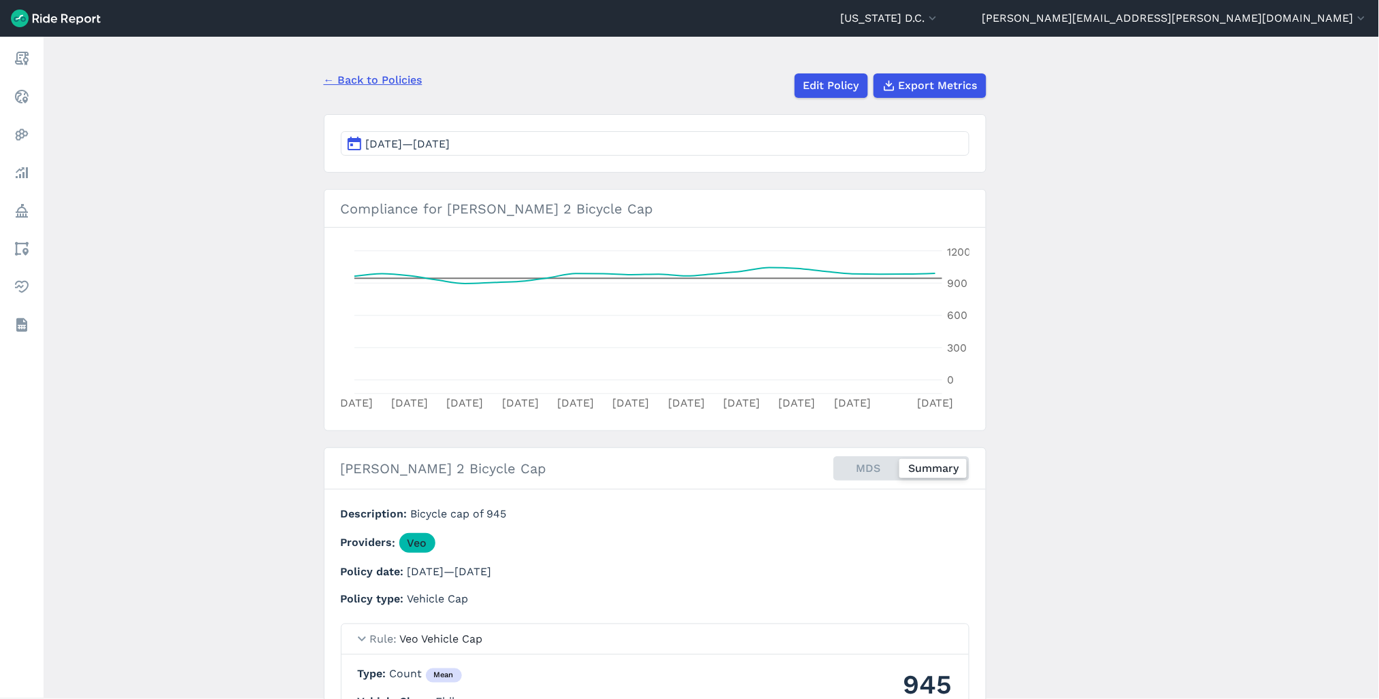
click at [1165, 220] on main "Veo Ward 2 Bicycle Cap Policy ← Back to Policies Edit Policy Export Metrics Apr…" at bounding box center [712, 368] width 1336 height 663
click at [963, 90] on span "Export Metrics" at bounding box center [937, 86] width 79 height 16
click at [386, 82] on link "← Back to Policies" at bounding box center [373, 80] width 99 height 16
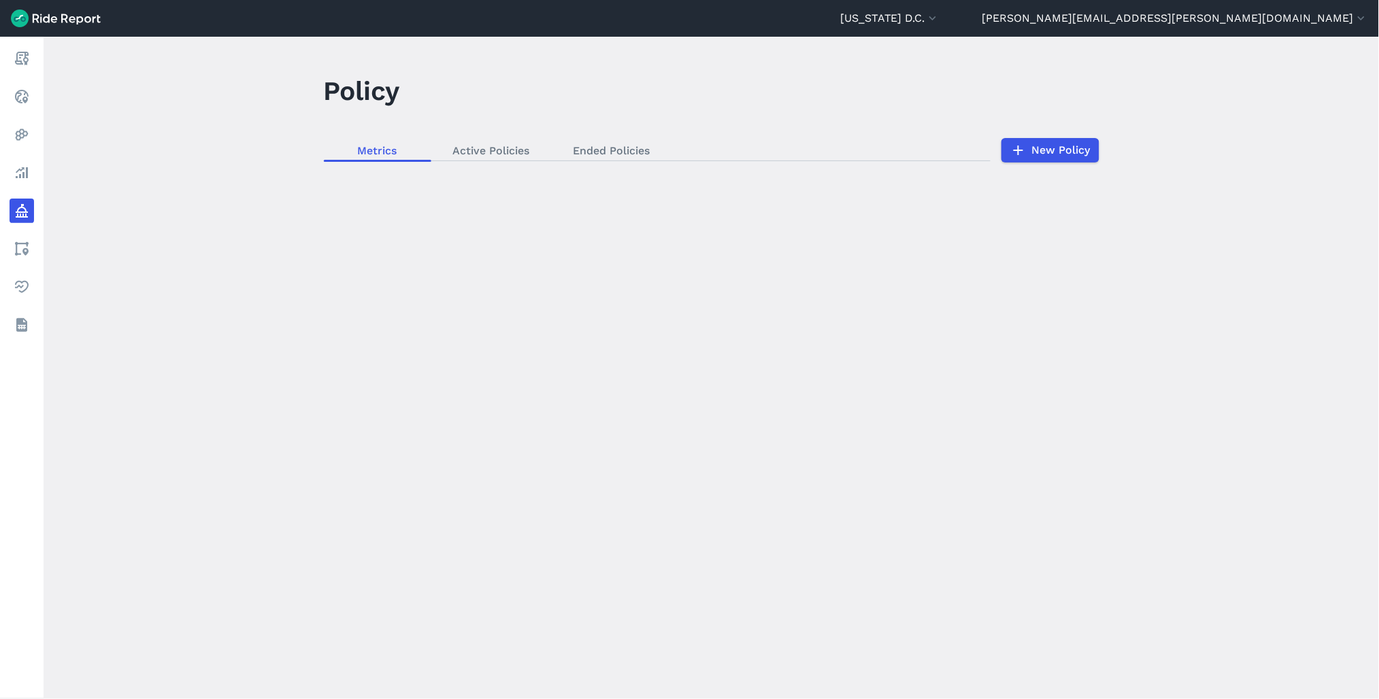
click at [623, 152] on div "loading" at bounding box center [712, 368] width 1336 height 663
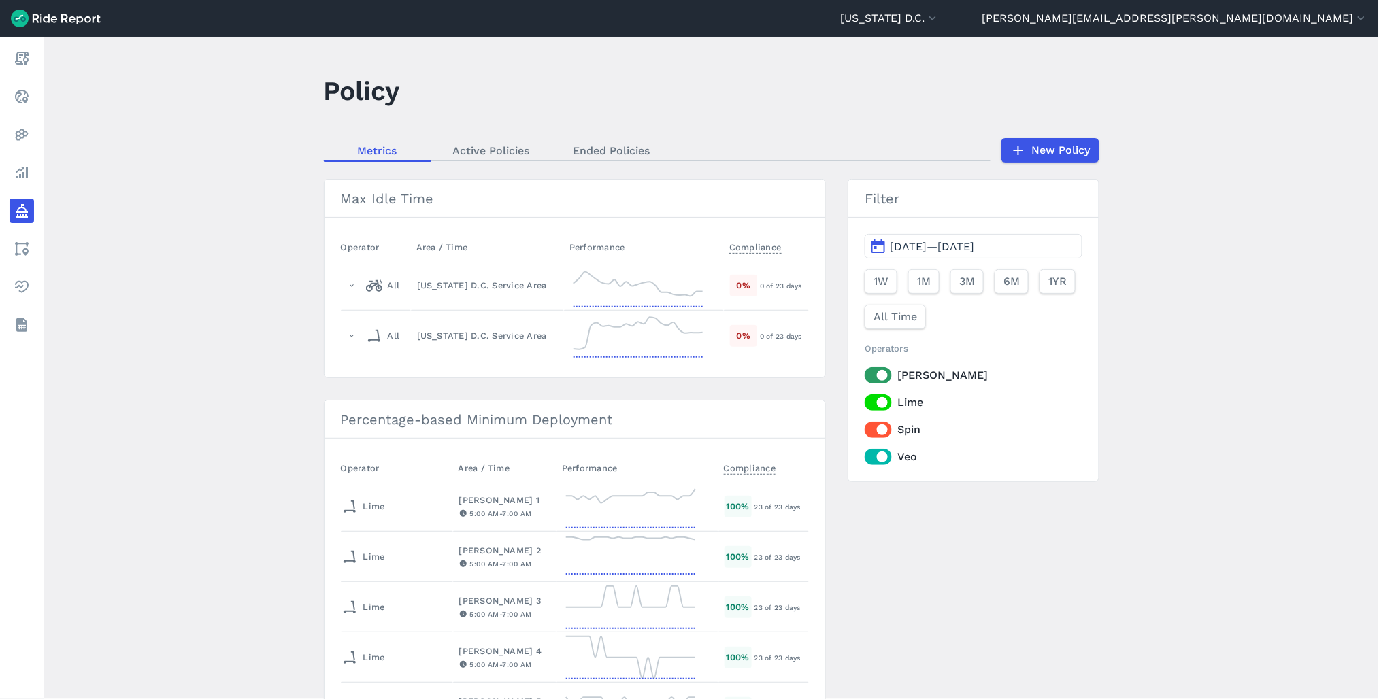
click at [623, 152] on link "Ended Policies" at bounding box center [612, 150] width 120 height 20
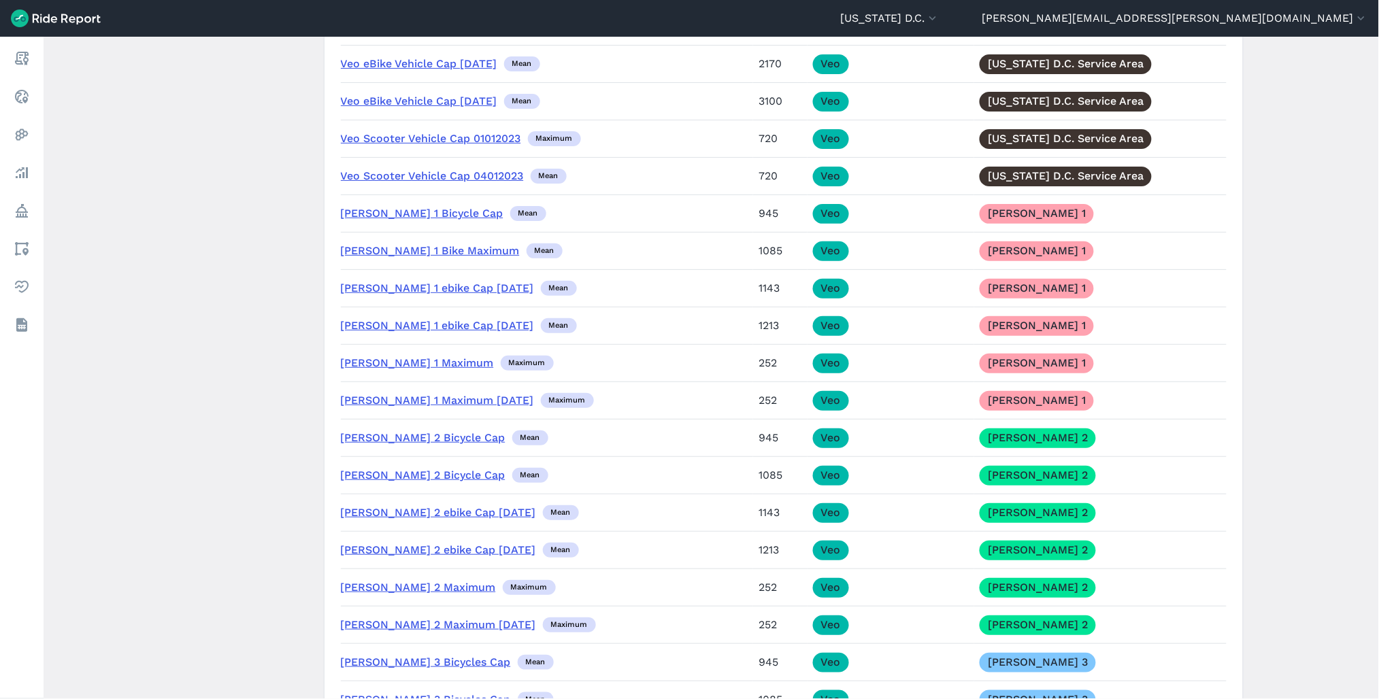
scroll to position [11424, 0]
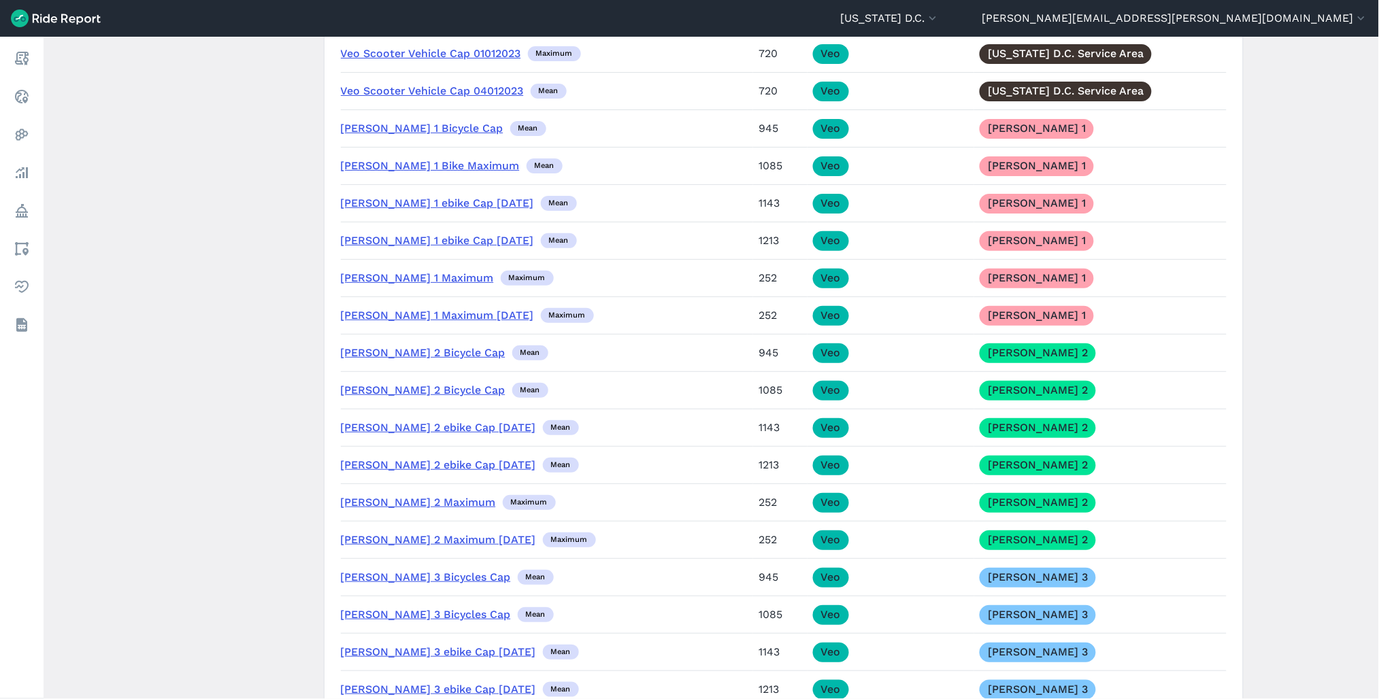
click at [423, 397] on link "Veo Ward 2 Bicycle Cap" at bounding box center [423, 390] width 165 height 13
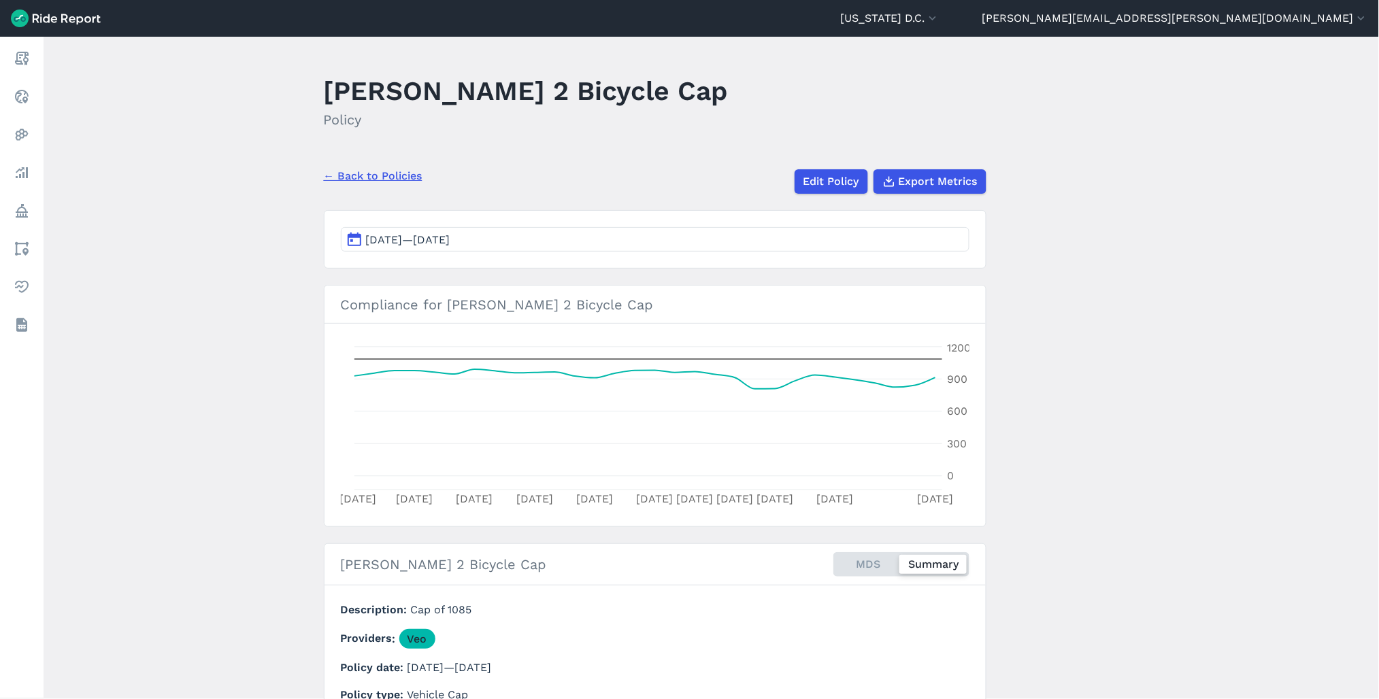
click at [411, 242] on span "May 19, 2025—Jun 18, 2025" at bounding box center [408, 239] width 84 height 13
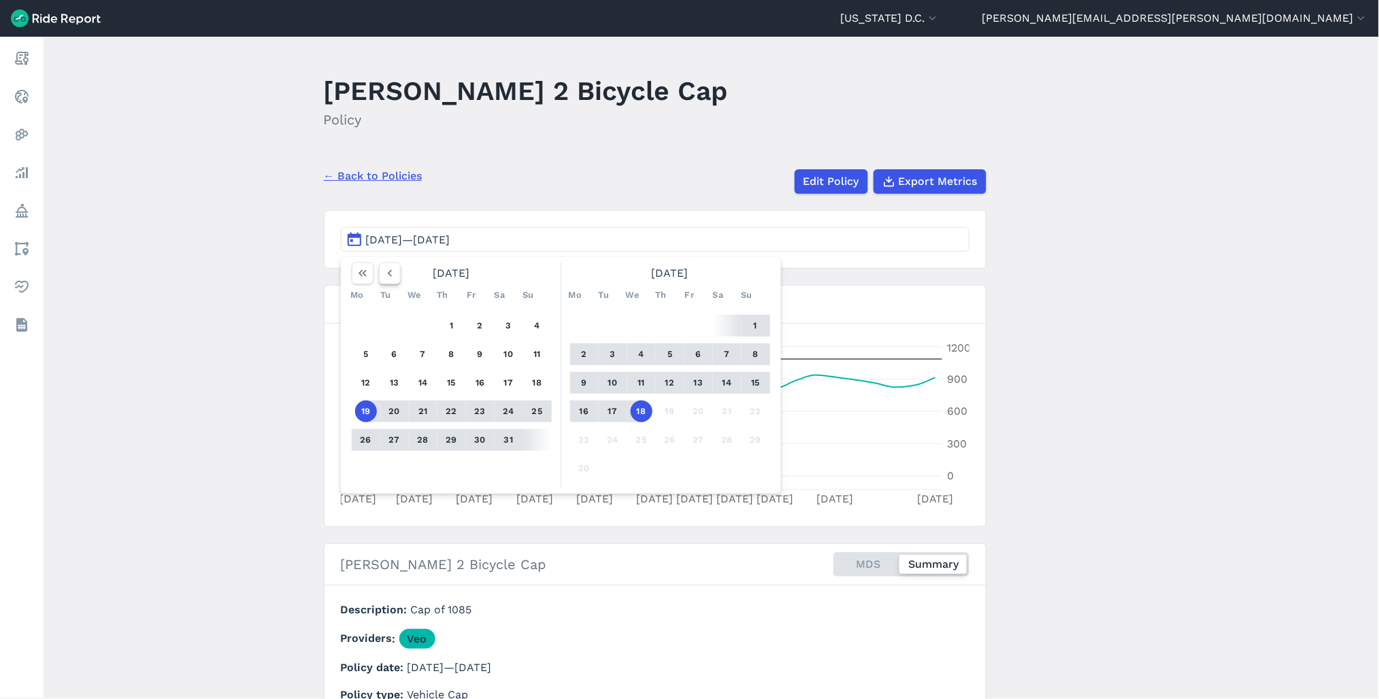
click at [379, 275] on button "button" at bounding box center [390, 274] width 22 height 22
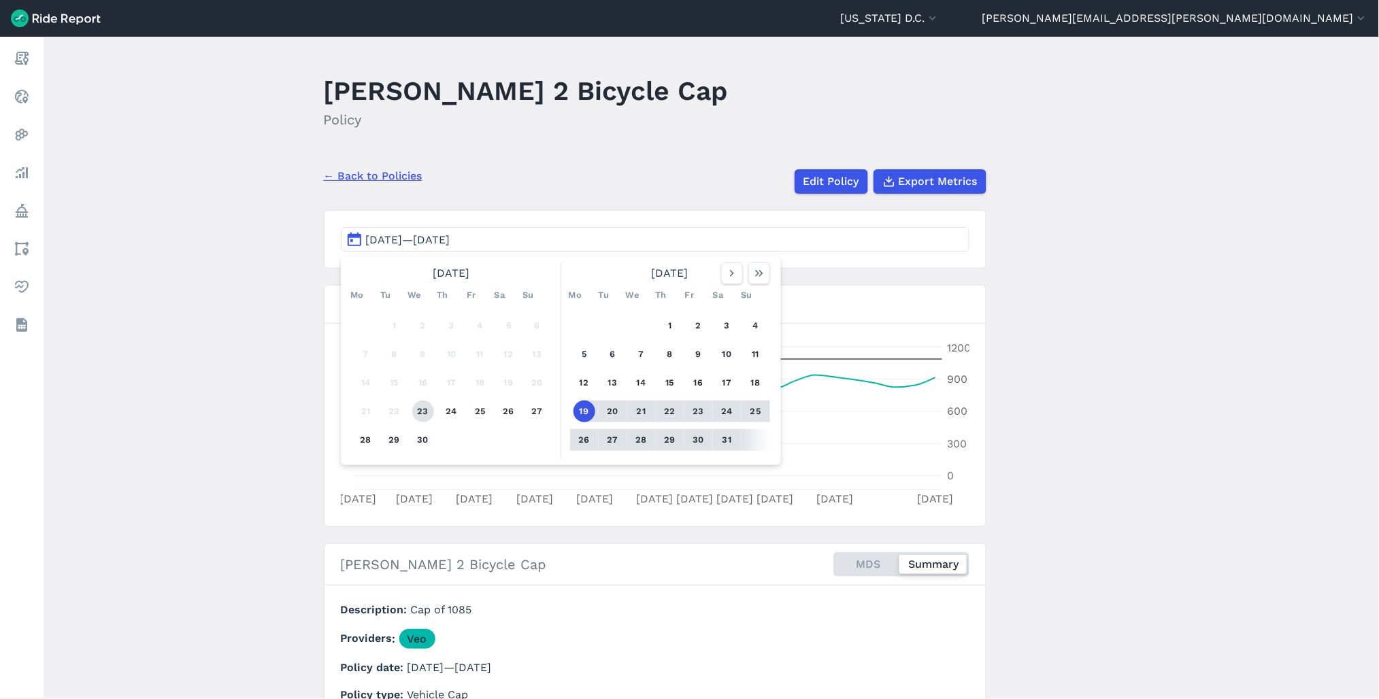
click at [423, 410] on button "23" at bounding box center [423, 412] width 22 height 22
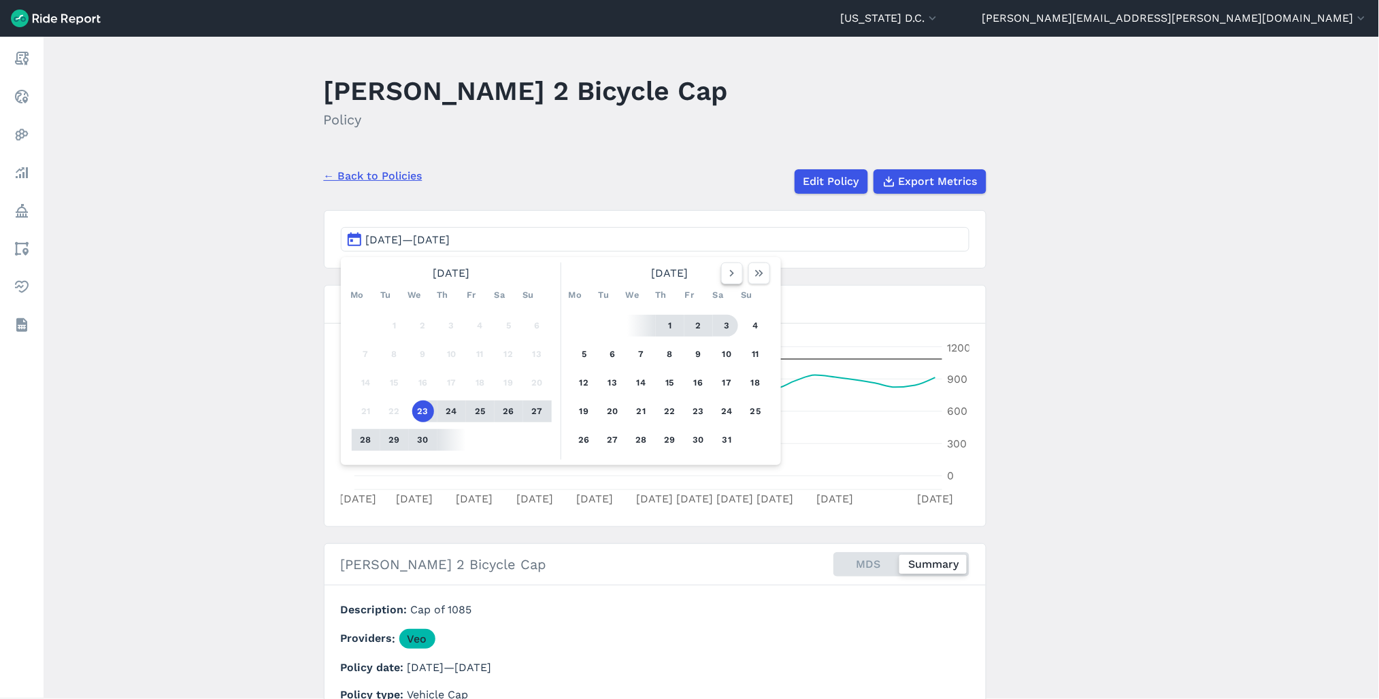
click at [725, 280] on icon "button" at bounding box center [732, 274] width 14 height 14
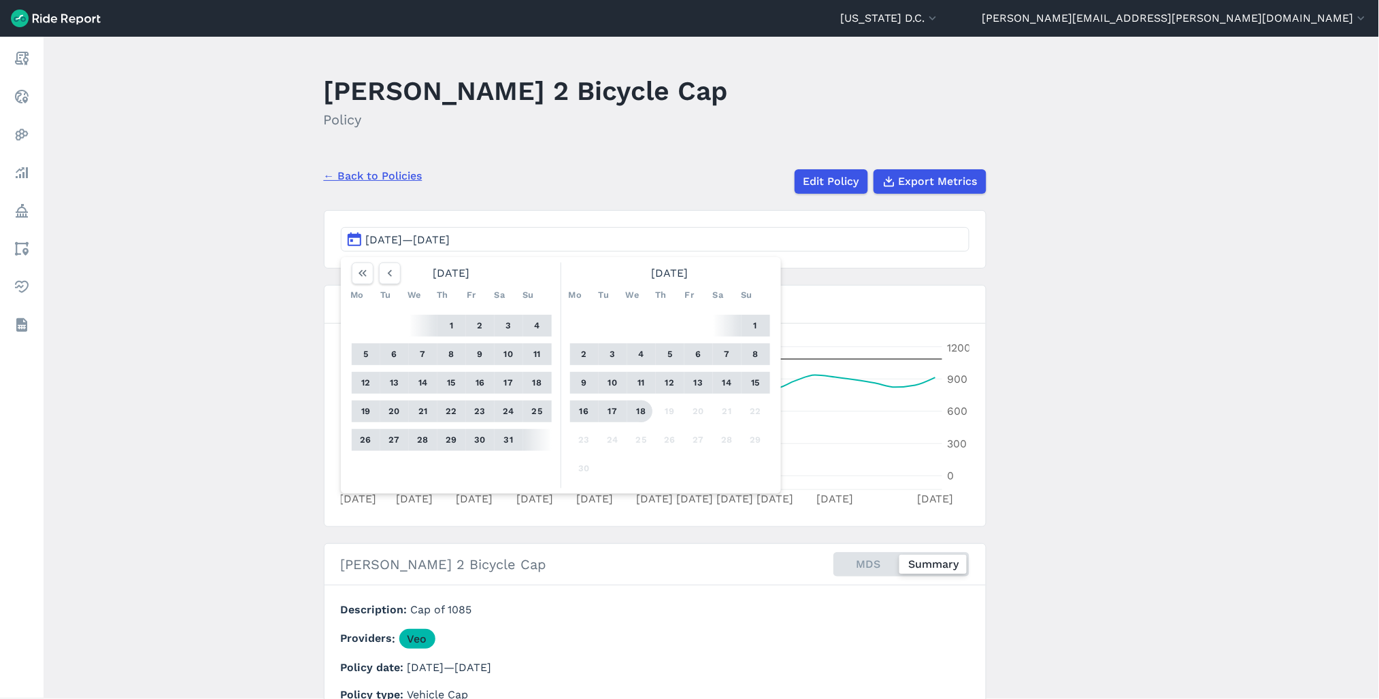
click at [638, 412] on button "18" at bounding box center [642, 412] width 22 height 22
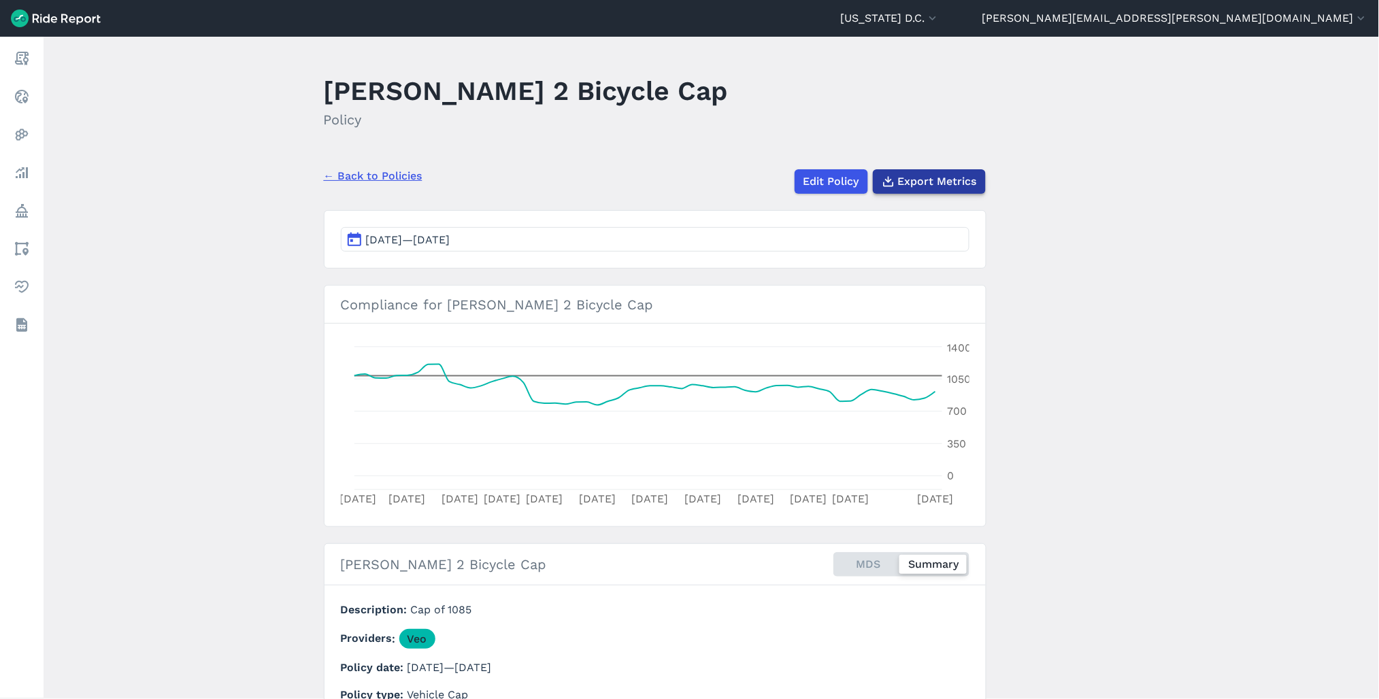
click at [919, 188] on span "Export Metrics" at bounding box center [937, 181] width 79 height 16
click at [926, 180] on span "Export Metrics" at bounding box center [937, 181] width 79 height 16
click at [225, 86] on main "Veo Ward 2 Bicycle Cap Policy ← Back to Policies Edit Policy Export Metrics Apr…" at bounding box center [712, 368] width 1336 height 663
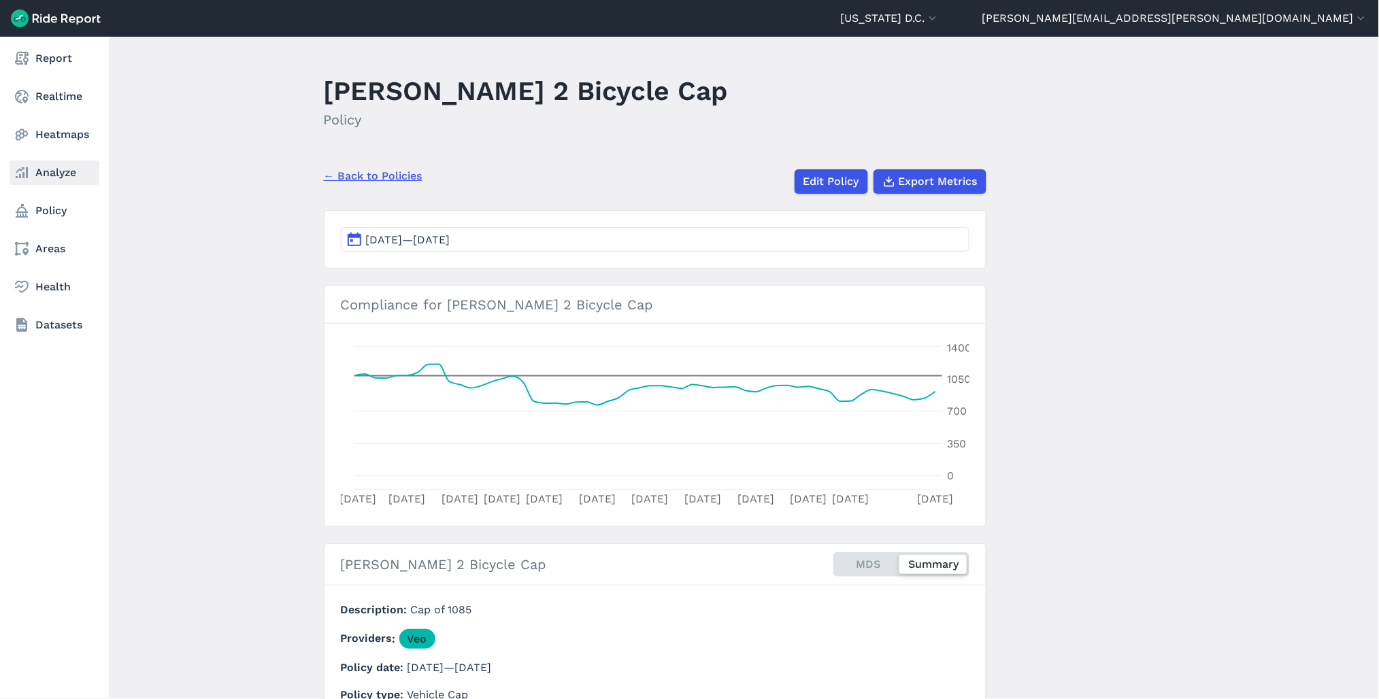
click at [59, 163] on link "Analyze" at bounding box center [55, 173] width 90 height 24
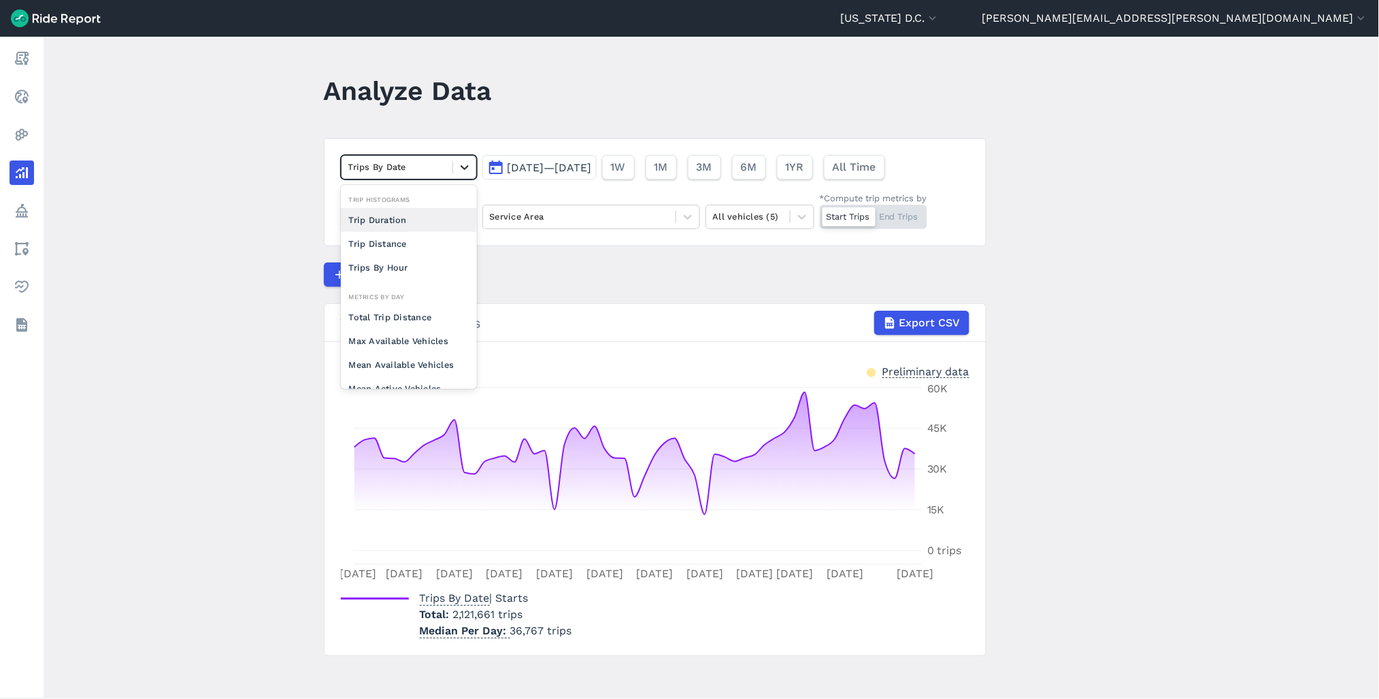
click at [453, 170] on div at bounding box center [464, 167] width 23 height 23
click at [241, 197] on main "Analyze Data option Trip Distance focused, 0 of 2. 10 results available. Use Up…" at bounding box center [712, 368] width 1336 height 663
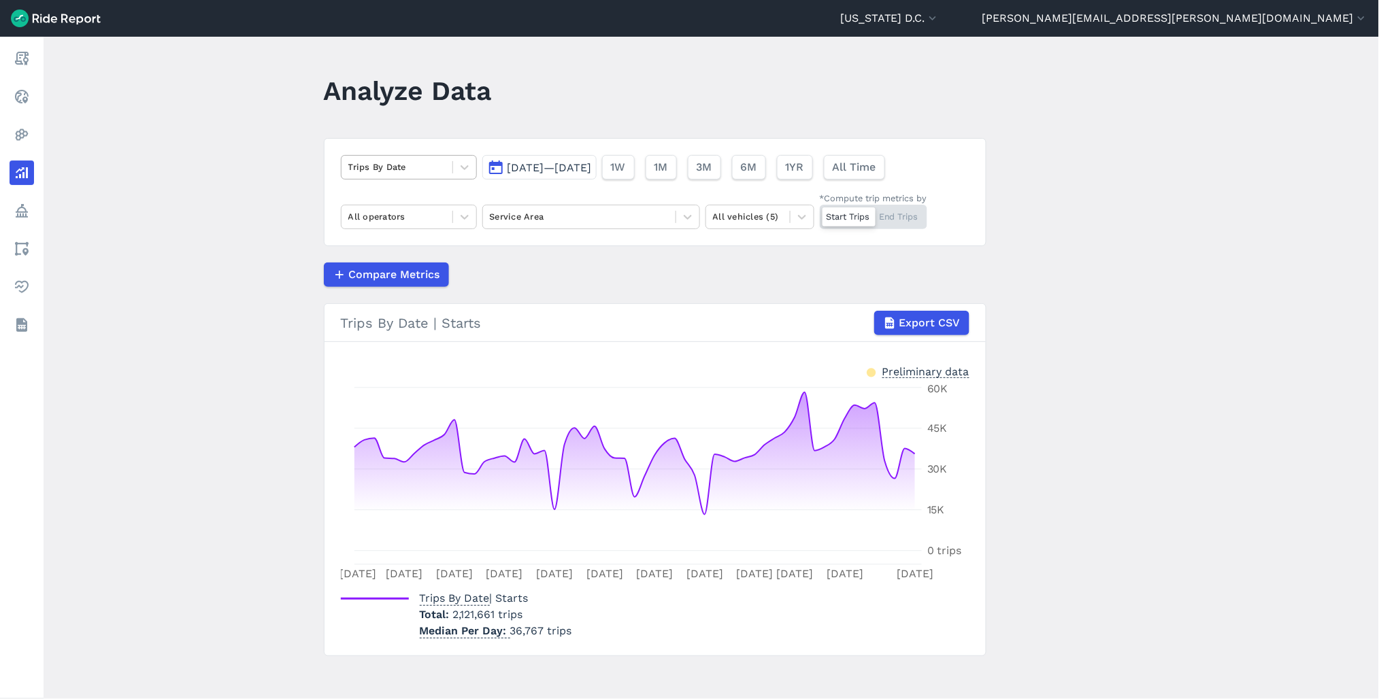
click at [445, 171] on div "Trips By Date" at bounding box center [397, 166] width 111 height 21
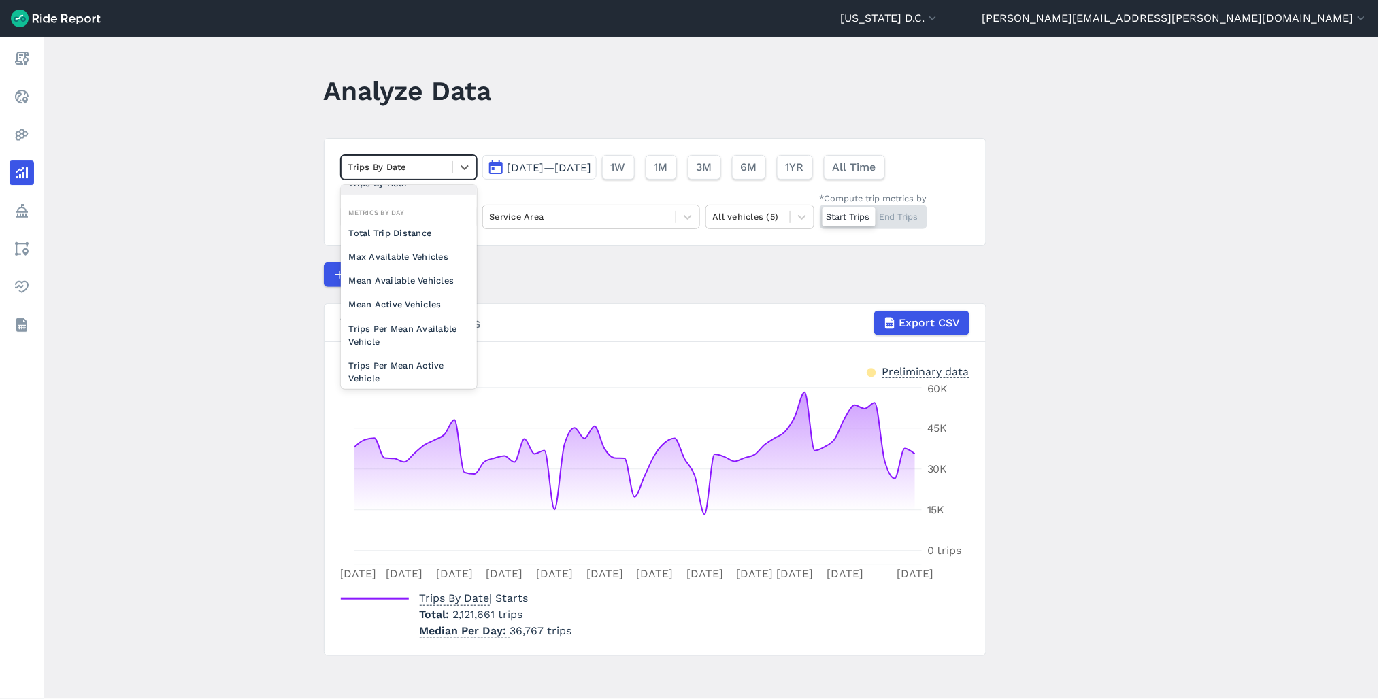
scroll to position [118, 0]
click at [415, 246] on div "Mean Available Vehicles" at bounding box center [409, 247] width 136 height 24
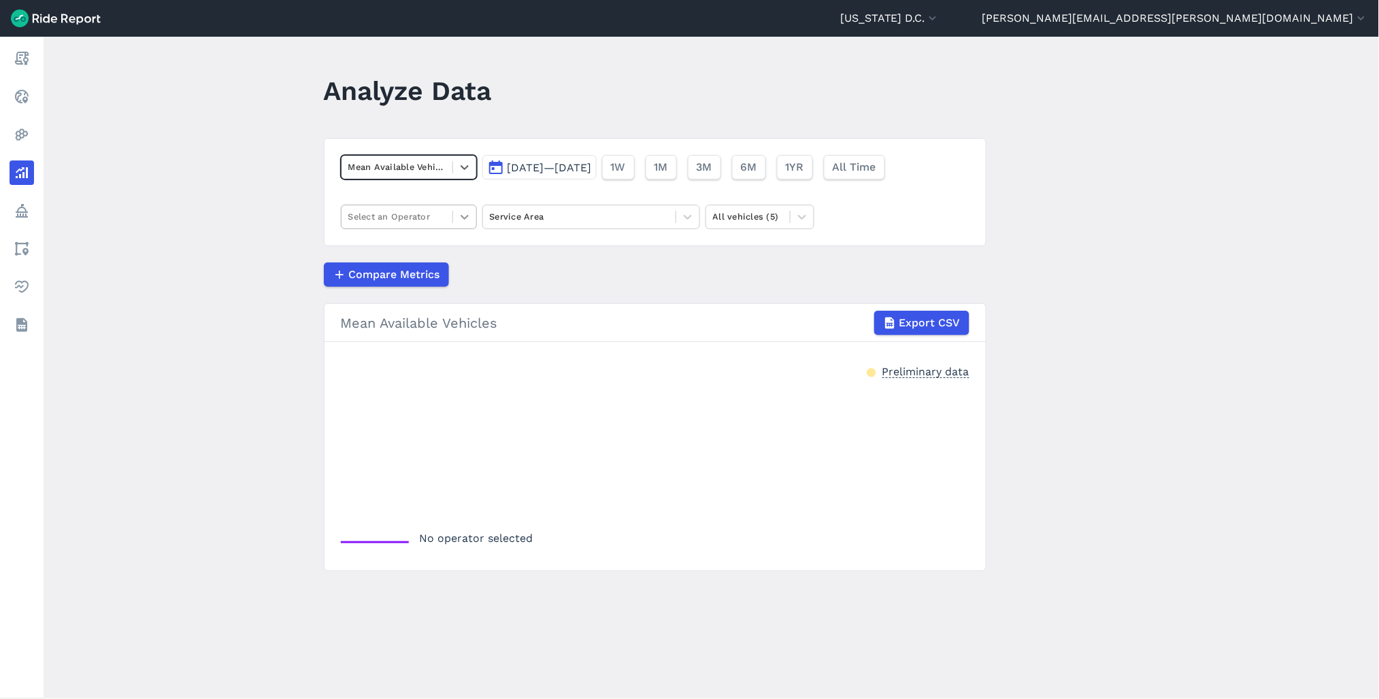
click at [453, 223] on div at bounding box center [464, 216] width 23 height 23
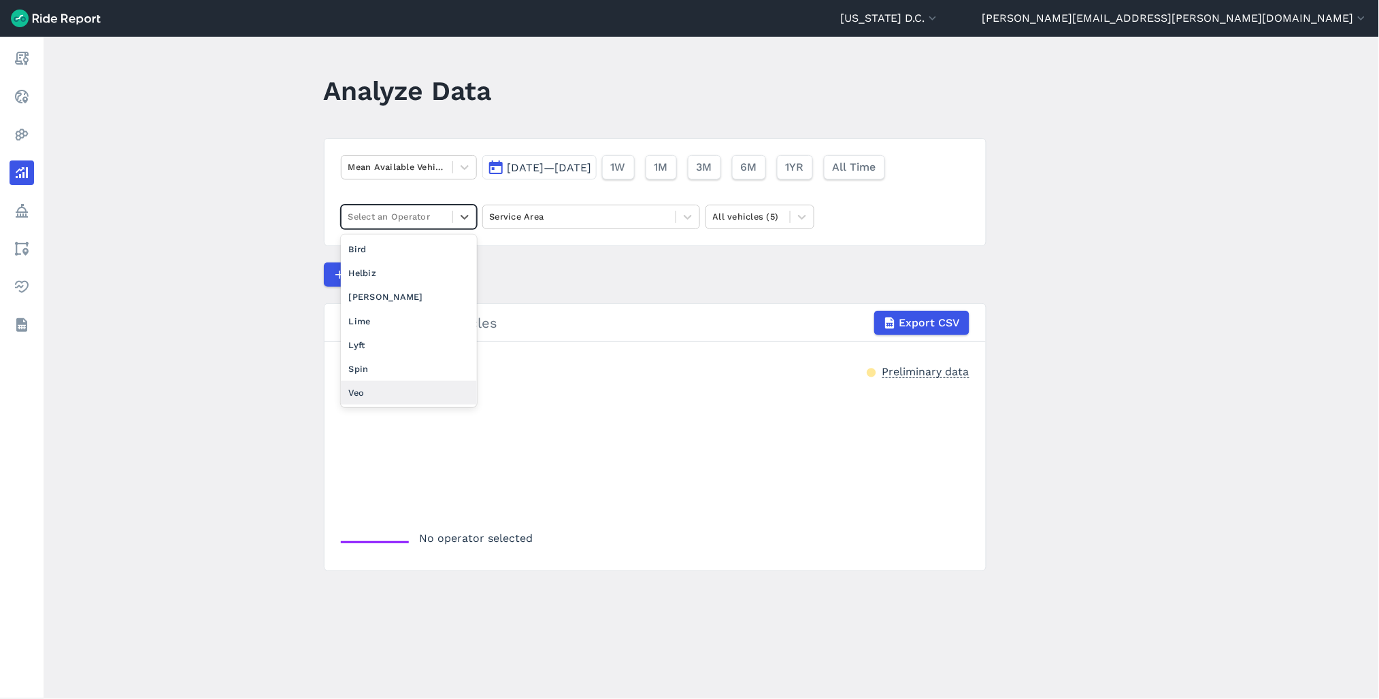
click at [395, 388] on div "Veo" at bounding box center [409, 393] width 136 height 24
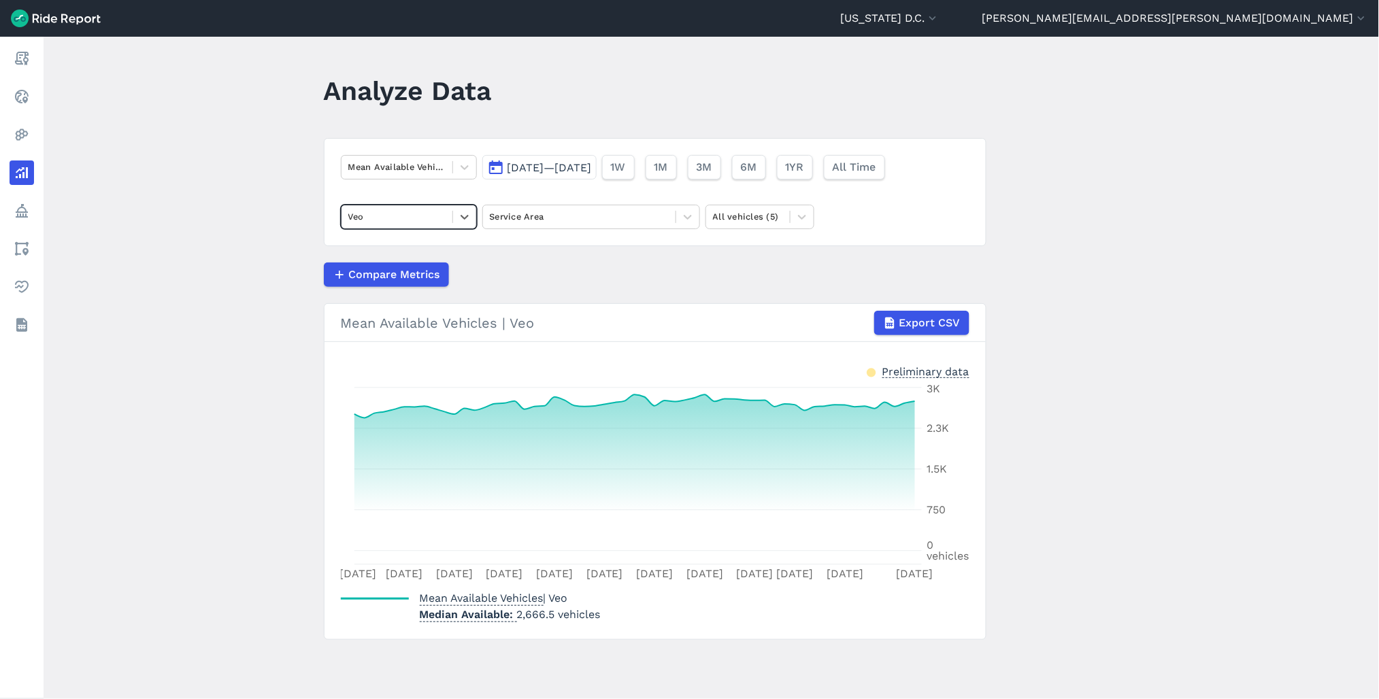
click at [550, 172] on span "Apr 23, 2025—Jun 18, 2025" at bounding box center [550, 167] width 84 height 13
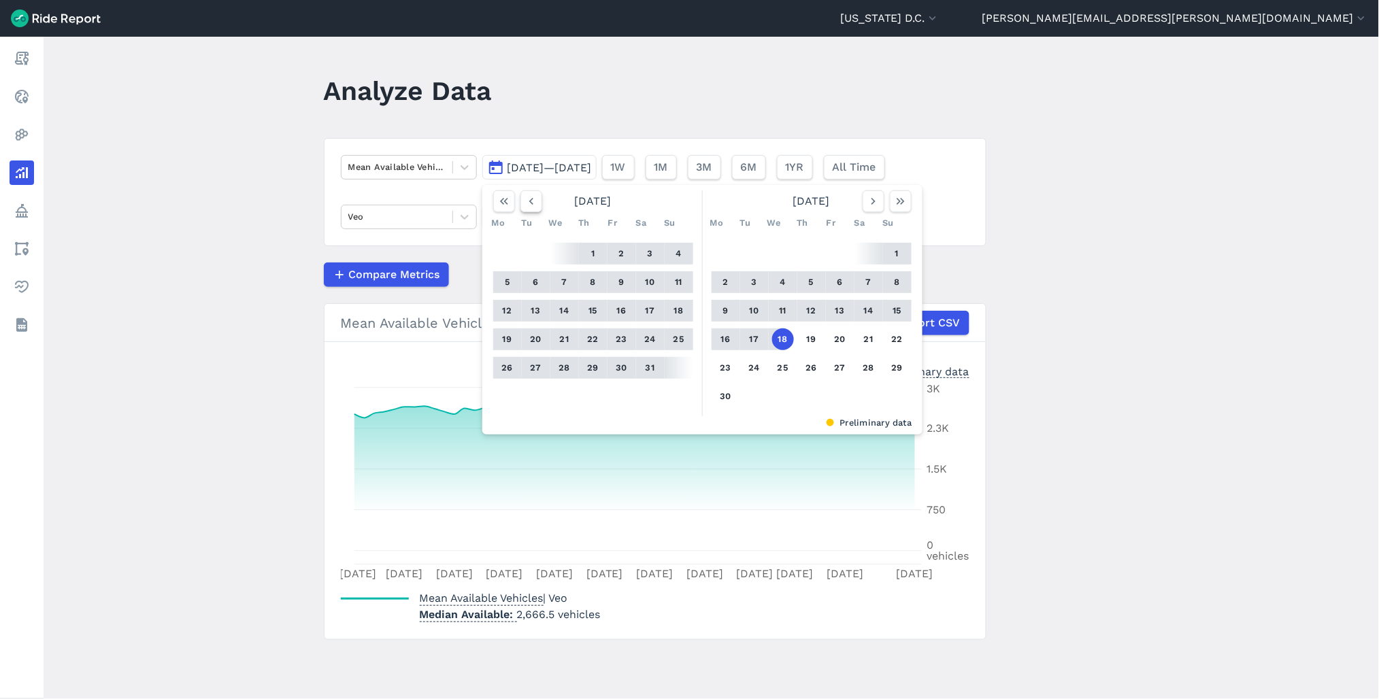
click at [526, 205] on icon "button" at bounding box center [532, 202] width 14 height 14
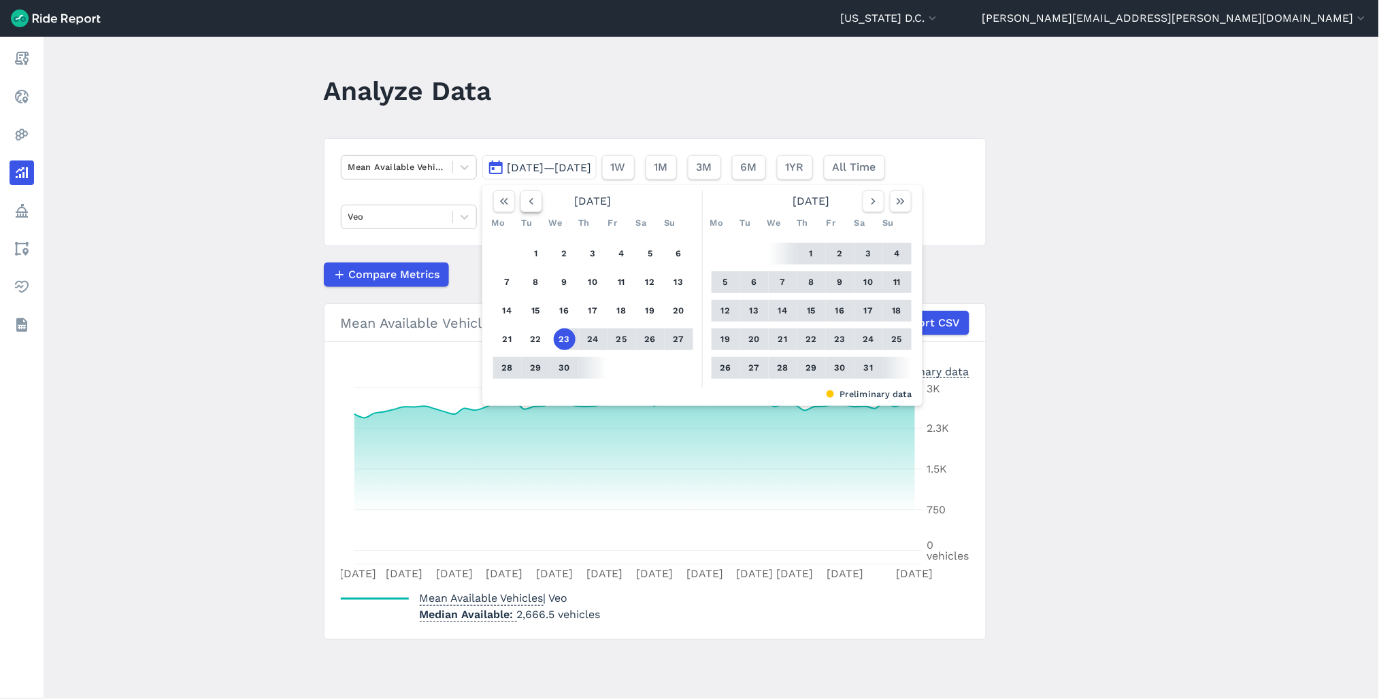
click at [526, 205] on icon "button" at bounding box center [532, 202] width 14 height 14
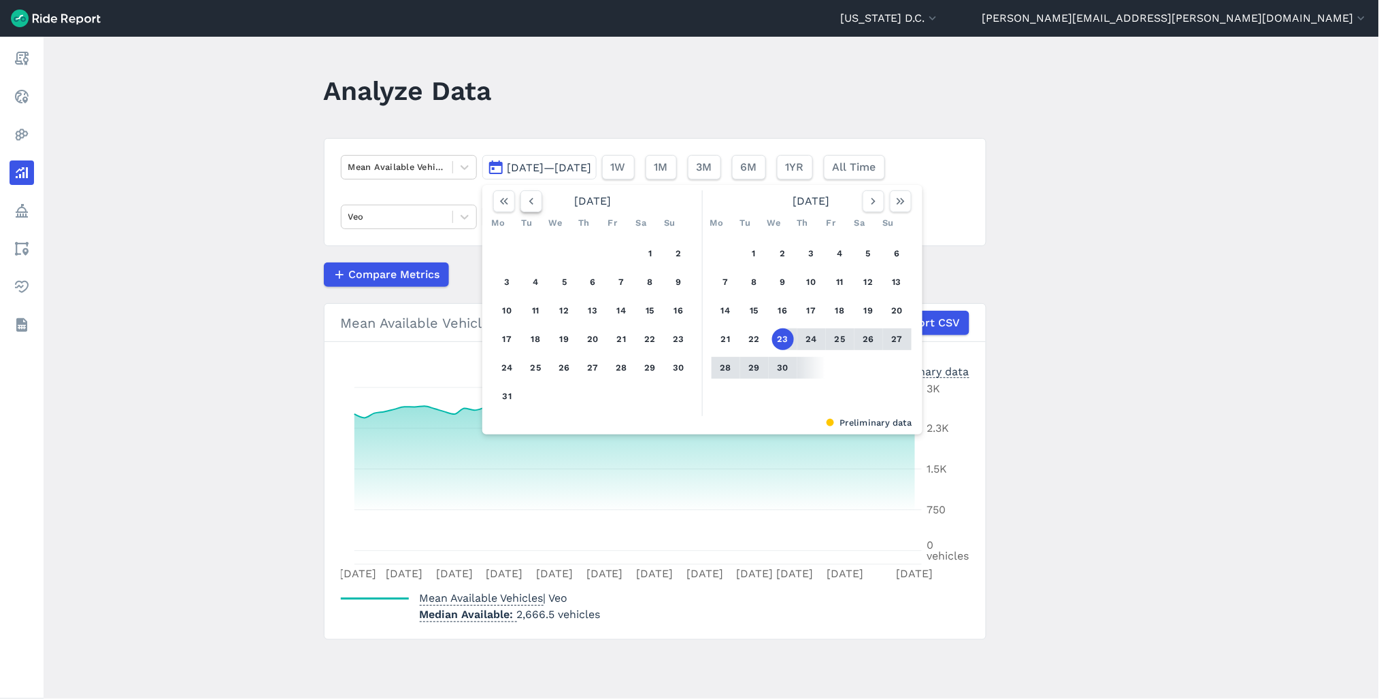
click at [526, 205] on icon "button" at bounding box center [532, 202] width 14 height 14
click at [520, 203] on button "button" at bounding box center [531, 202] width 22 height 22
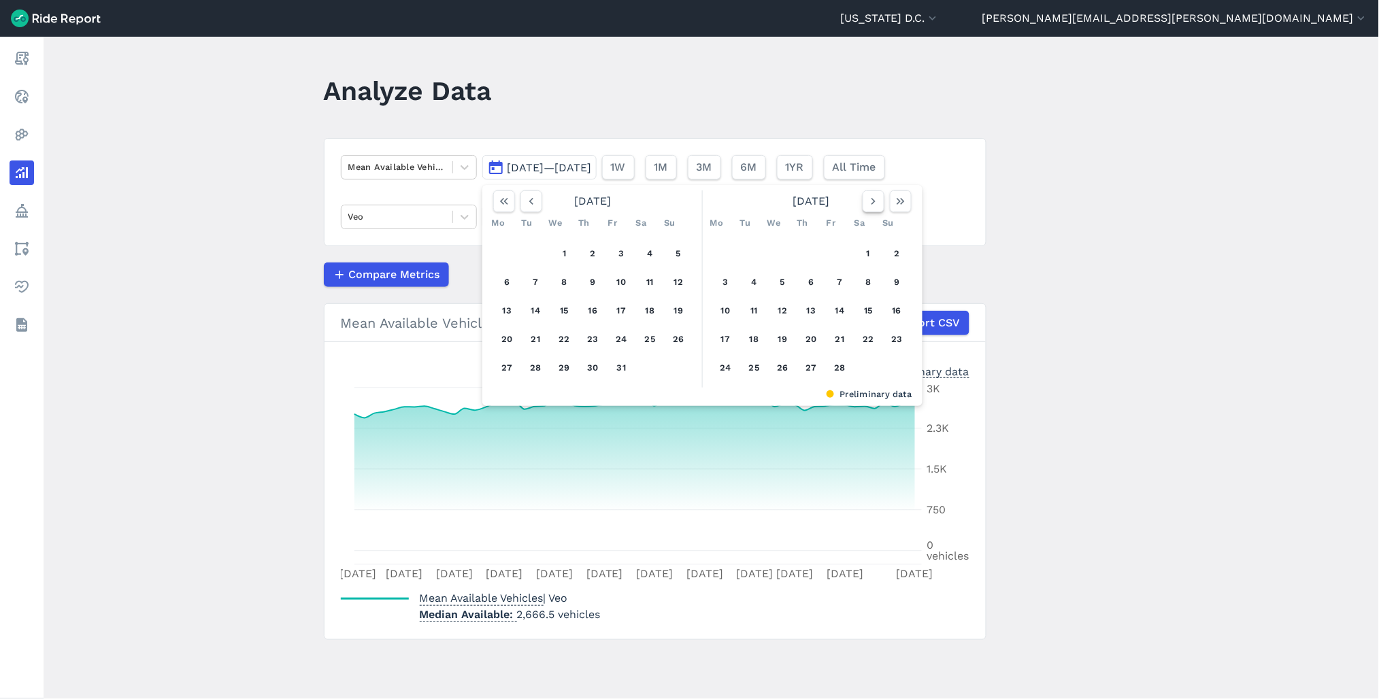
click at [863, 204] on button "button" at bounding box center [874, 202] width 22 height 22
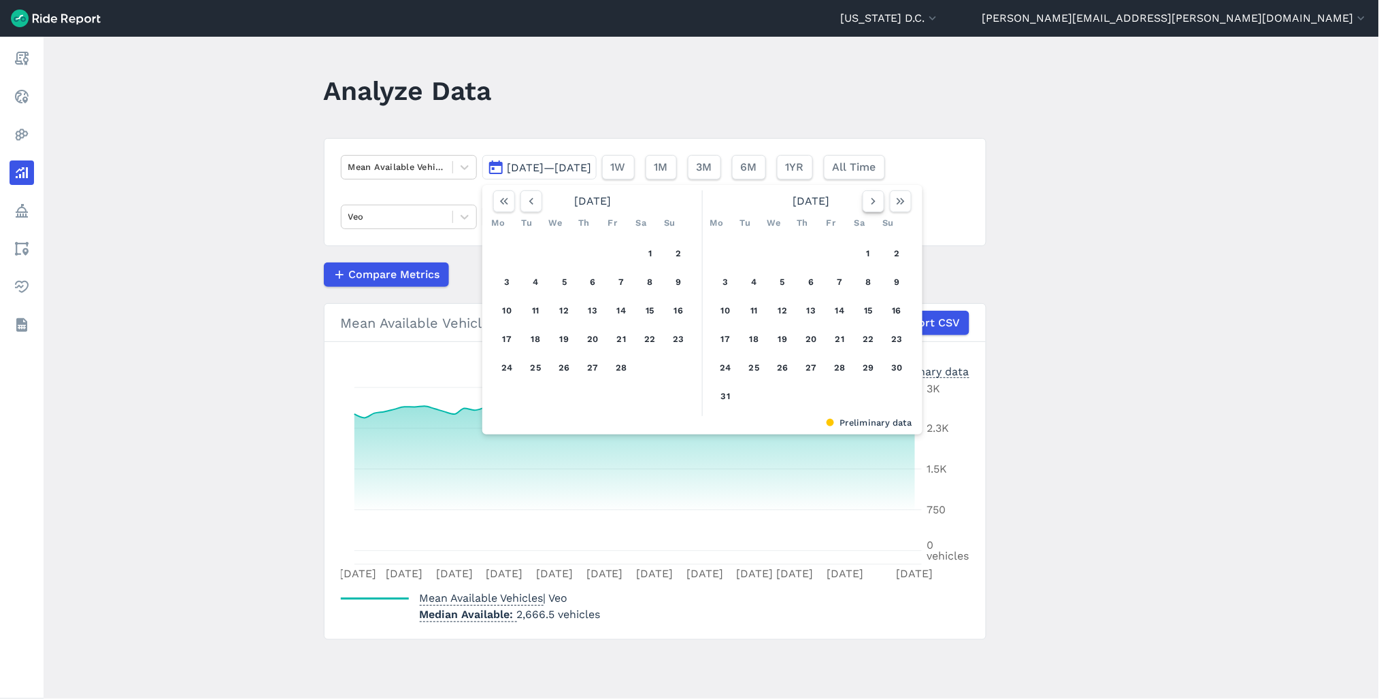
click at [863, 204] on button "button" at bounding box center [874, 202] width 22 height 22
click at [531, 201] on icon "button" at bounding box center [532, 202] width 14 height 14
click at [863, 204] on button "button" at bounding box center [874, 202] width 22 height 22
click at [744, 254] on button "1" at bounding box center [755, 254] width 22 height 22
click at [868, 205] on icon "button" at bounding box center [874, 202] width 14 height 14
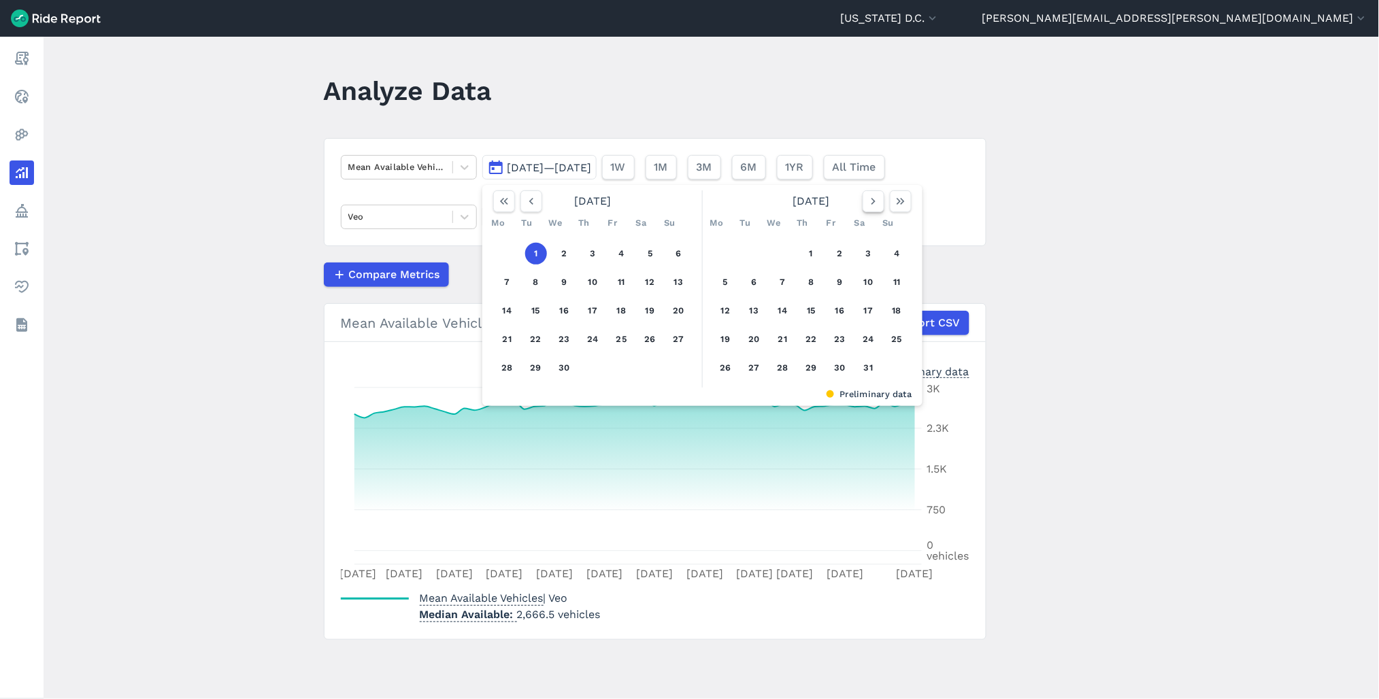
click at [868, 205] on icon "button" at bounding box center [874, 202] width 14 height 14
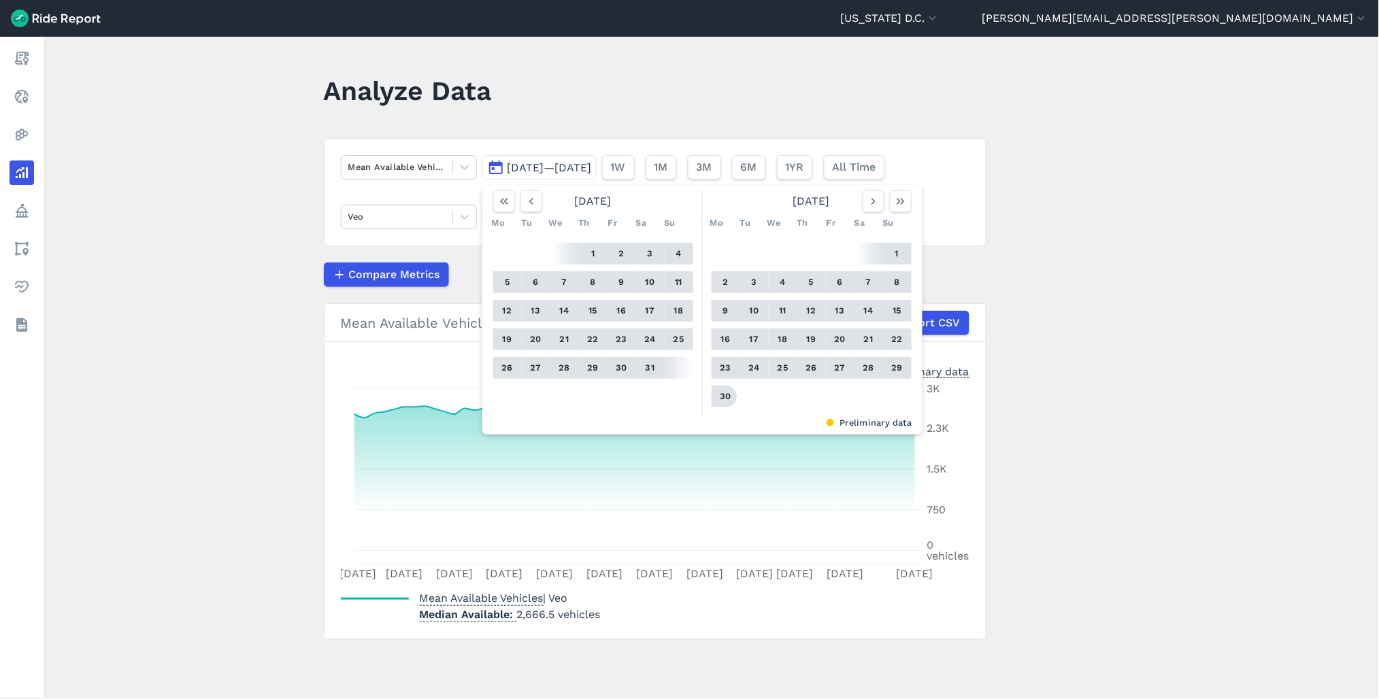
click at [717, 395] on button "30" at bounding box center [726, 397] width 22 height 22
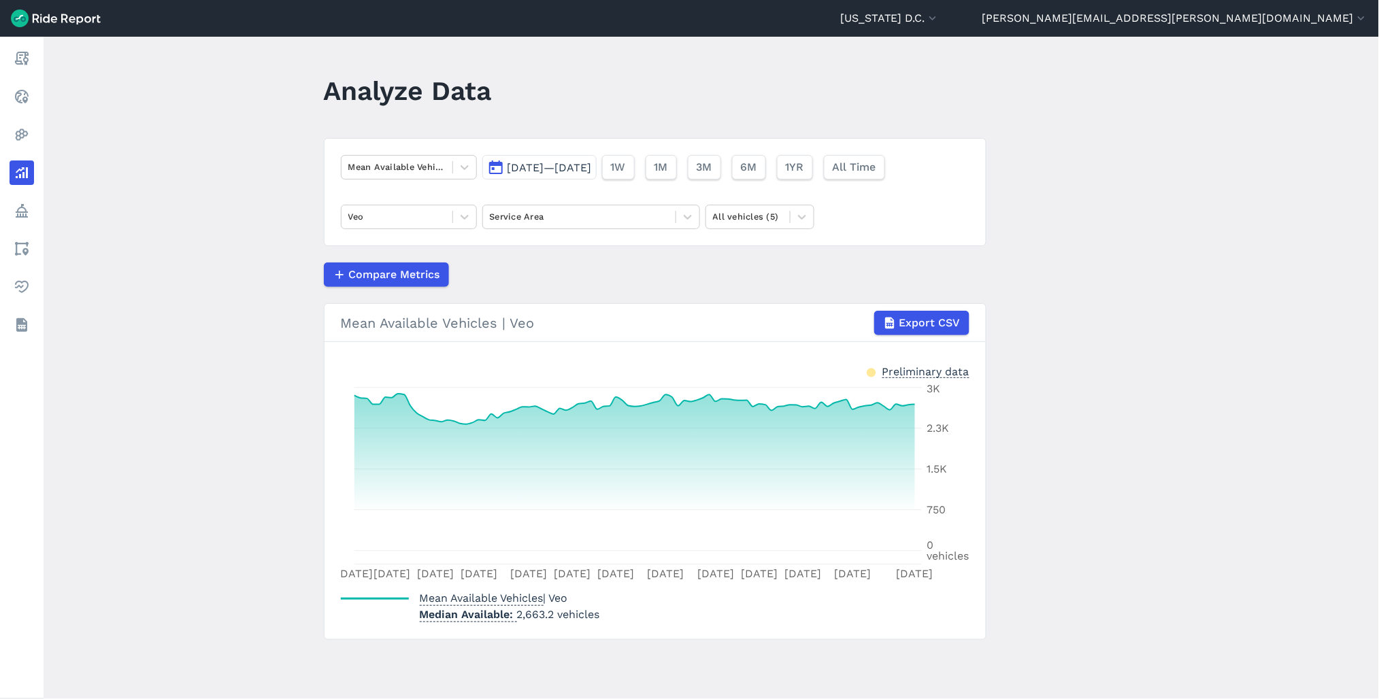
click at [1118, 453] on main "Analyze Data Mean Available Vehicles Apr 1, 2025—Jun 30, 2025 1W 1M 3M 6M 1YR A…" at bounding box center [712, 368] width 1336 height 663
click at [525, 222] on div at bounding box center [579, 217] width 179 height 16
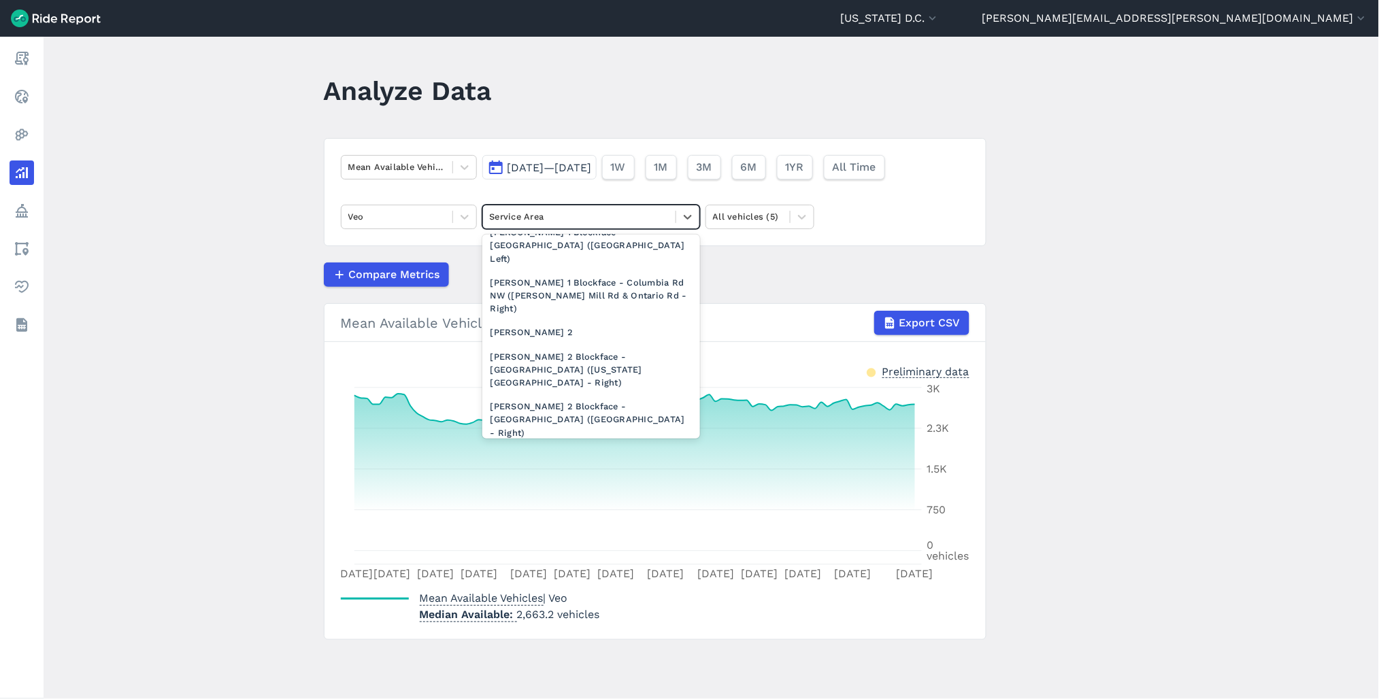
scroll to position [1436, 0]
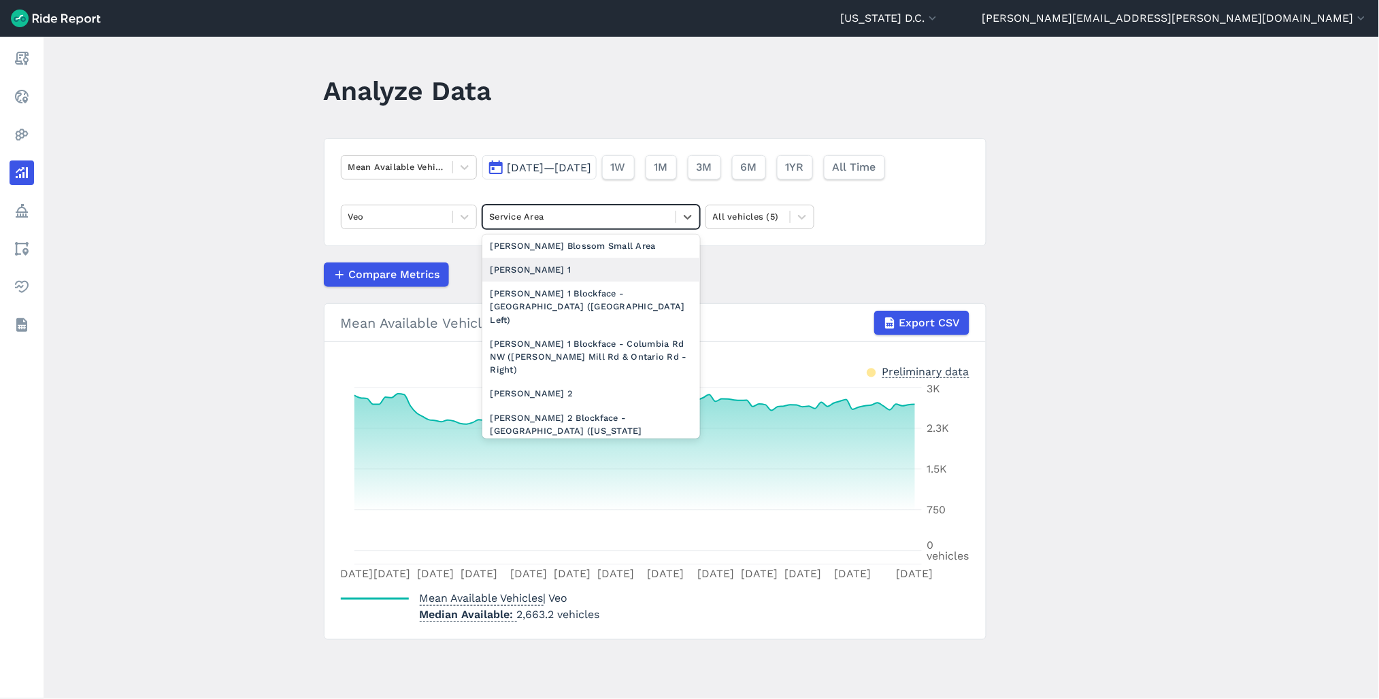
click at [559, 282] on div "[PERSON_NAME] 1" at bounding box center [591, 270] width 218 height 24
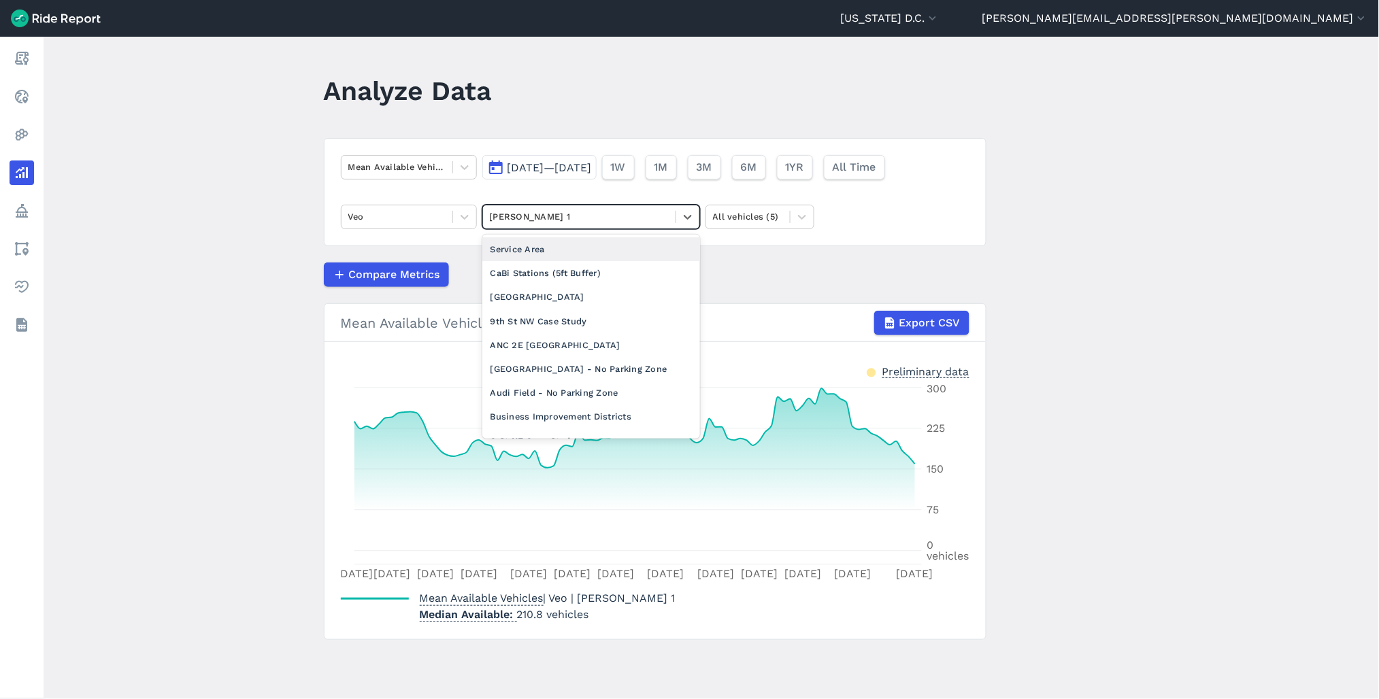
click at [573, 208] on div "[PERSON_NAME] 1" at bounding box center [579, 216] width 193 height 21
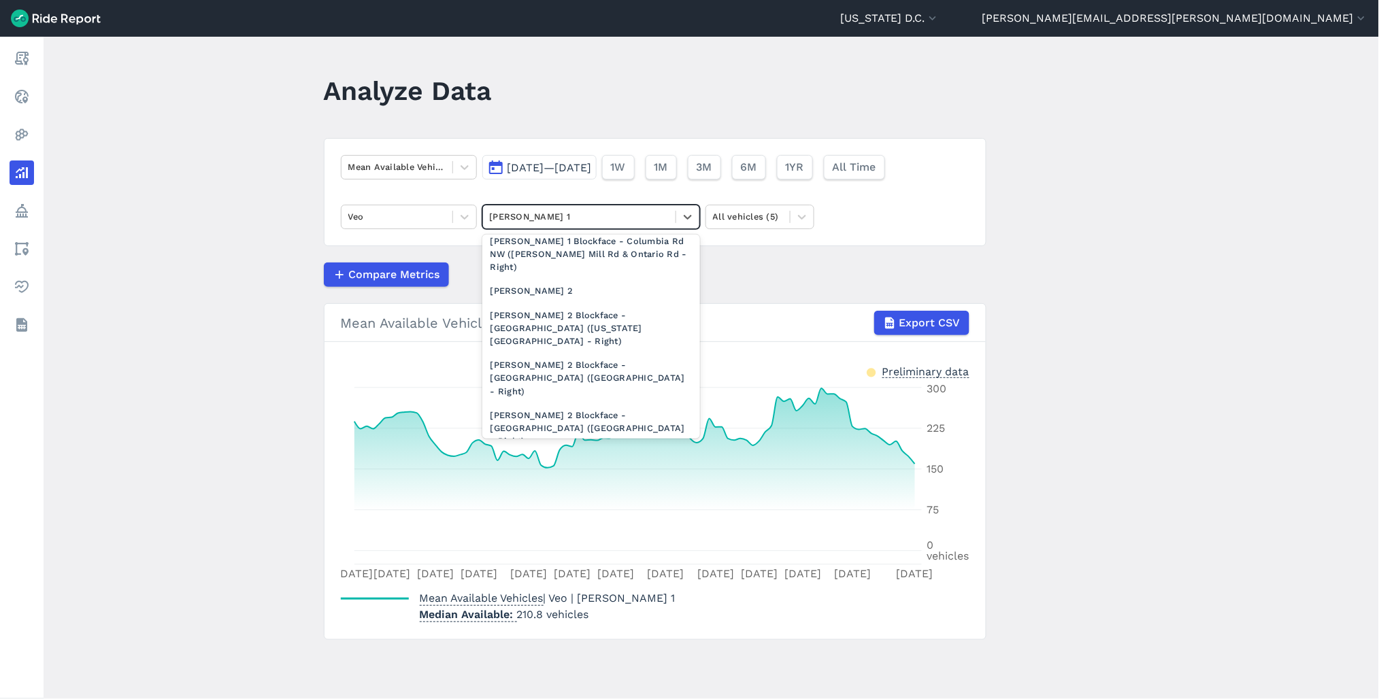
scroll to position [1512, 0]
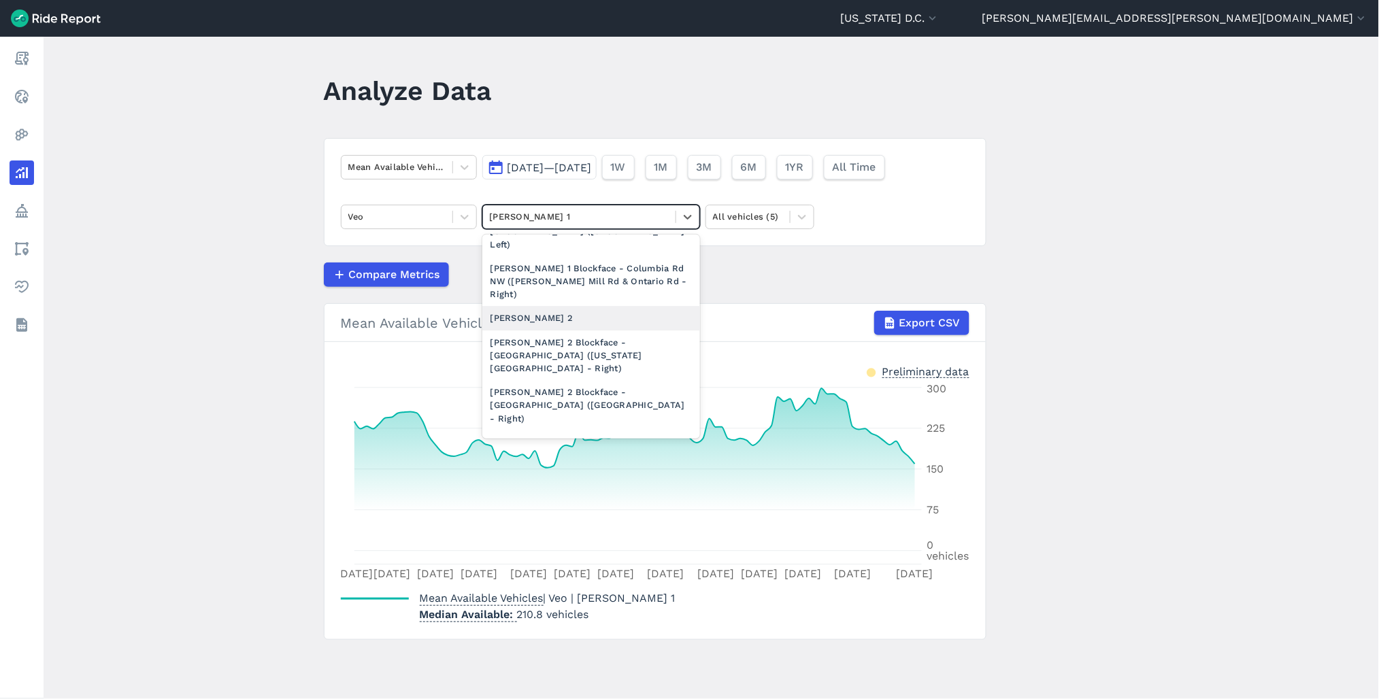
click at [552, 312] on div "[PERSON_NAME] 2" at bounding box center [591, 318] width 218 height 24
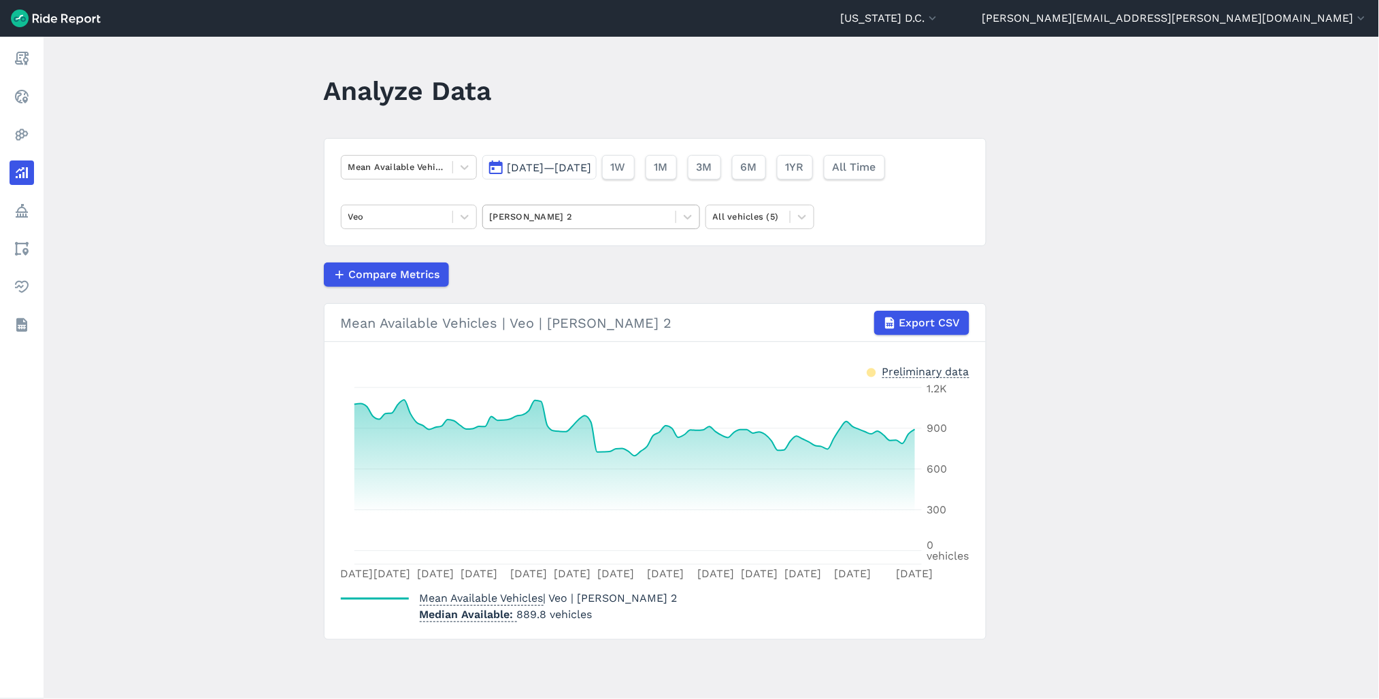
drag, startPoint x: 552, startPoint y: 216, endPoint x: 554, endPoint y: 227, distance: 10.4
click at [552, 216] on div at bounding box center [579, 217] width 179 height 16
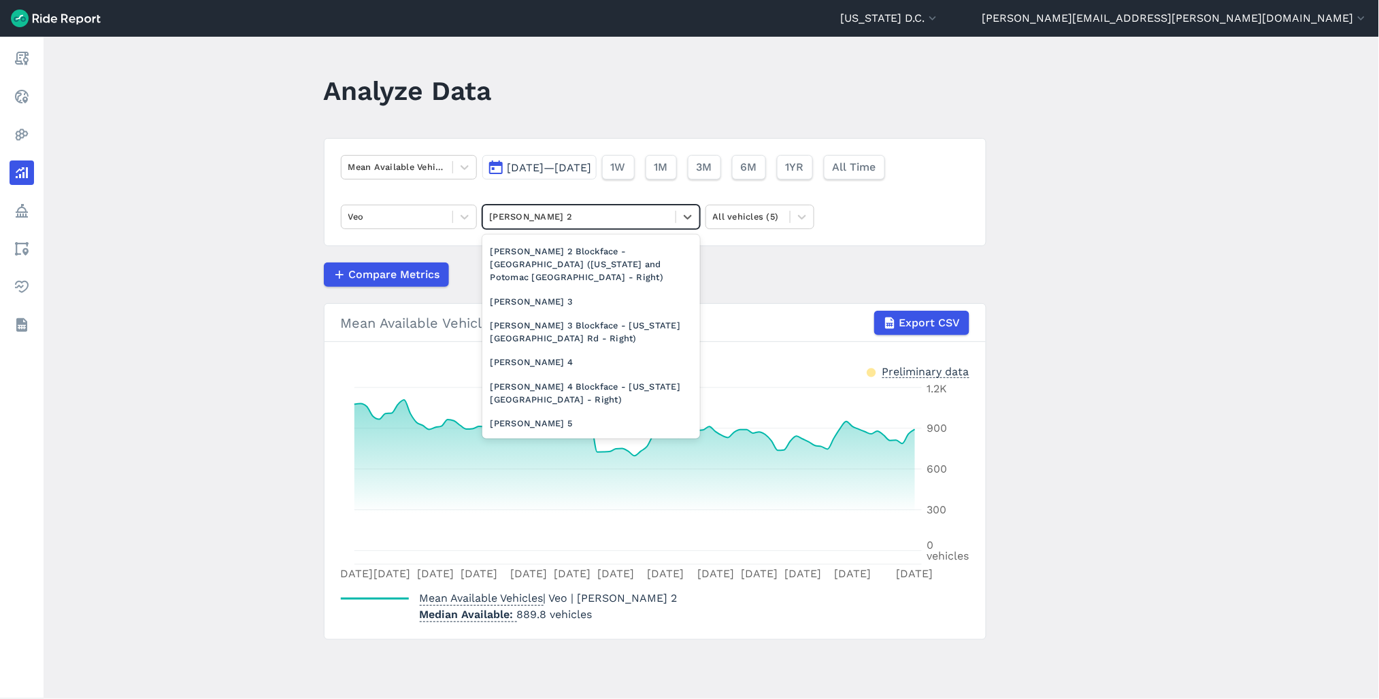
scroll to position [1738, 0]
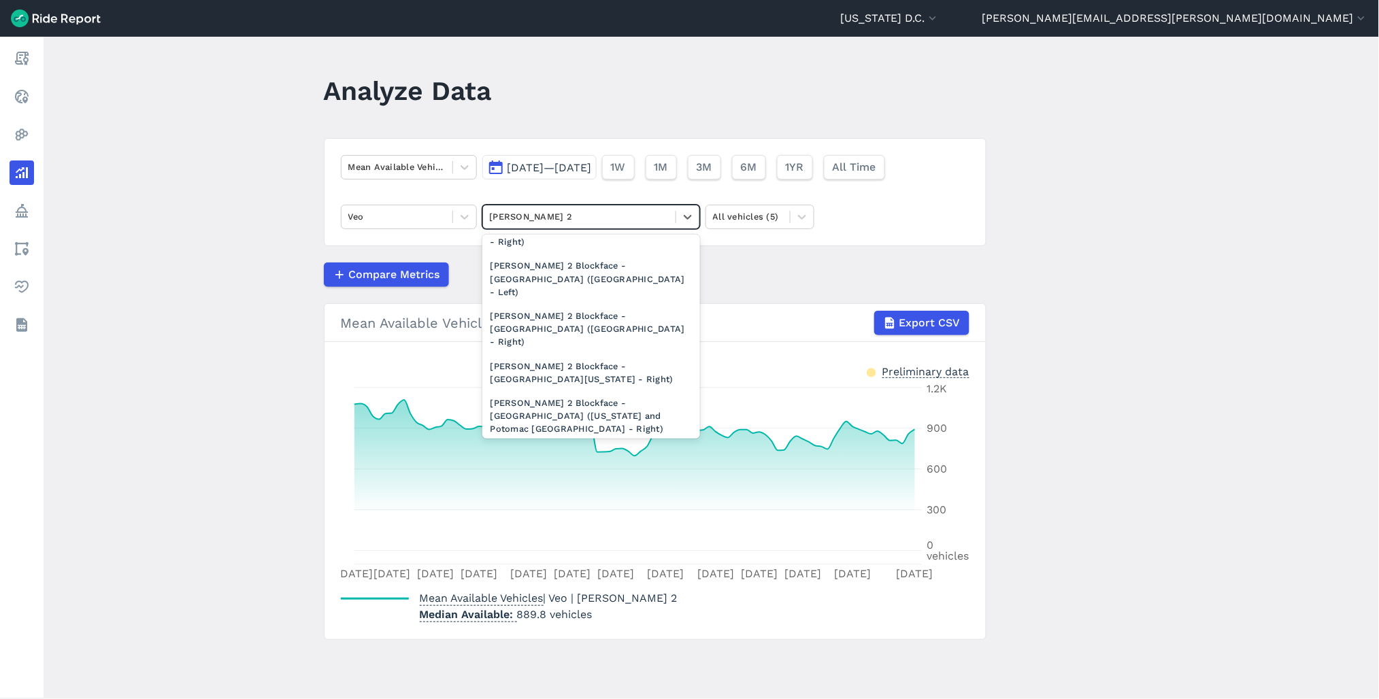
click at [561, 442] on div "[PERSON_NAME] 3" at bounding box center [591, 454] width 218 height 24
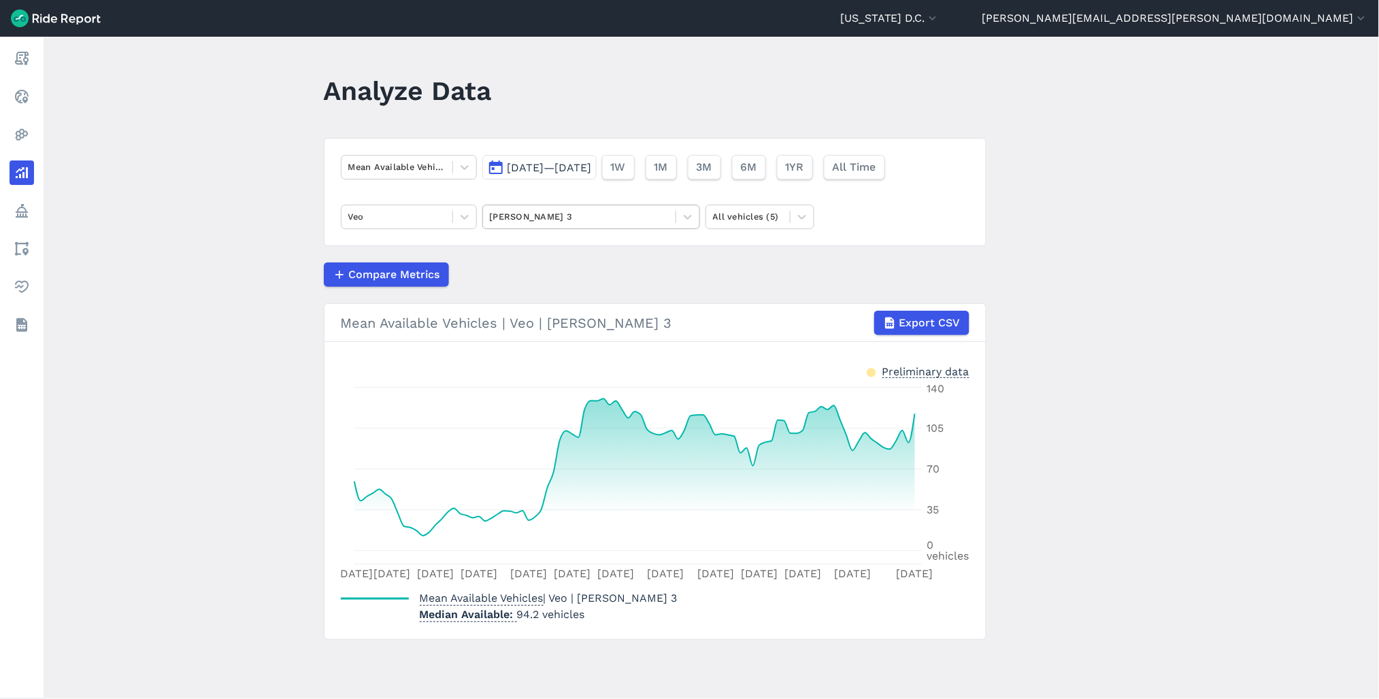
click at [533, 221] on div at bounding box center [579, 217] width 179 height 16
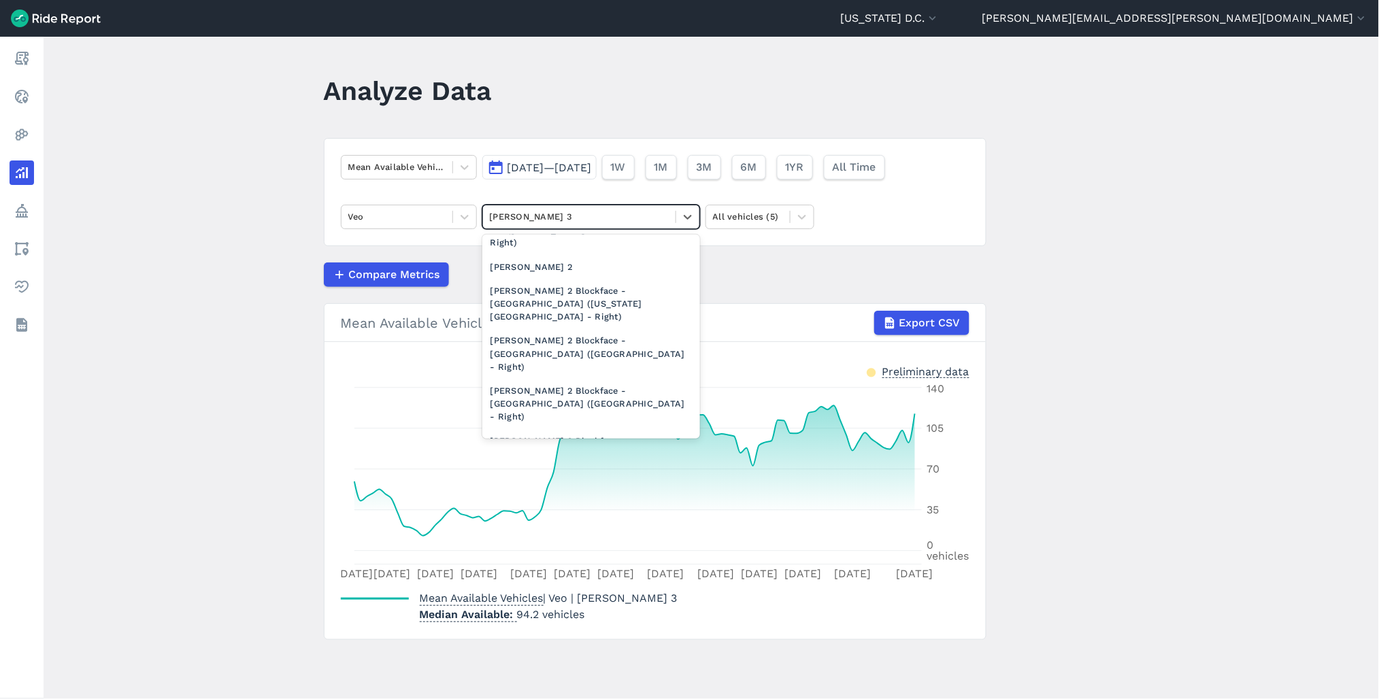
scroll to position [1889, 0]
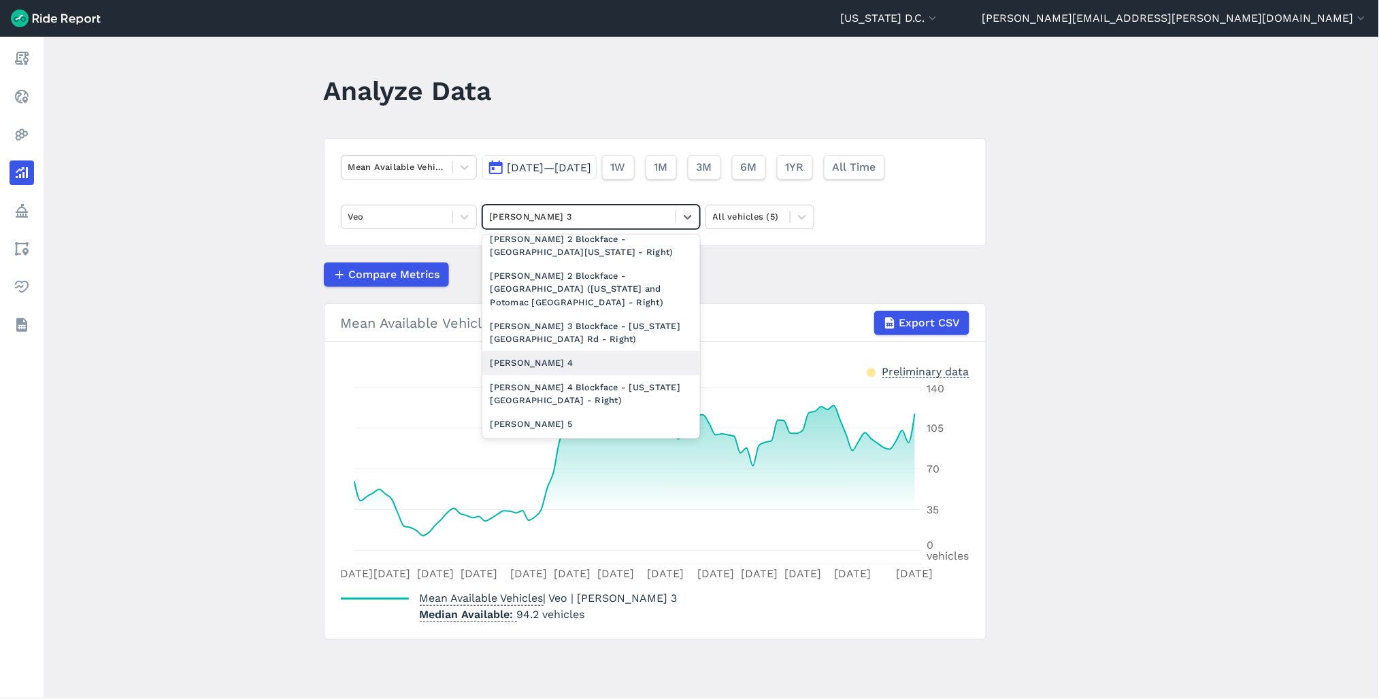
click at [549, 351] on div "[PERSON_NAME] 4" at bounding box center [591, 363] width 218 height 24
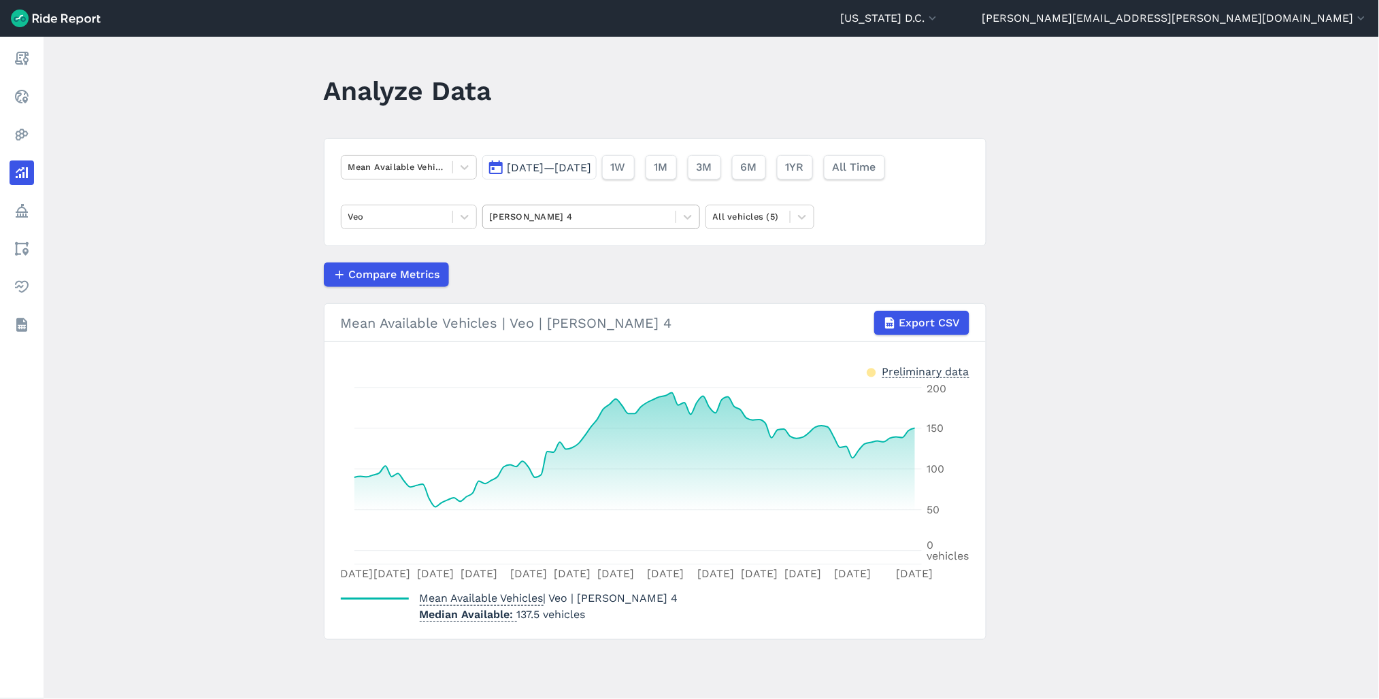
click at [565, 218] on div at bounding box center [579, 217] width 179 height 16
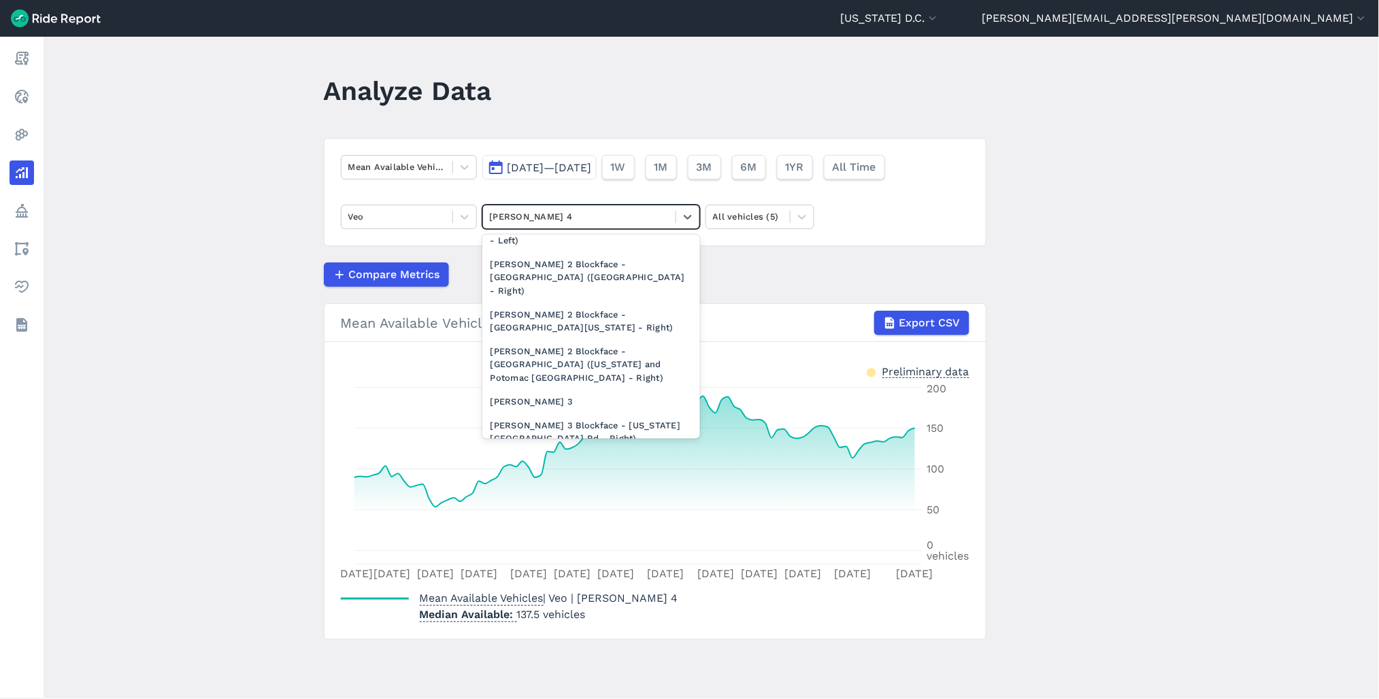
scroll to position [1889, 0]
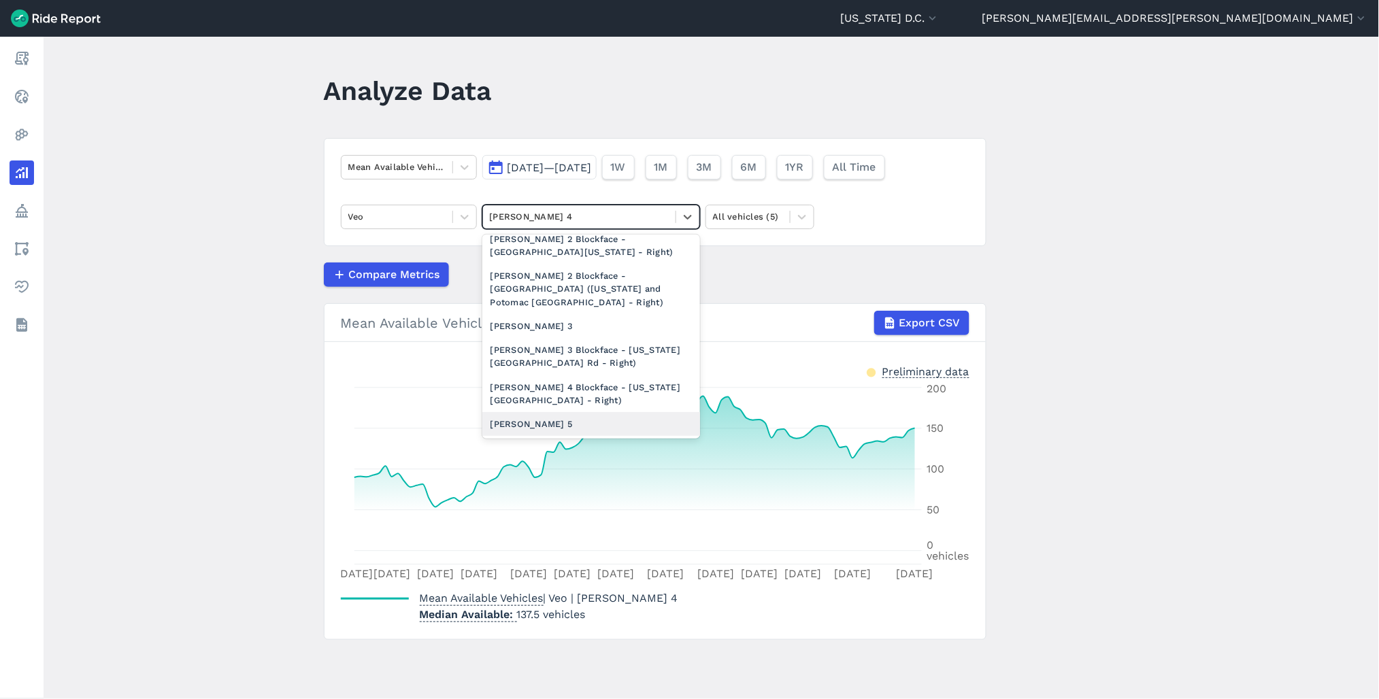
click at [573, 412] on div "[PERSON_NAME] 5" at bounding box center [591, 424] width 218 height 24
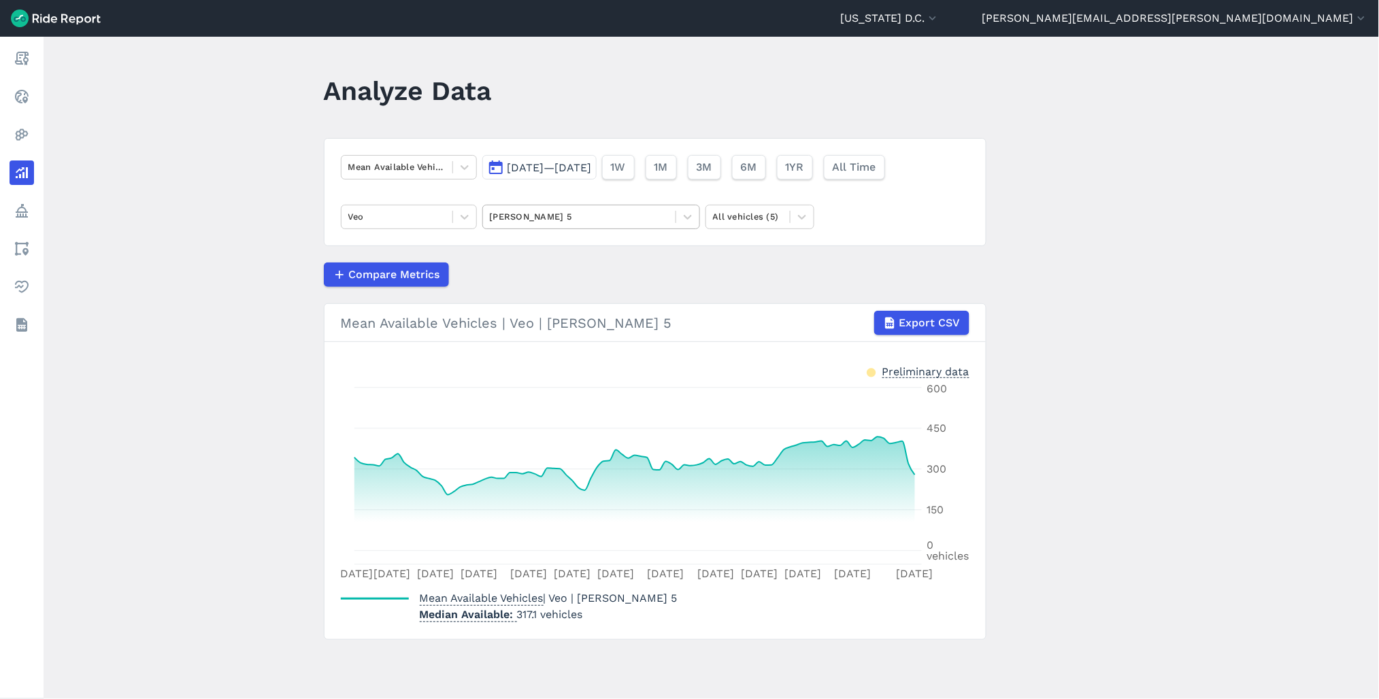
drag, startPoint x: 606, startPoint y: 212, endPoint x: 606, endPoint y: 222, distance: 10.2
click at [606, 212] on div at bounding box center [579, 217] width 179 height 16
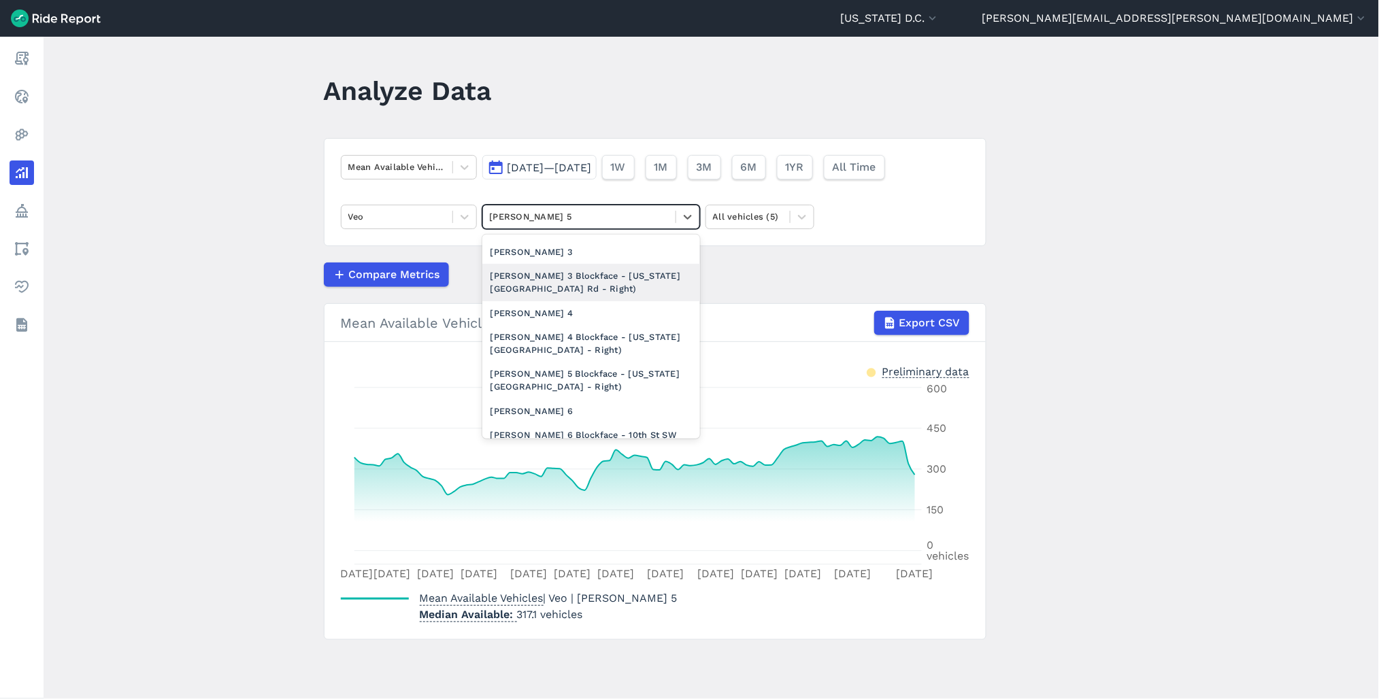
scroll to position [1965, 0]
click at [547, 398] on div "[PERSON_NAME] 6" at bounding box center [591, 410] width 218 height 24
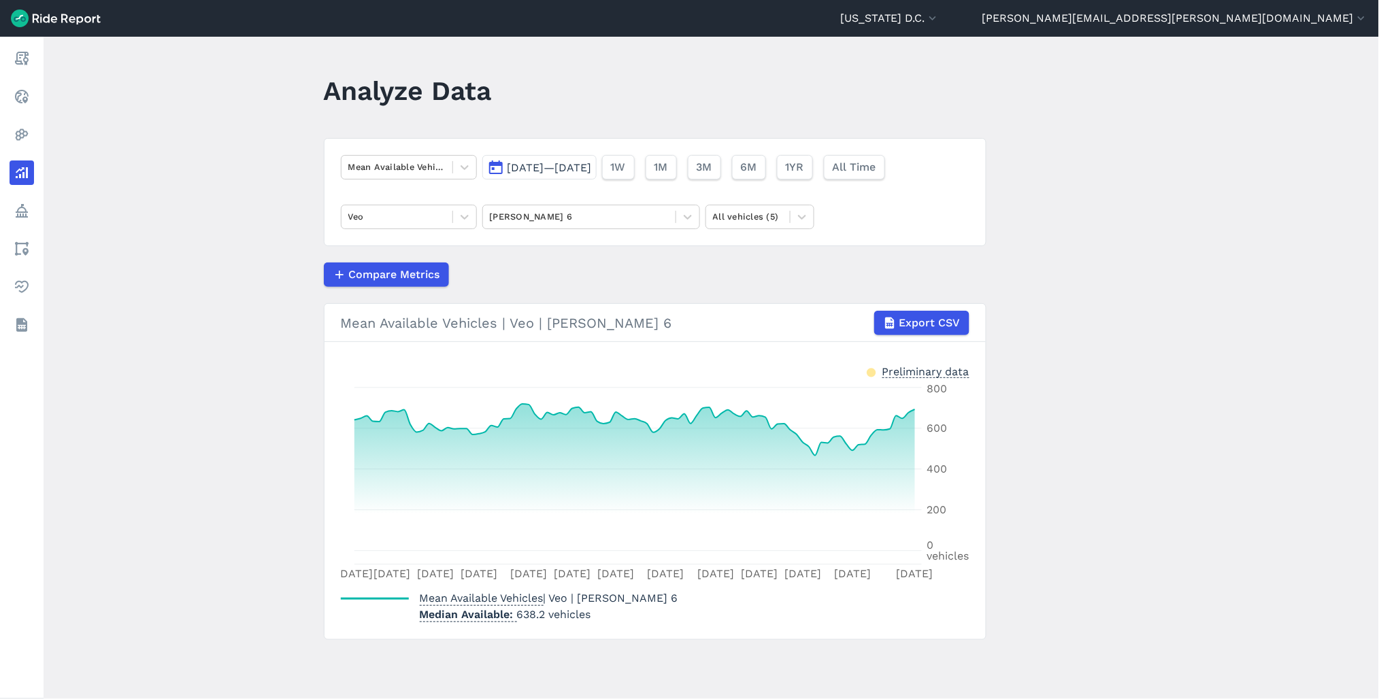
drag, startPoint x: 553, startPoint y: 218, endPoint x: 553, endPoint y: 233, distance: 15.0
click at [553, 218] on div at bounding box center [579, 217] width 179 height 16
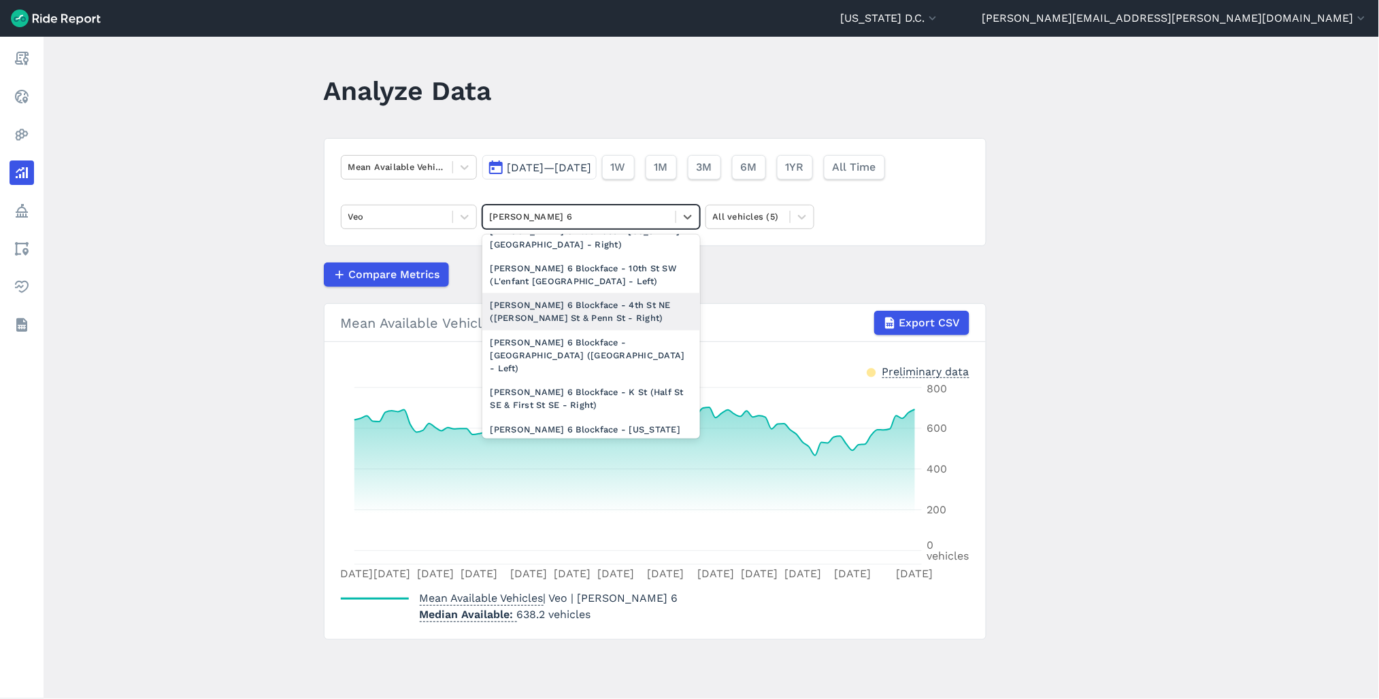
scroll to position [2192, 0]
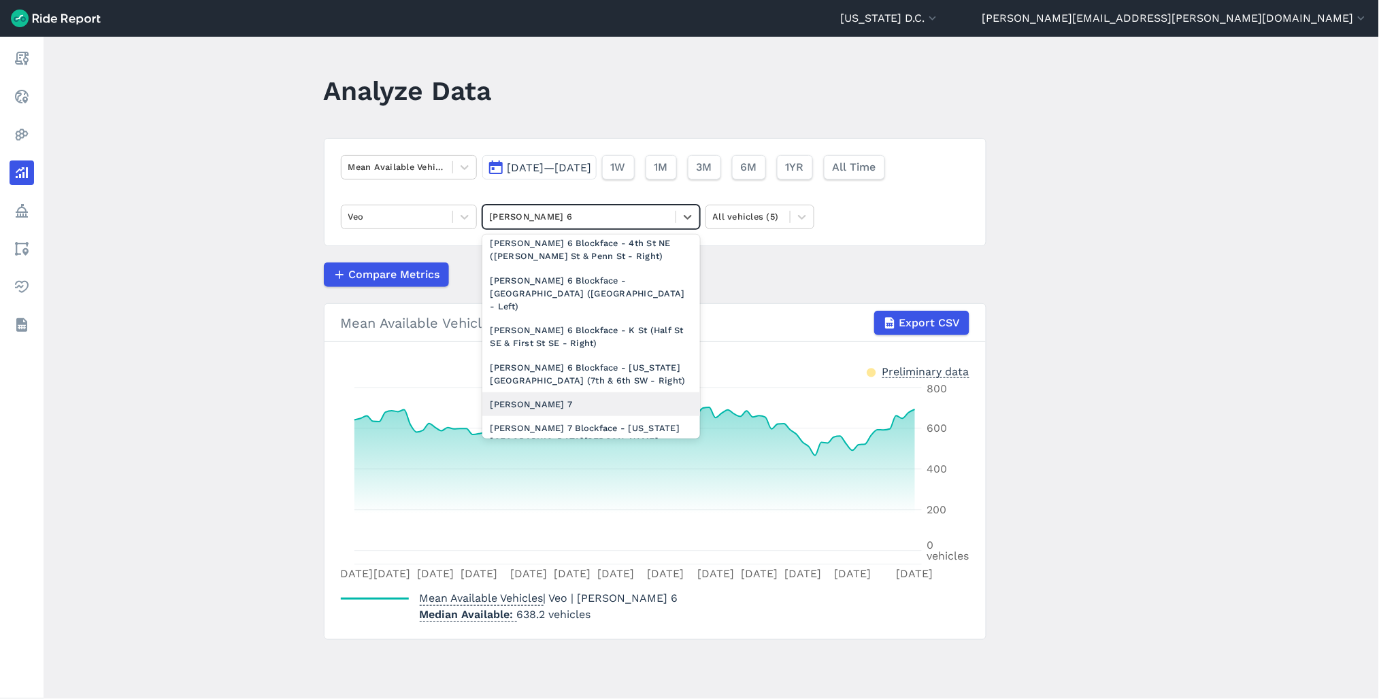
click at [561, 393] on div "[PERSON_NAME] 7" at bounding box center [591, 405] width 218 height 24
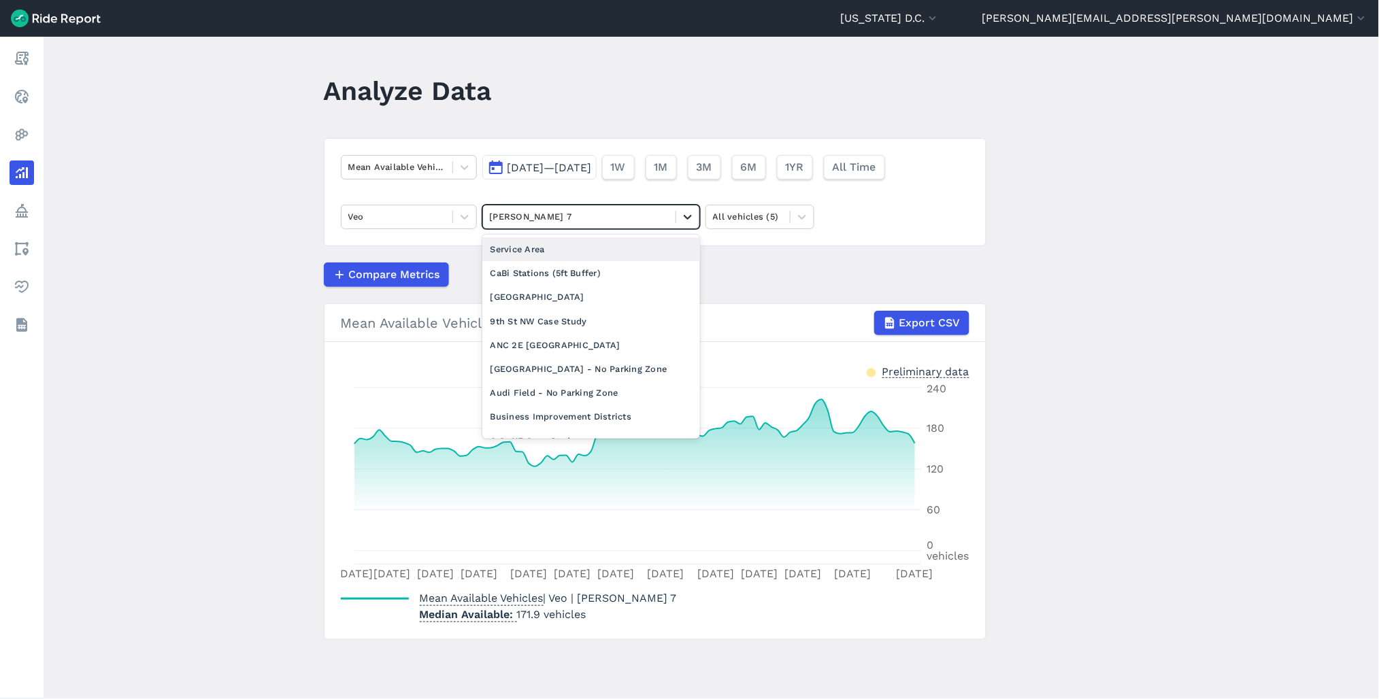
drag, startPoint x: 682, startPoint y: 216, endPoint x: 678, endPoint y: 227, distance: 11.0
click at [682, 216] on icon at bounding box center [688, 217] width 14 height 14
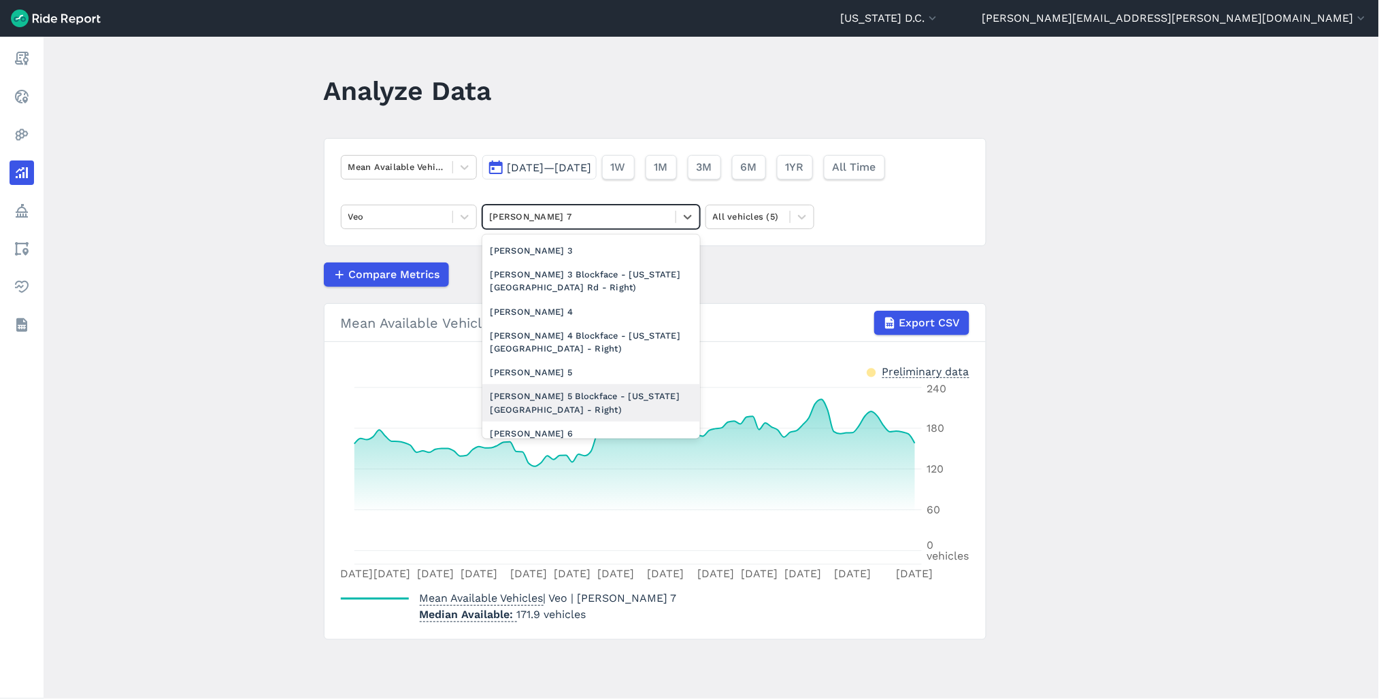
scroll to position [2249, 0]
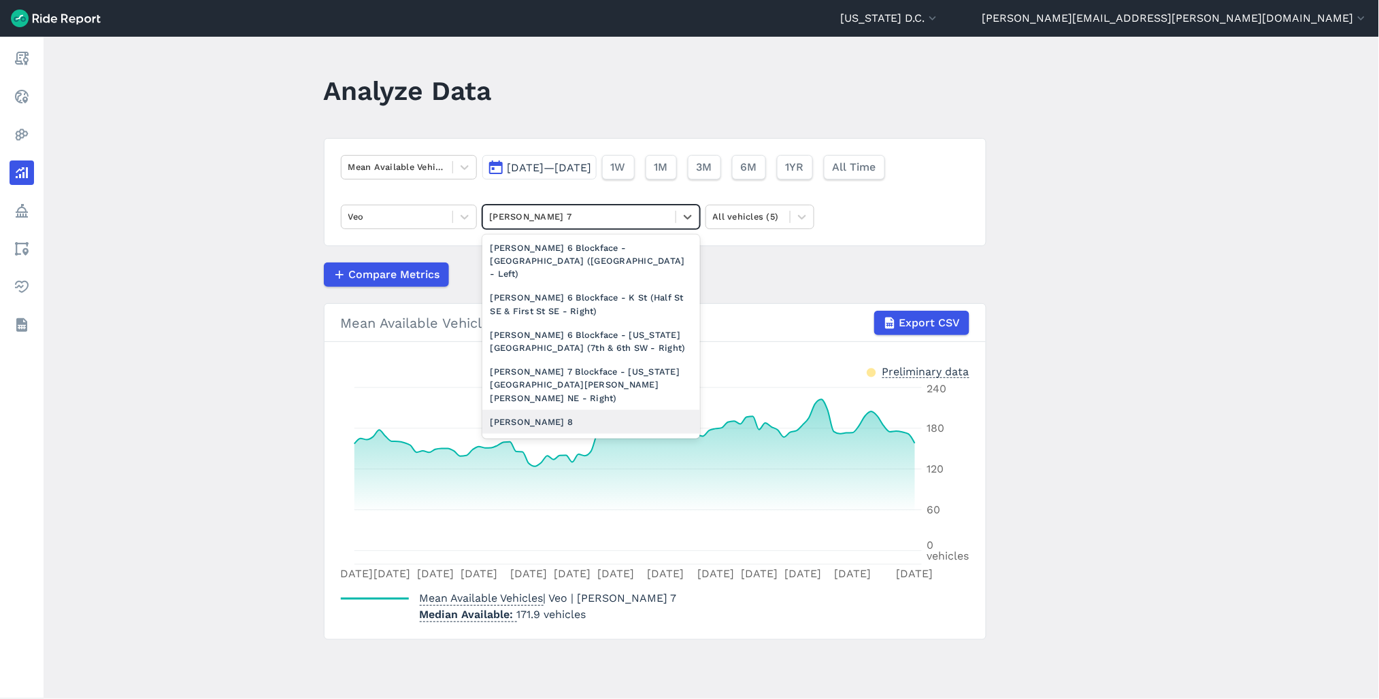
click at [577, 410] on div "[PERSON_NAME] 8" at bounding box center [591, 422] width 218 height 24
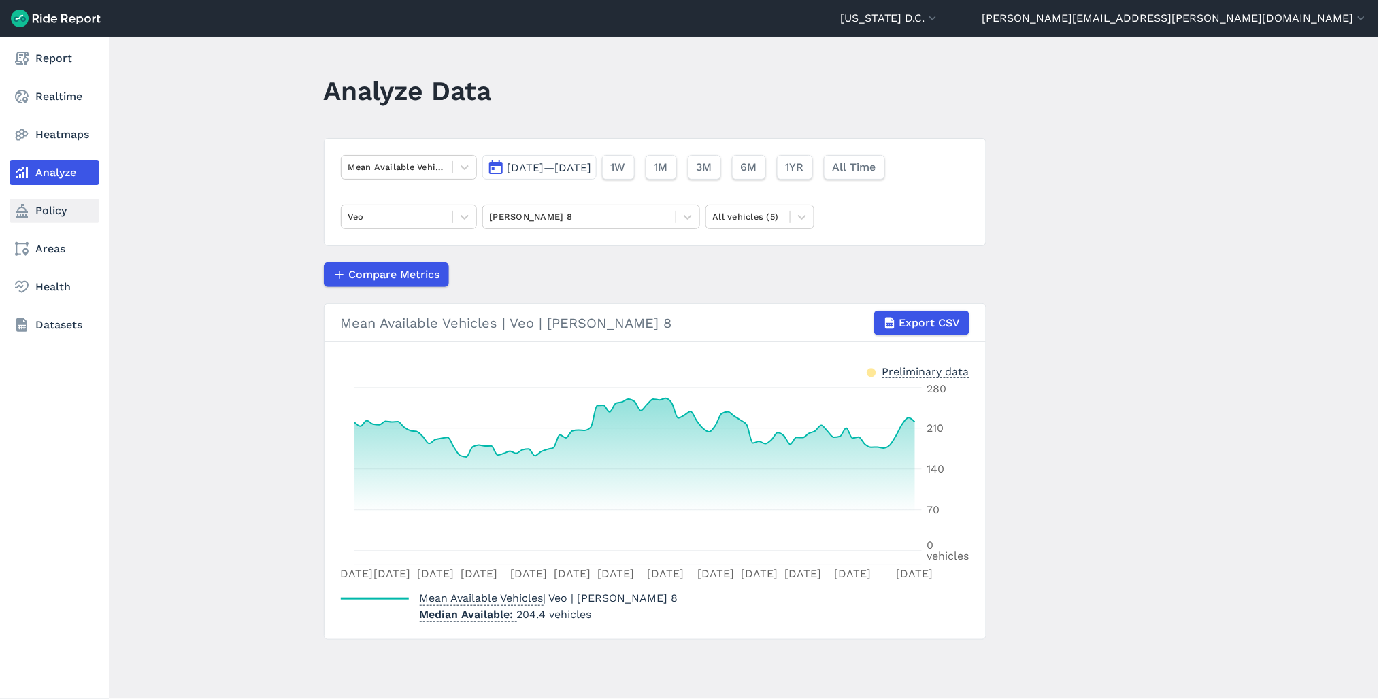
click at [52, 206] on link "Policy" at bounding box center [55, 211] width 90 height 24
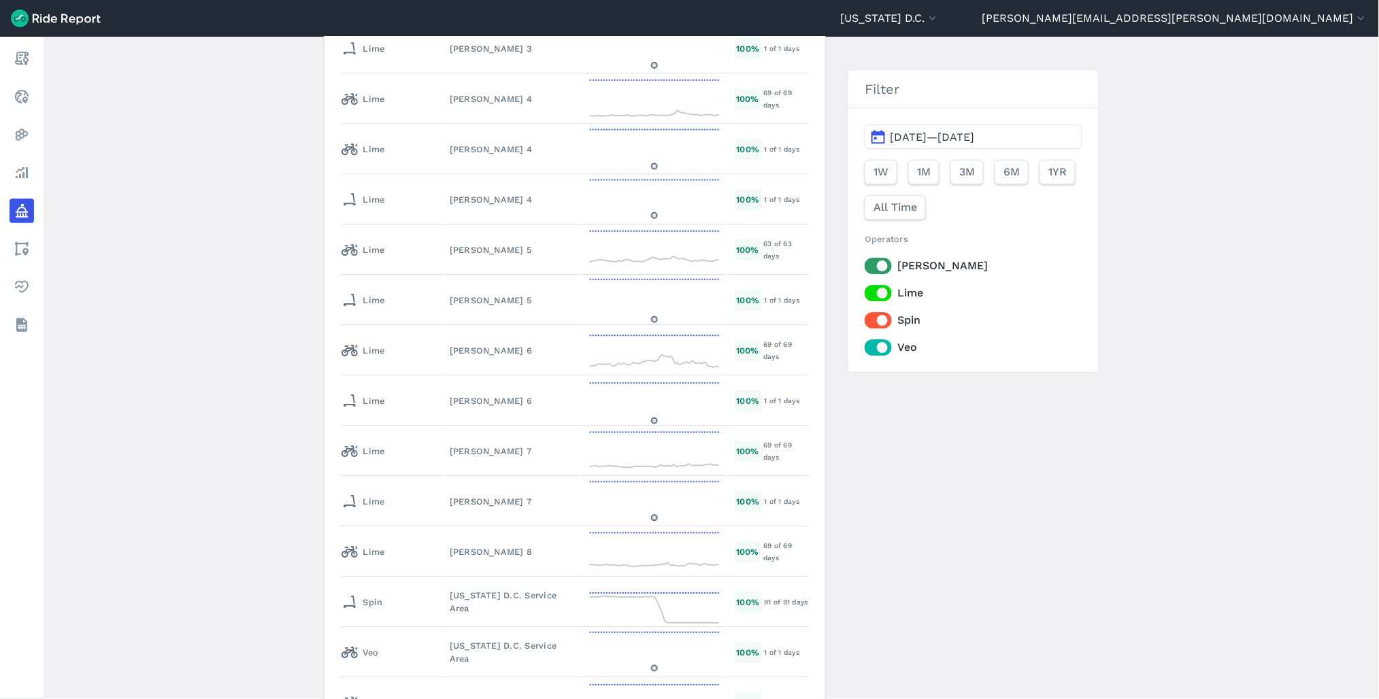
scroll to position [7027, 0]
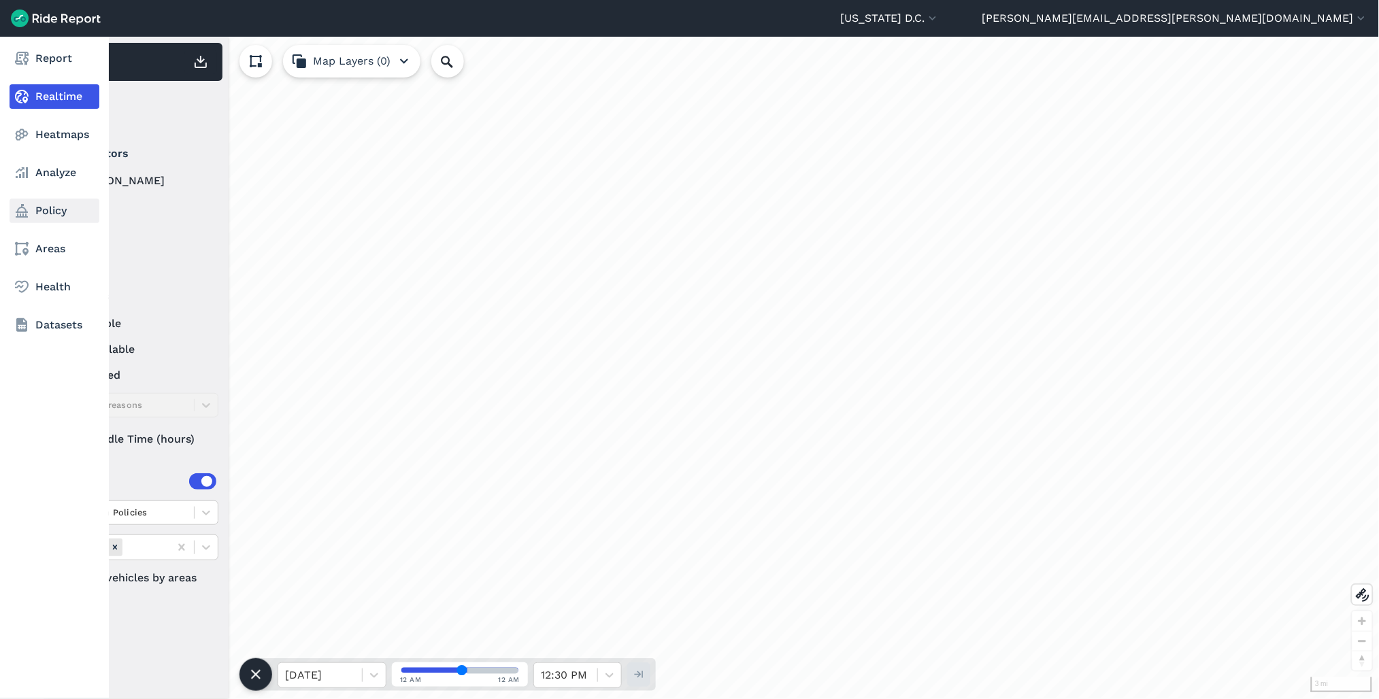
click at [44, 214] on link "Policy" at bounding box center [55, 211] width 90 height 24
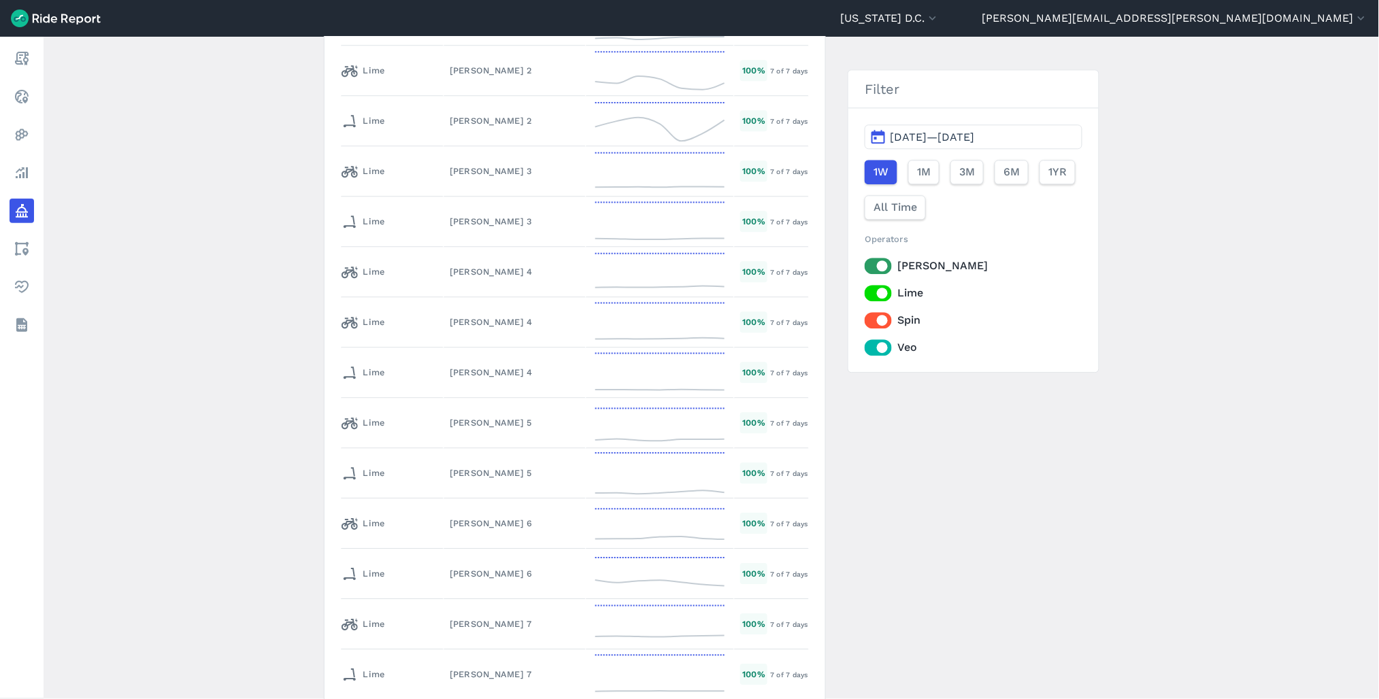
scroll to position [7027, 0]
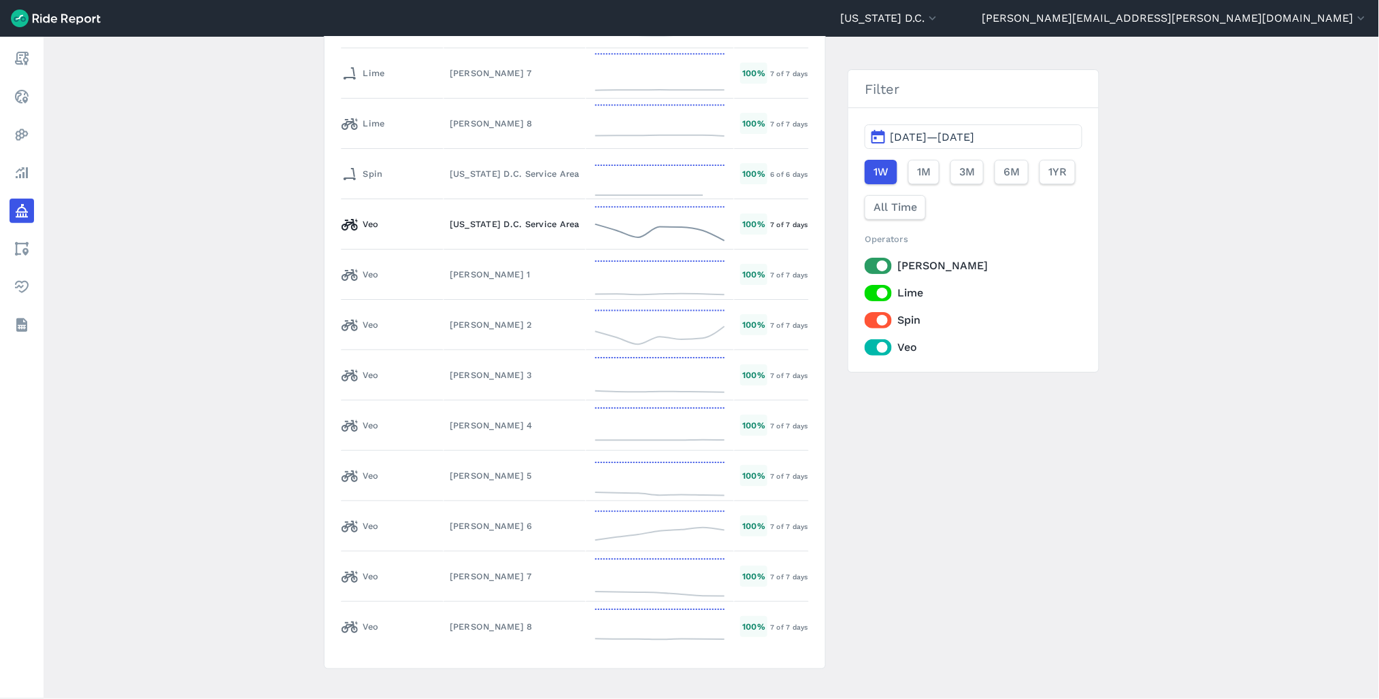
click at [450, 218] on div "[US_STATE] D.C. Service Area" at bounding box center [515, 224] width 130 height 13
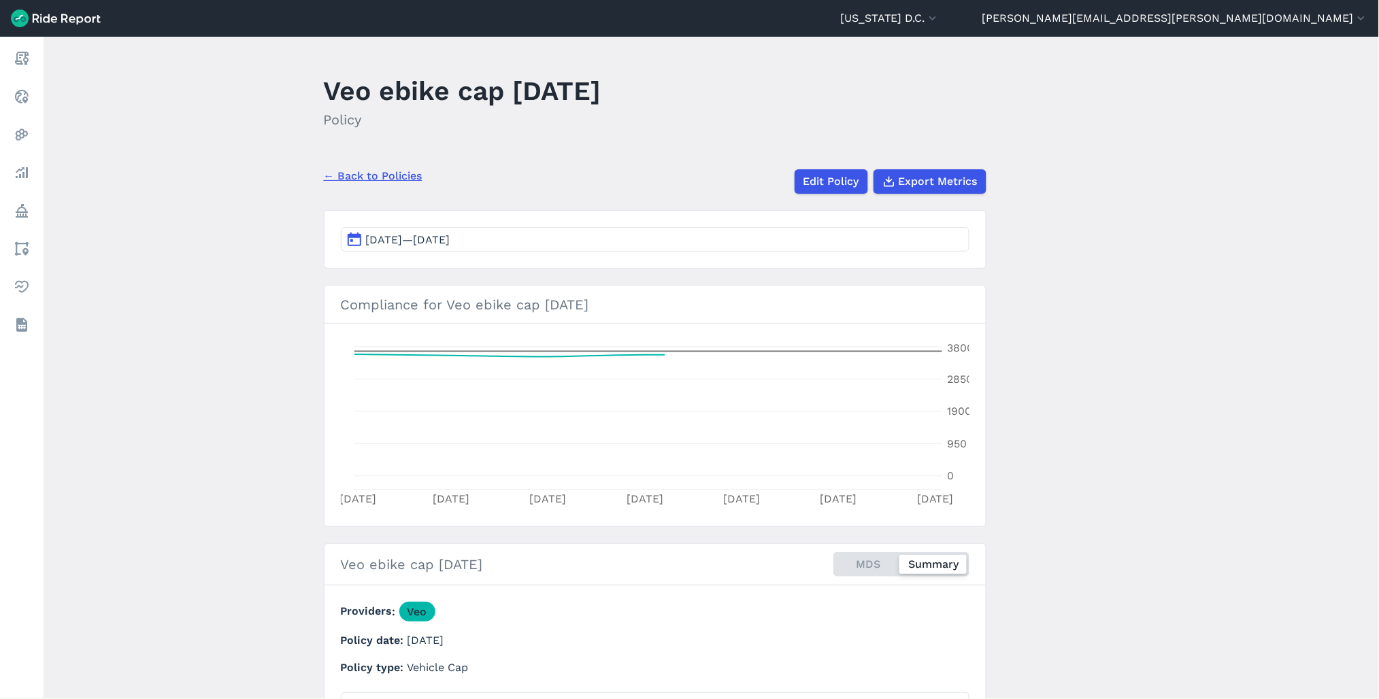
click at [690, 241] on button "[DATE]—[DATE]" at bounding box center [655, 239] width 629 height 24
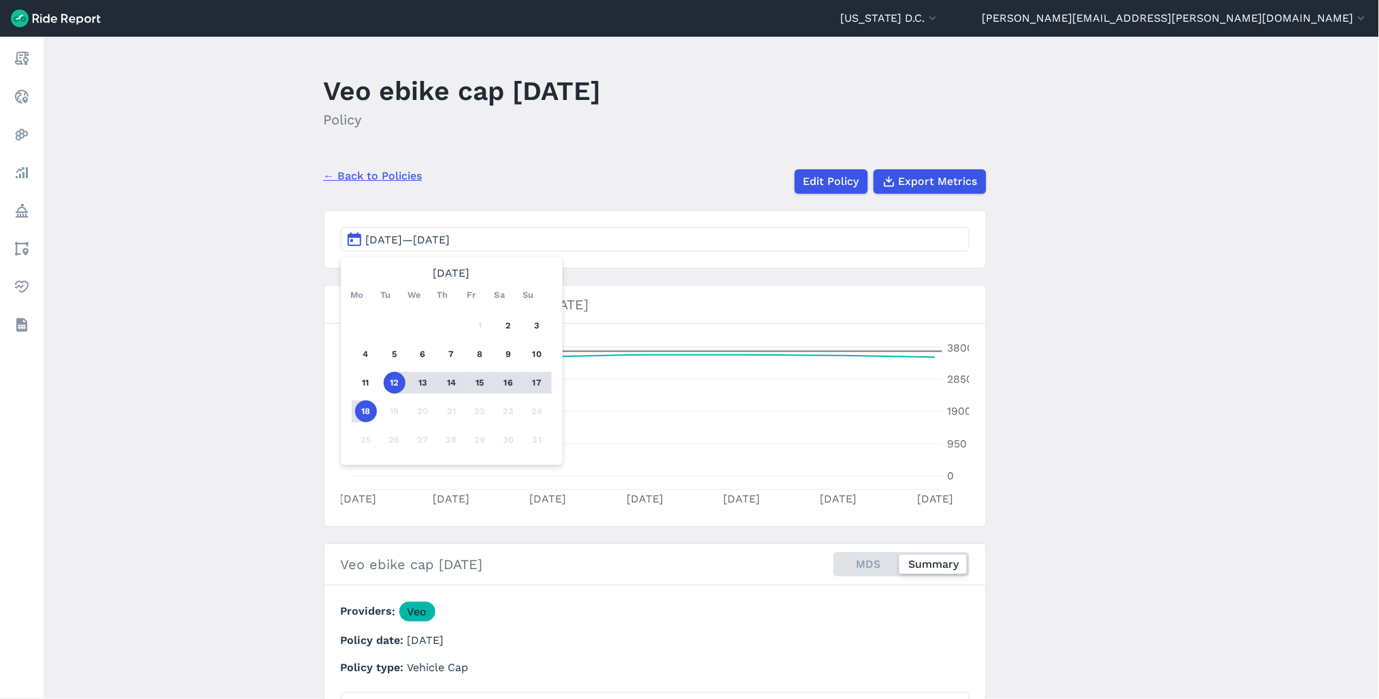
drag, startPoint x: 501, startPoint y: 329, endPoint x: 359, endPoint y: 409, distance: 163.3
click at [502, 329] on button "2" at bounding box center [509, 326] width 22 height 22
click at [362, 414] on button "18" at bounding box center [366, 412] width 22 height 22
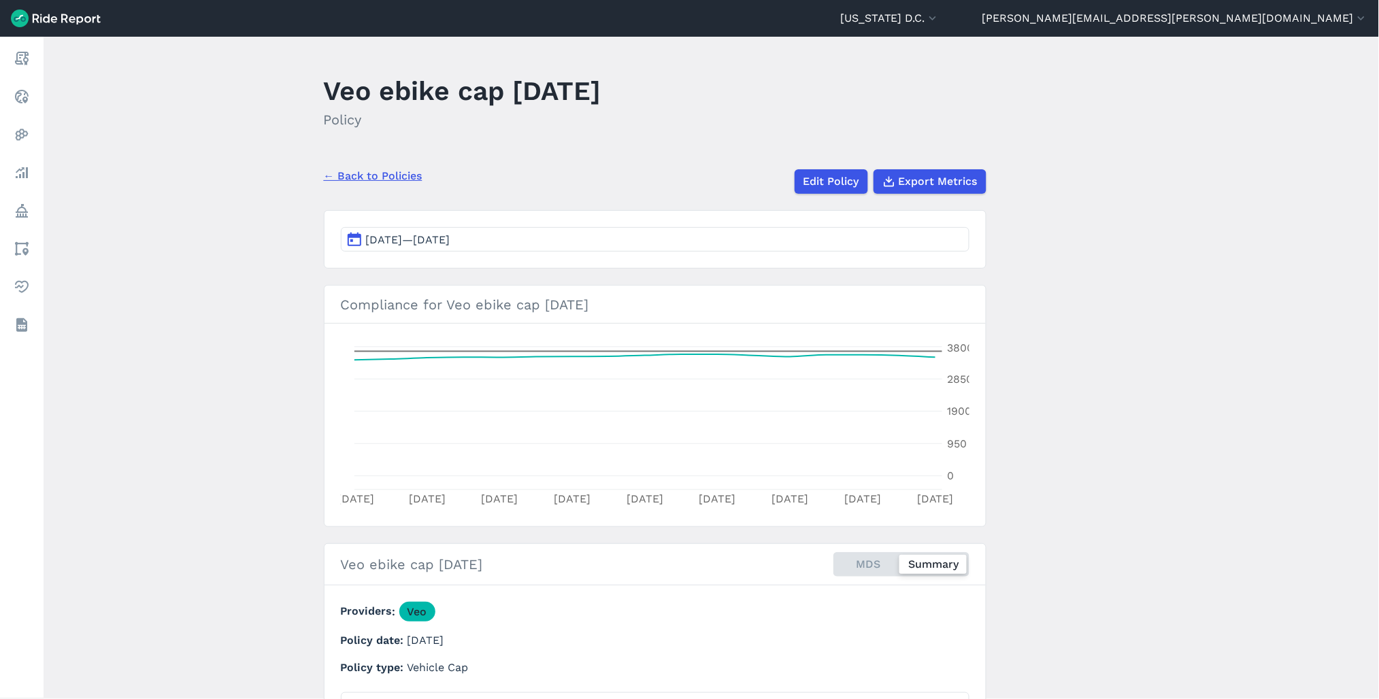
click at [406, 177] on link "← Back to Policies" at bounding box center [373, 176] width 99 height 16
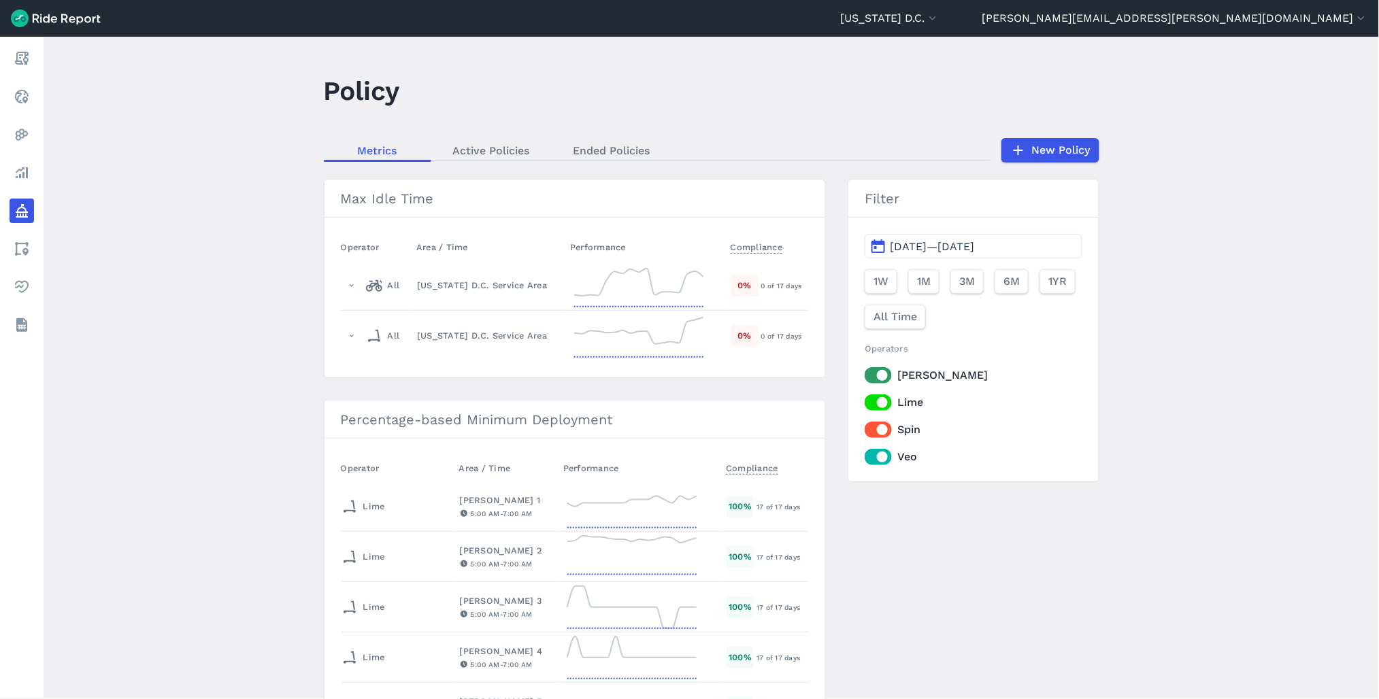
click at [623, 148] on link "Ended Policies" at bounding box center [612, 150] width 120 height 20
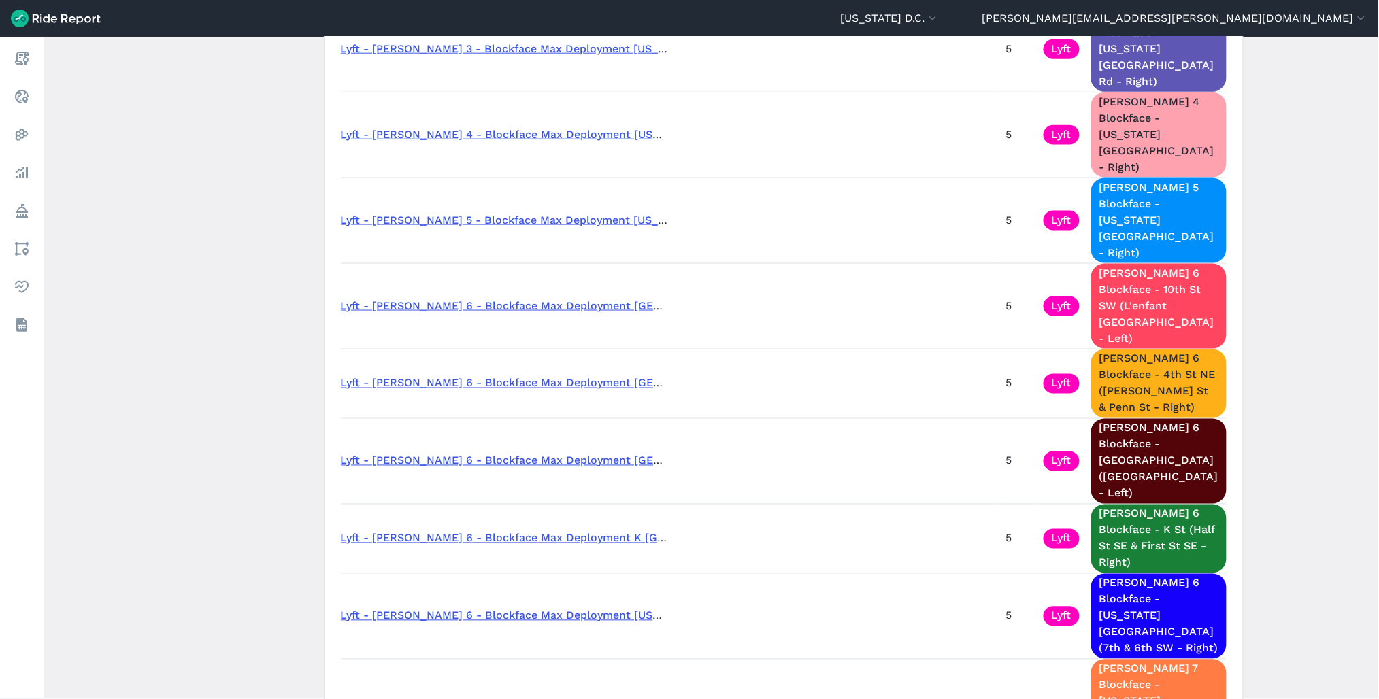
scroll to position [2343, 0]
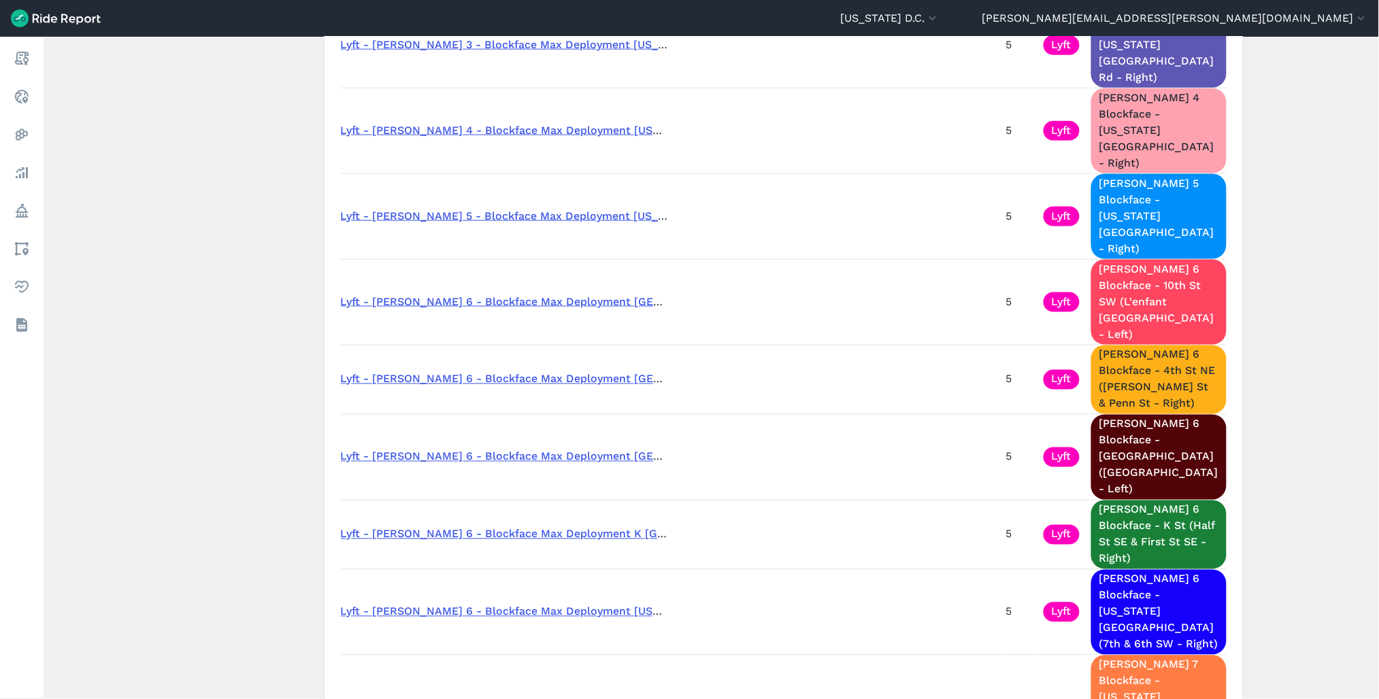
click at [1295, 252] on main "Policy Metrics Active Policies Ended Policies New Policy Percentage-based Minim…" at bounding box center [712, 368] width 1336 height 663
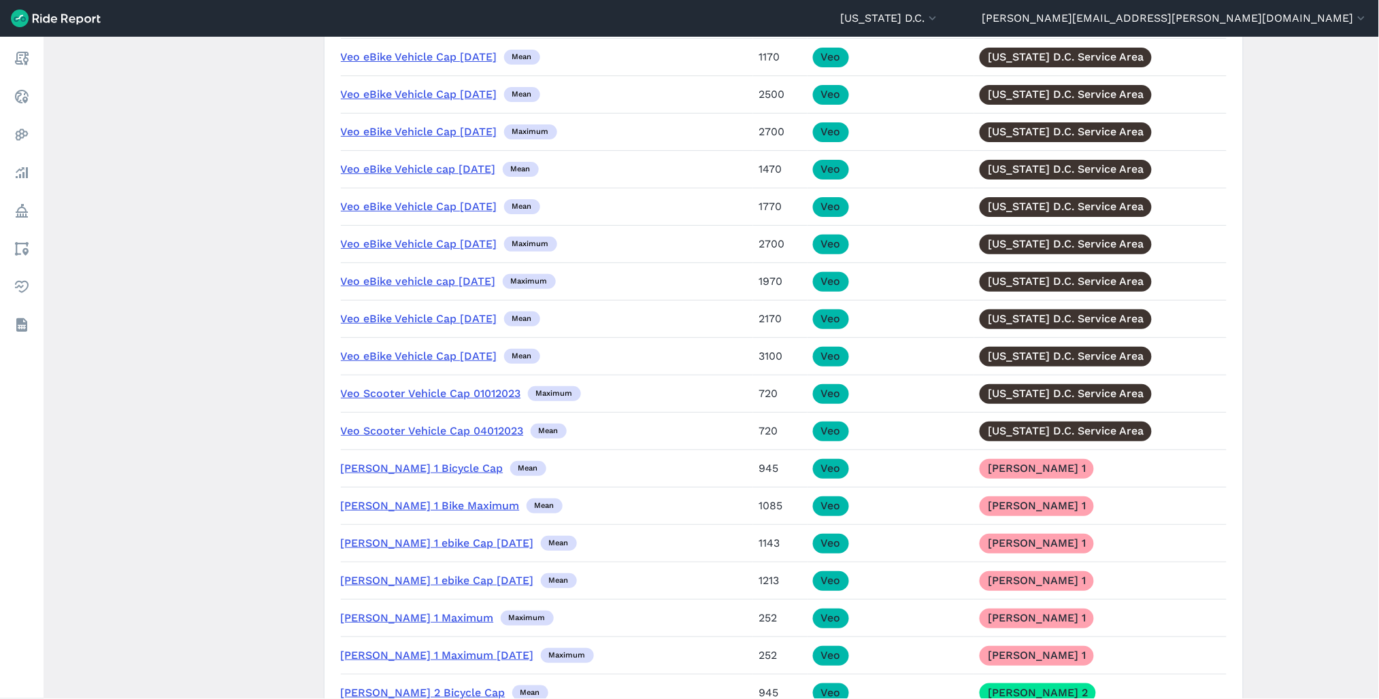
scroll to position [11108, 0]
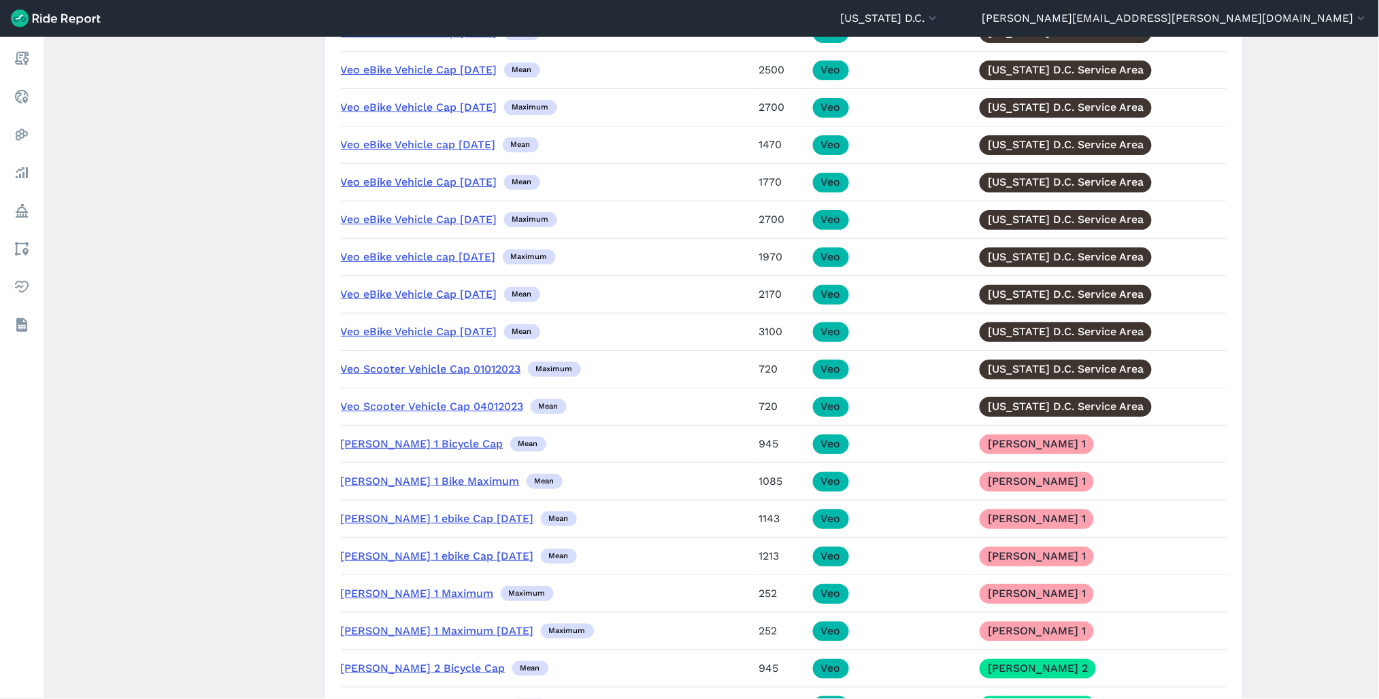
click at [412, 338] on link "Veo eBike Vehicle Cap 4.23.25" at bounding box center [419, 331] width 156 height 13
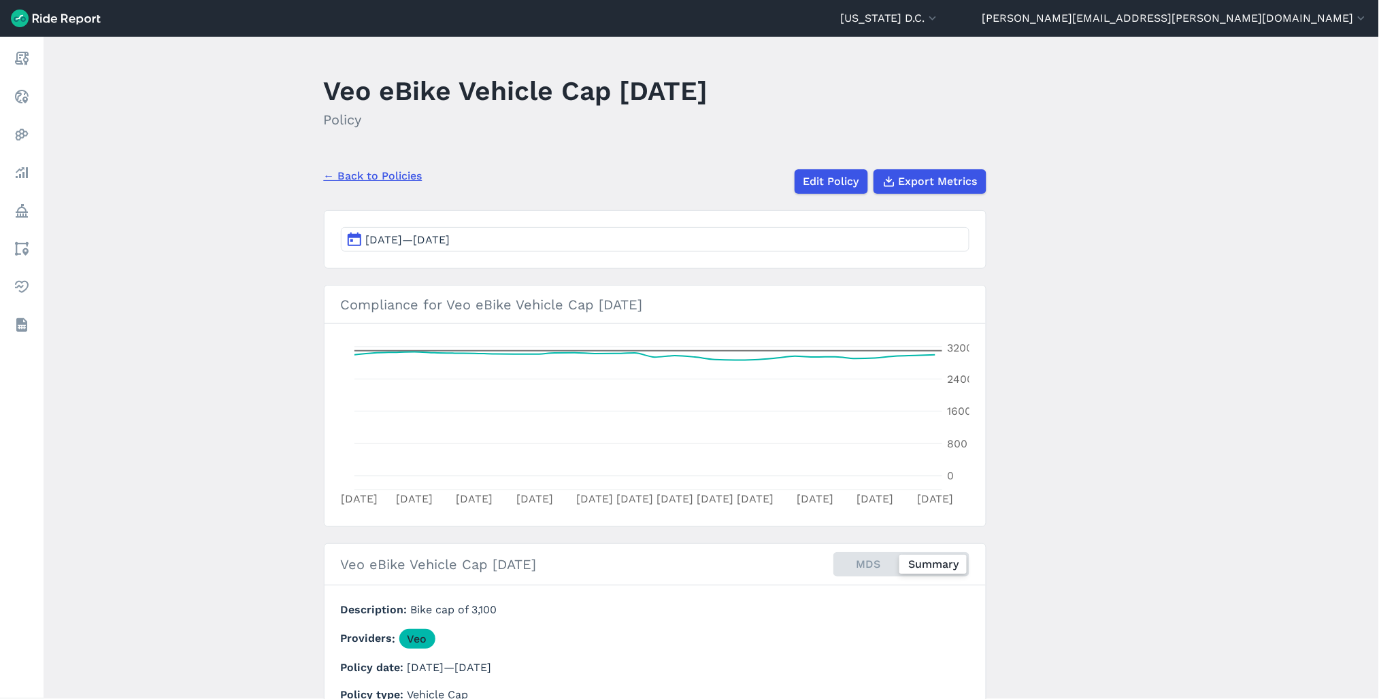
click at [548, 233] on button "May 20, 2025—Jun 19, 2025" at bounding box center [655, 239] width 629 height 24
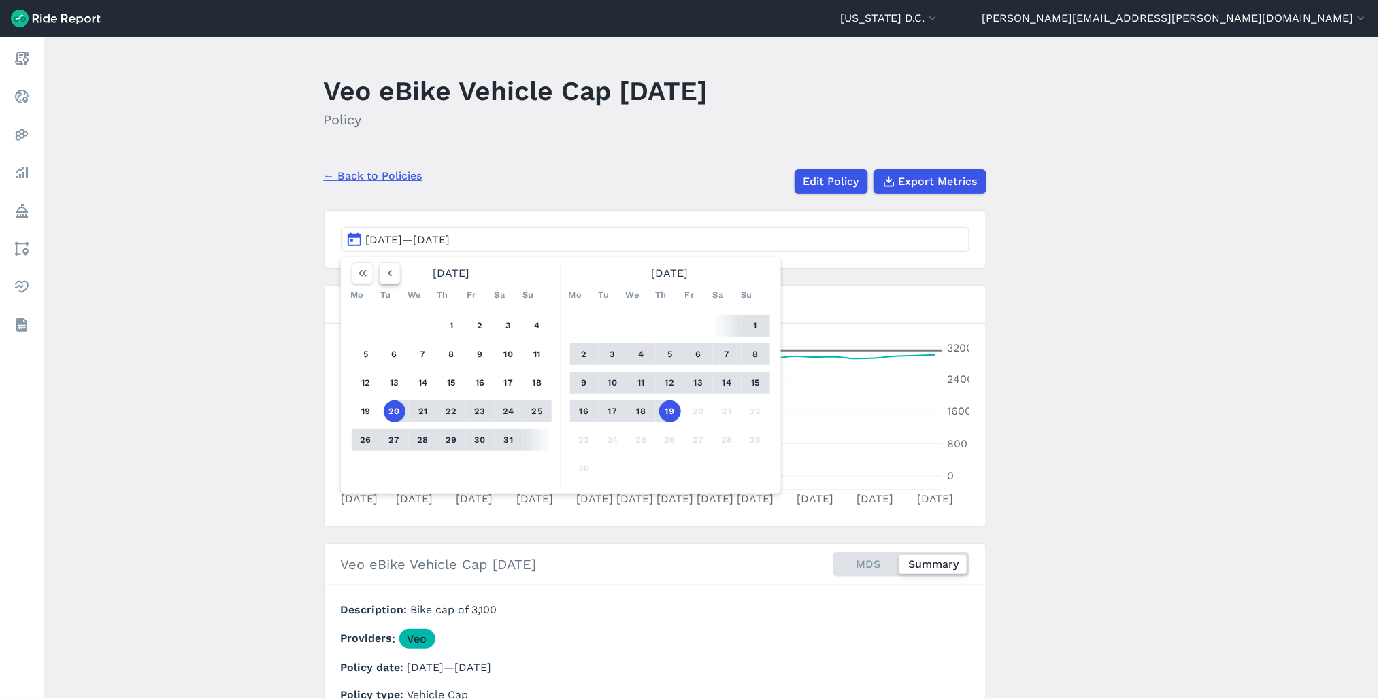
click at [395, 269] on icon "button" at bounding box center [390, 274] width 14 height 14
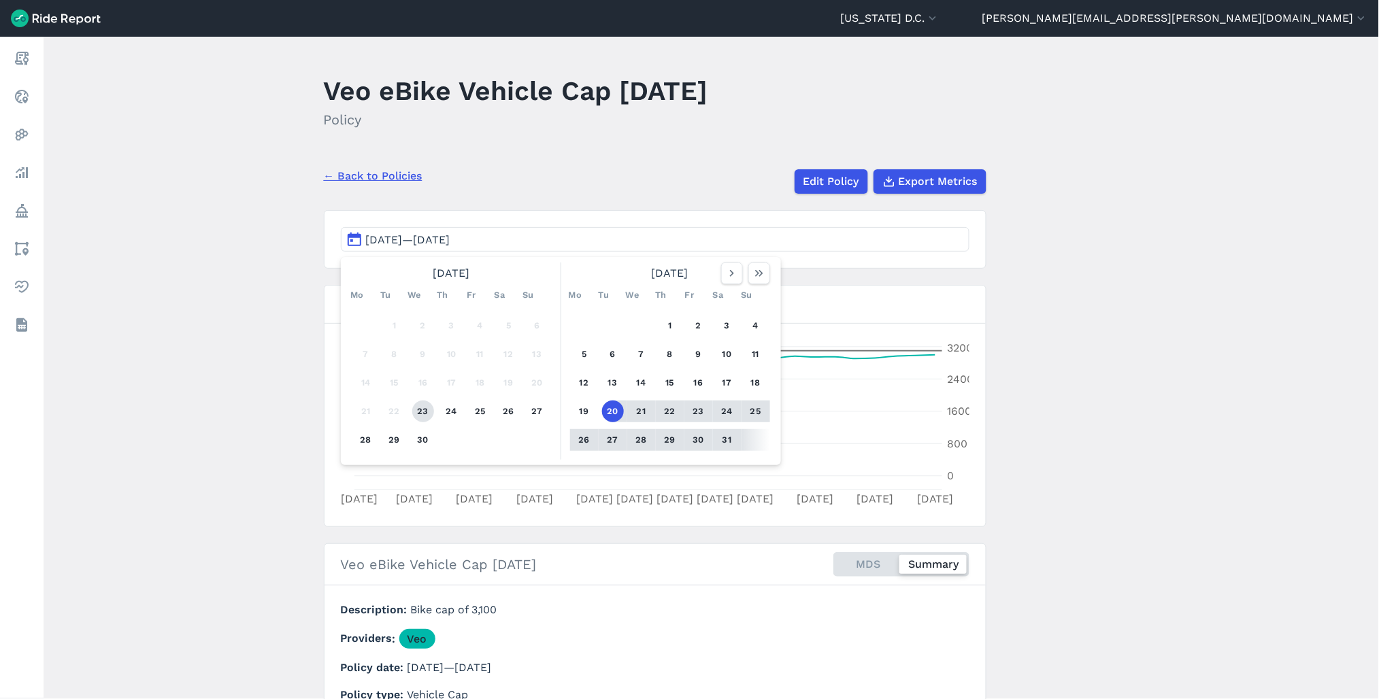
click at [422, 409] on button "23" at bounding box center [423, 412] width 22 height 22
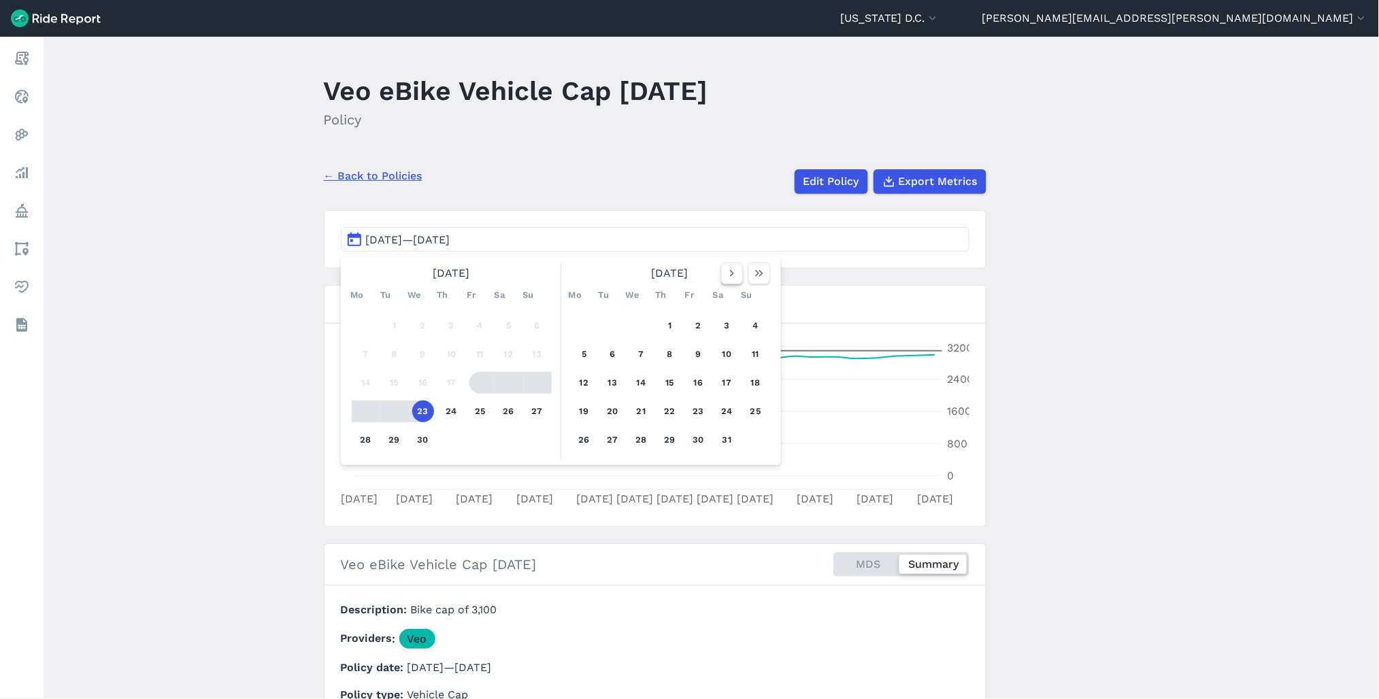
click at [725, 271] on icon "button" at bounding box center [732, 274] width 14 height 14
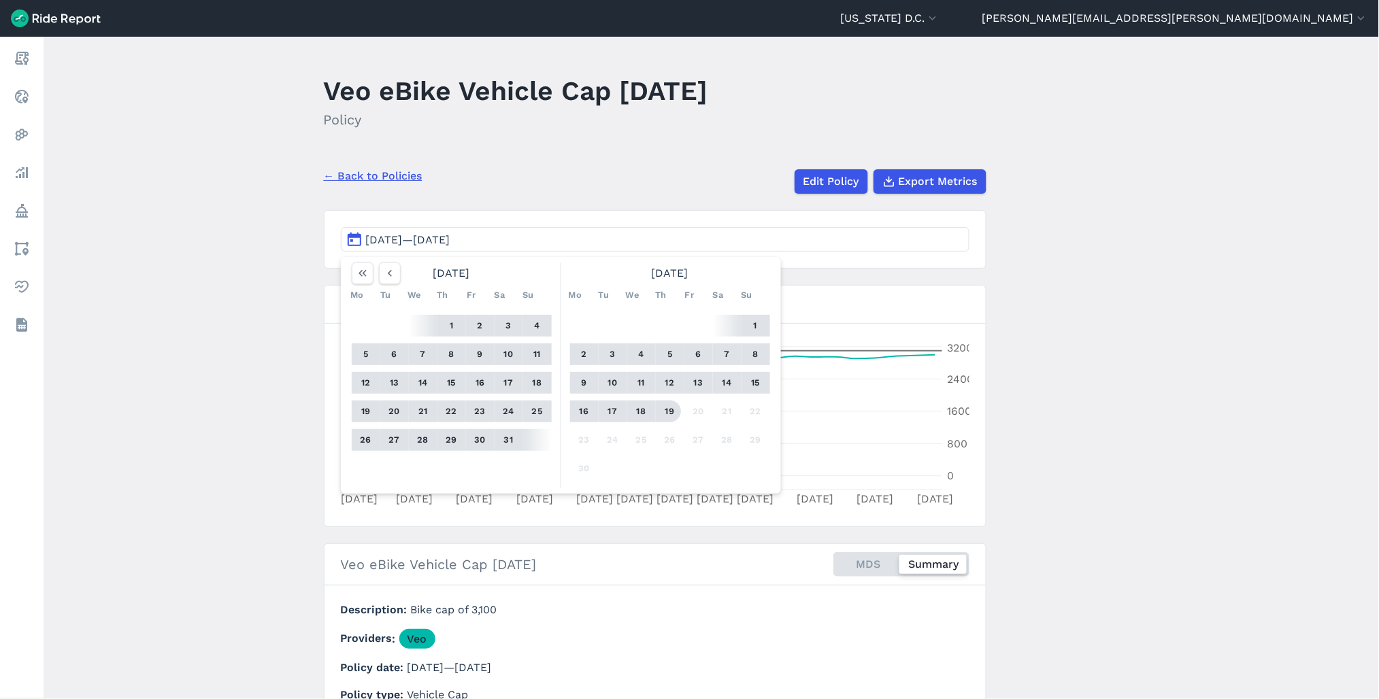
click at [660, 416] on button "19" at bounding box center [670, 412] width 22 height 22
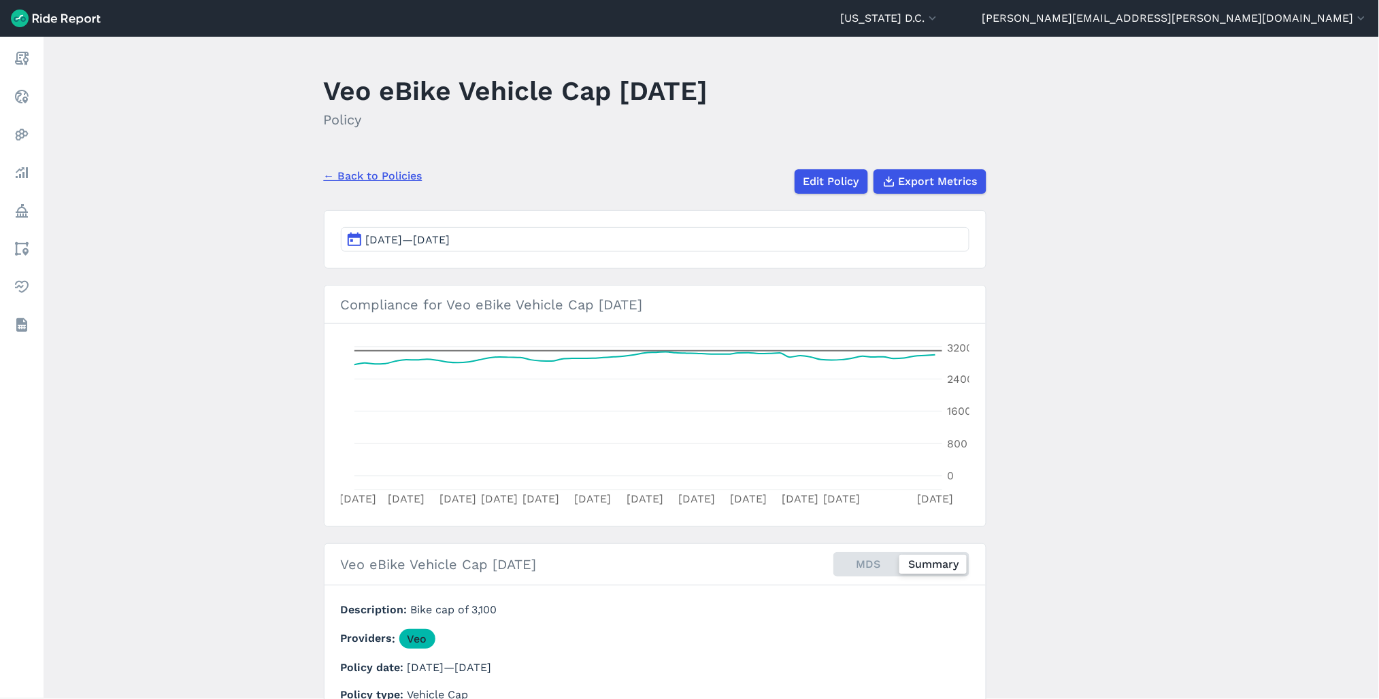
click at [399, 179] on link "← Back to Policies" at bounding box center [373, 176] width 99 height 16
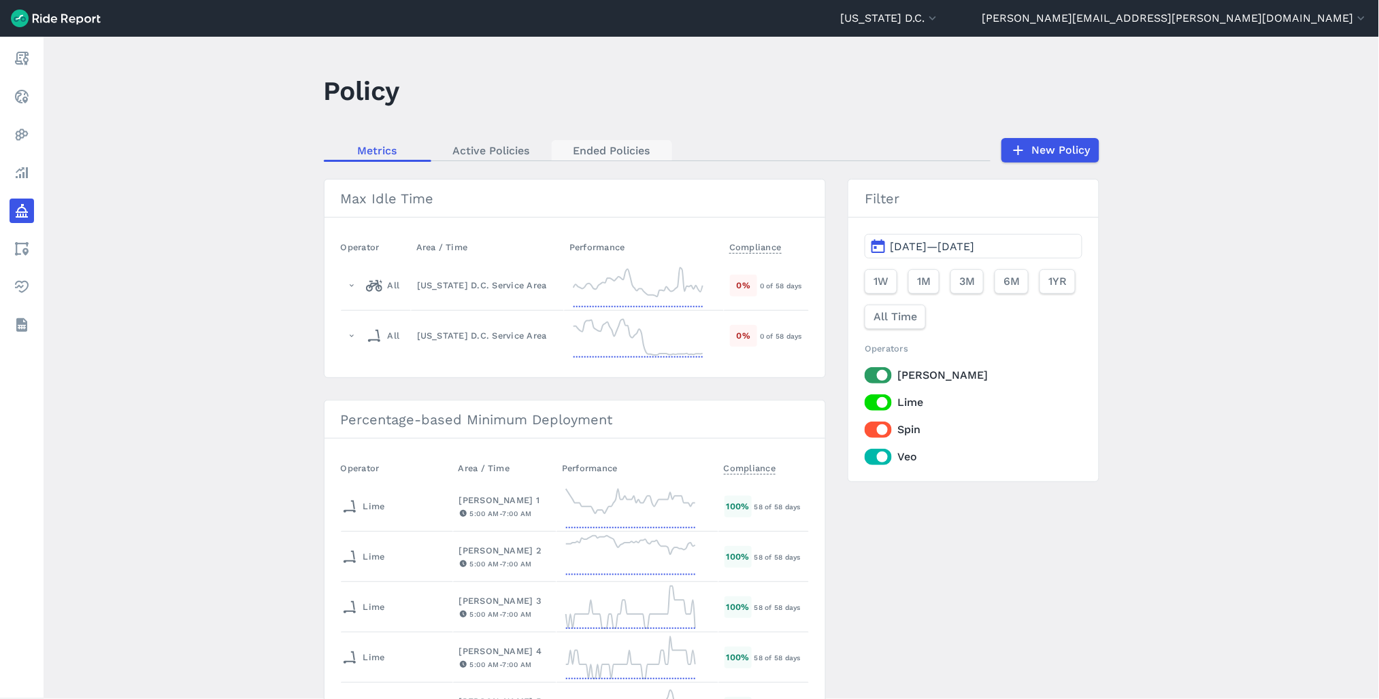
click at [642, 146] on link "Ended Policies" at bounding box center [612, 150] width 120 height 20
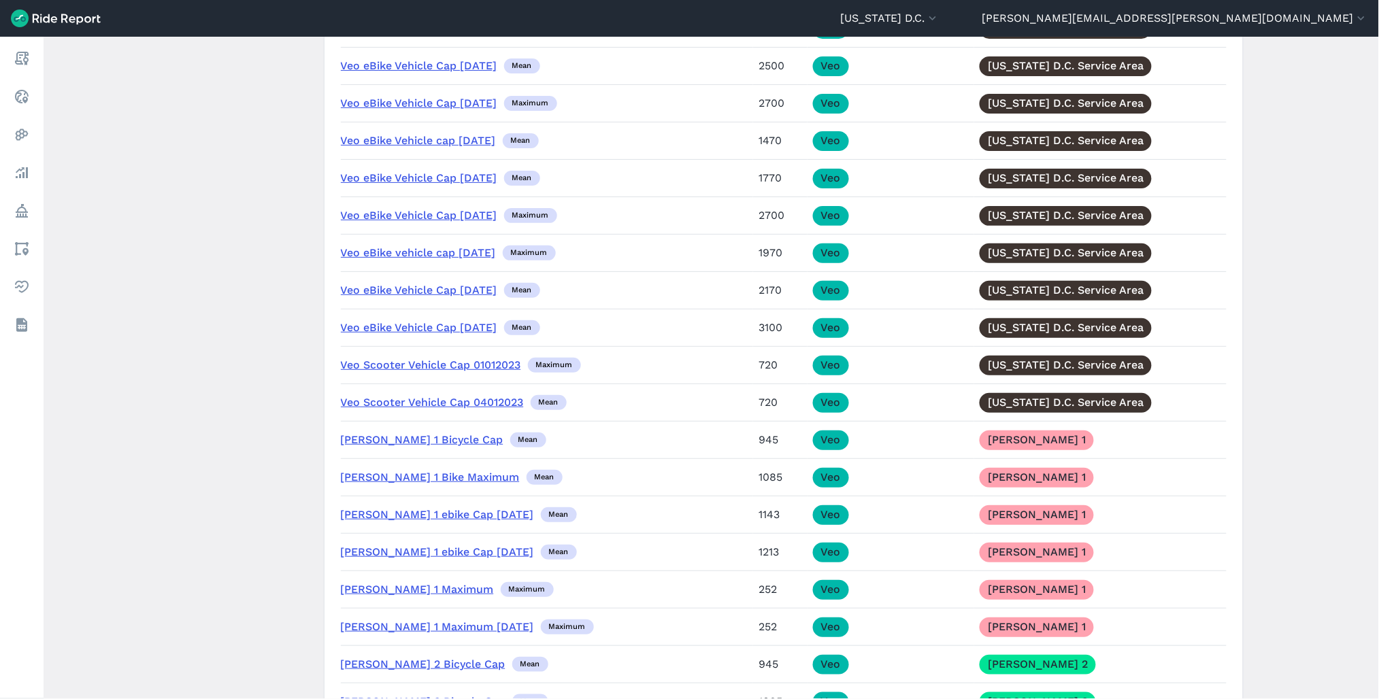
scroll to position [11113, 0]
click at [472, 221] on link "Veo eBike Vehicle Cap 10.1.24" at bounding box center [419, 214] width 156 height 13
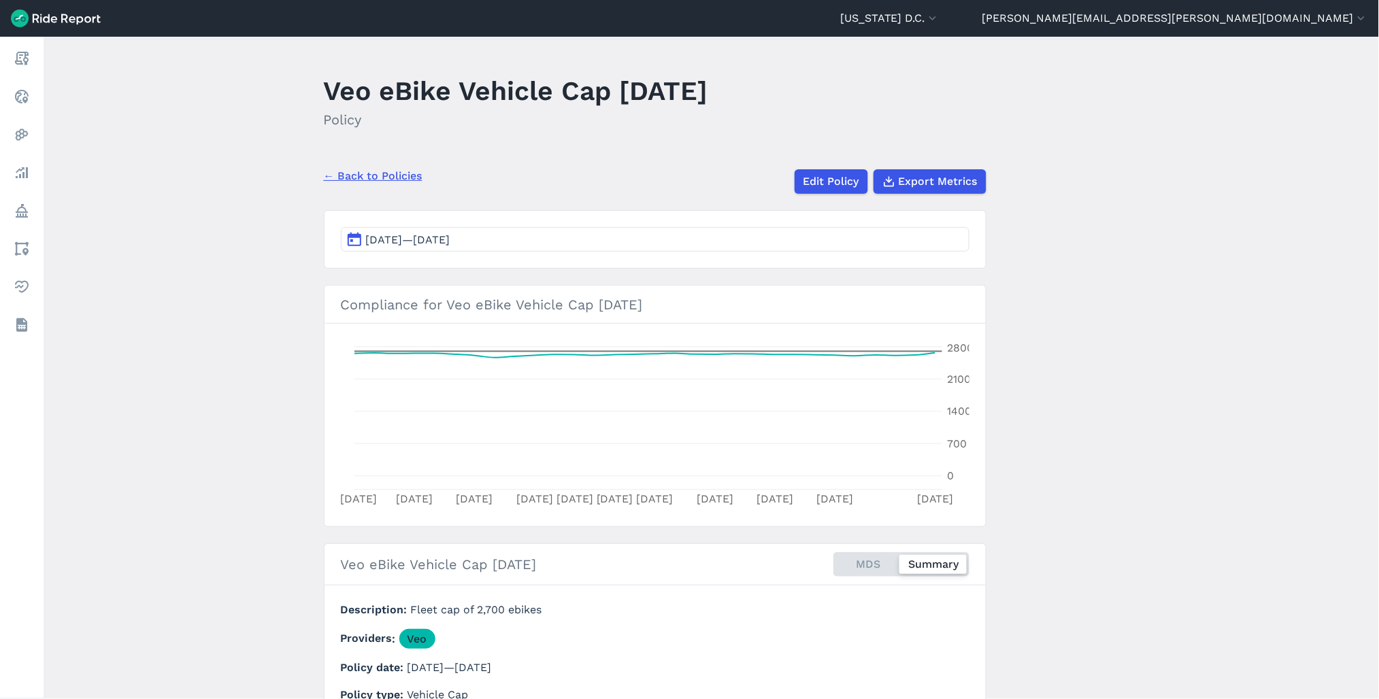
click at [528, 240] on button "Mar 24, 2025—Apr 23, 2025" at bounding box center [655, 239] width 629 height 24
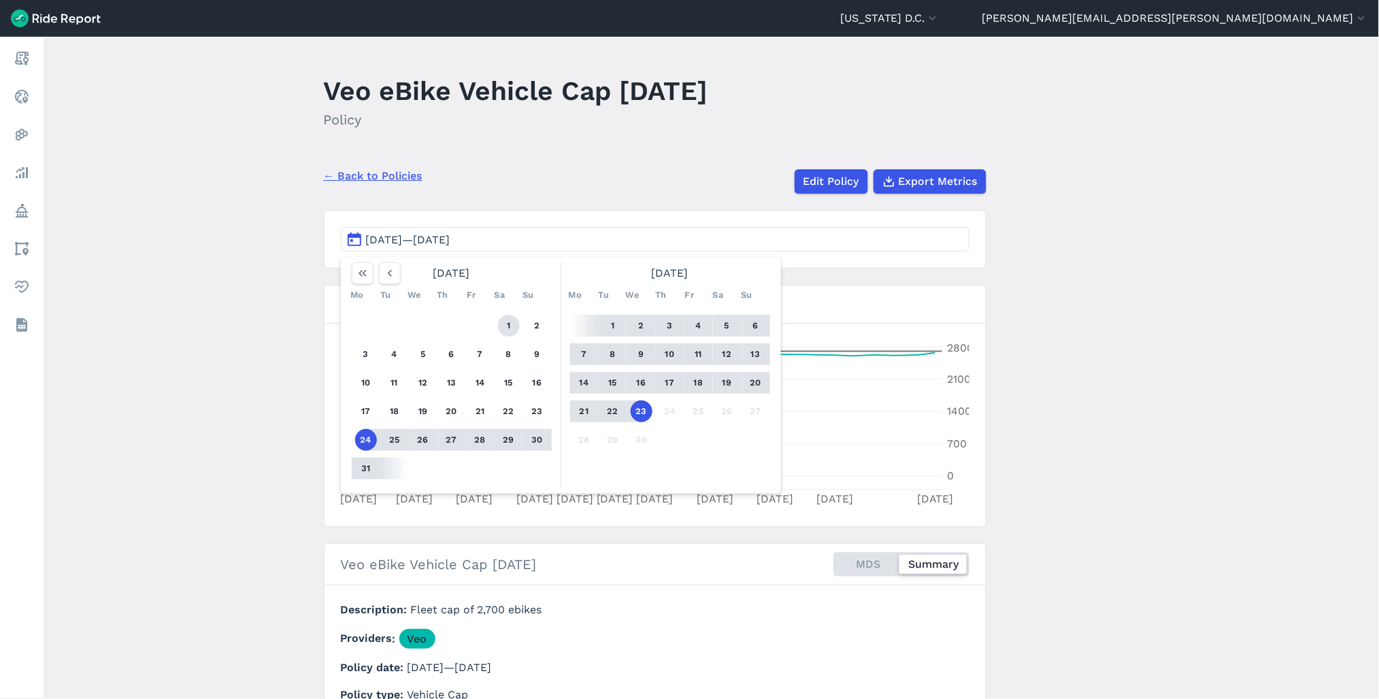
click at [506, 327] on button "1" at bounding box center [509, 326] width 22 height 22
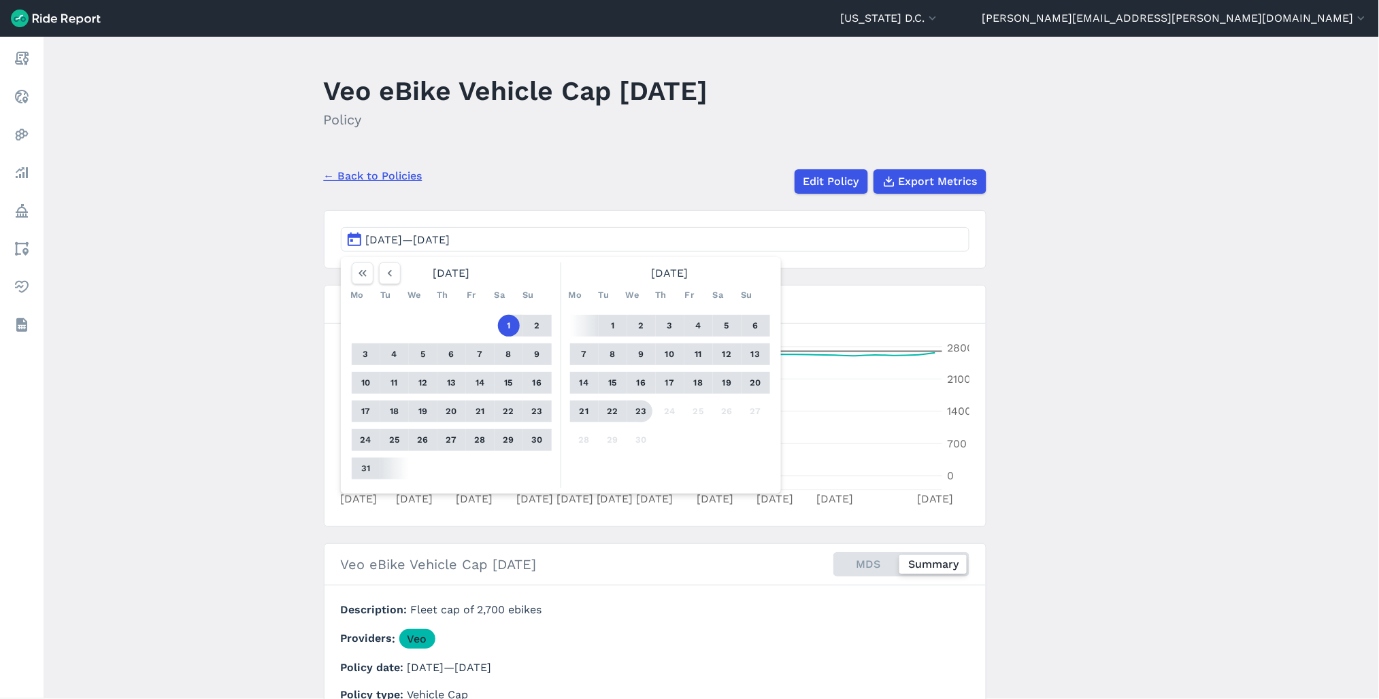
click at [640, 414] on button "23" at bounding box center [642, 412] width 22 height 22
